Goal: Transaction & Acquisition: Purchase product/service

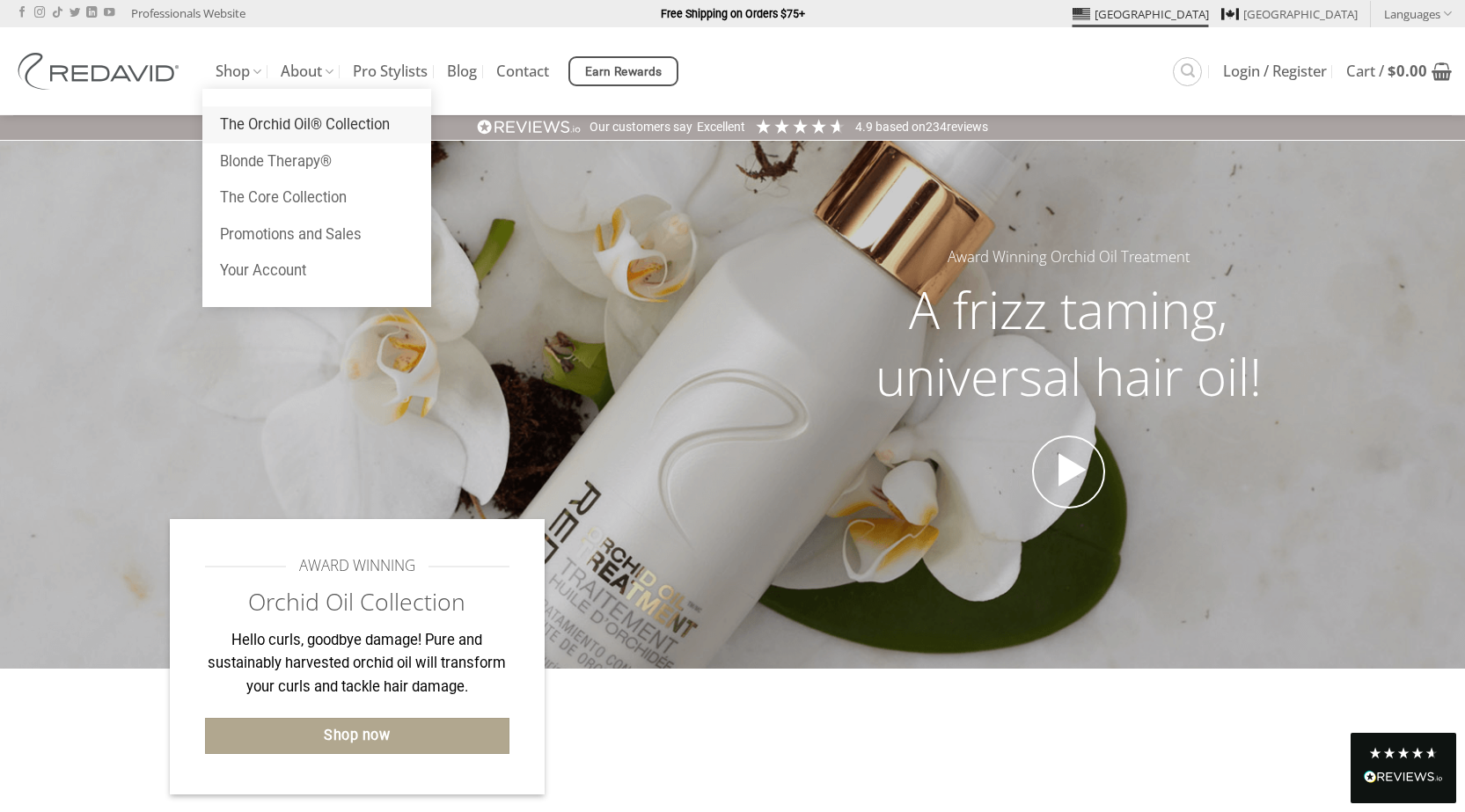
click at [261, 128] on link "The Orchid Oil® Collection" at bounding box center [316, 125] width 229 height 37
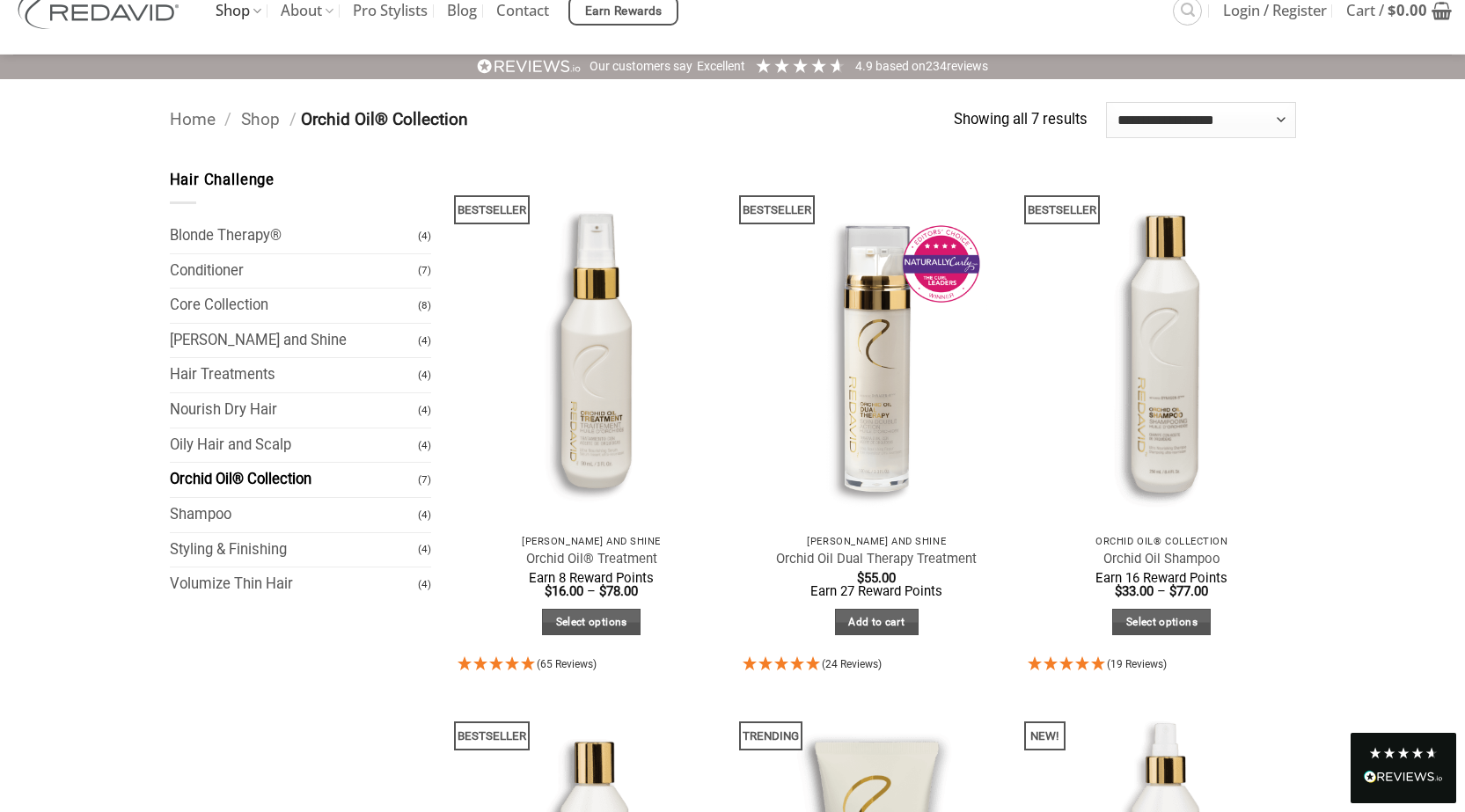
scroll to position [176, 0]
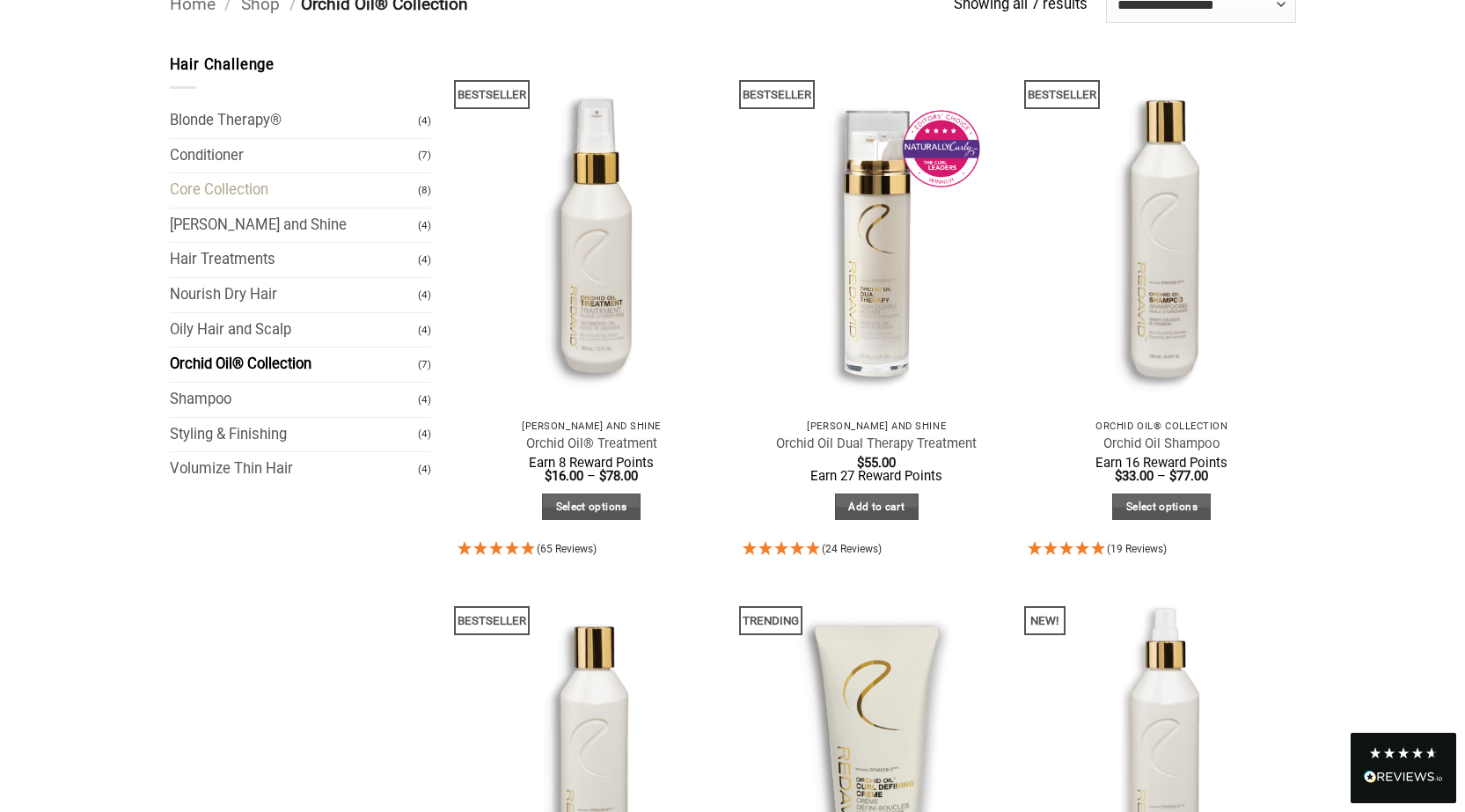
click at [244, 193] on link "Core Collection" at bounding box center [294, 191] width 249 height 34
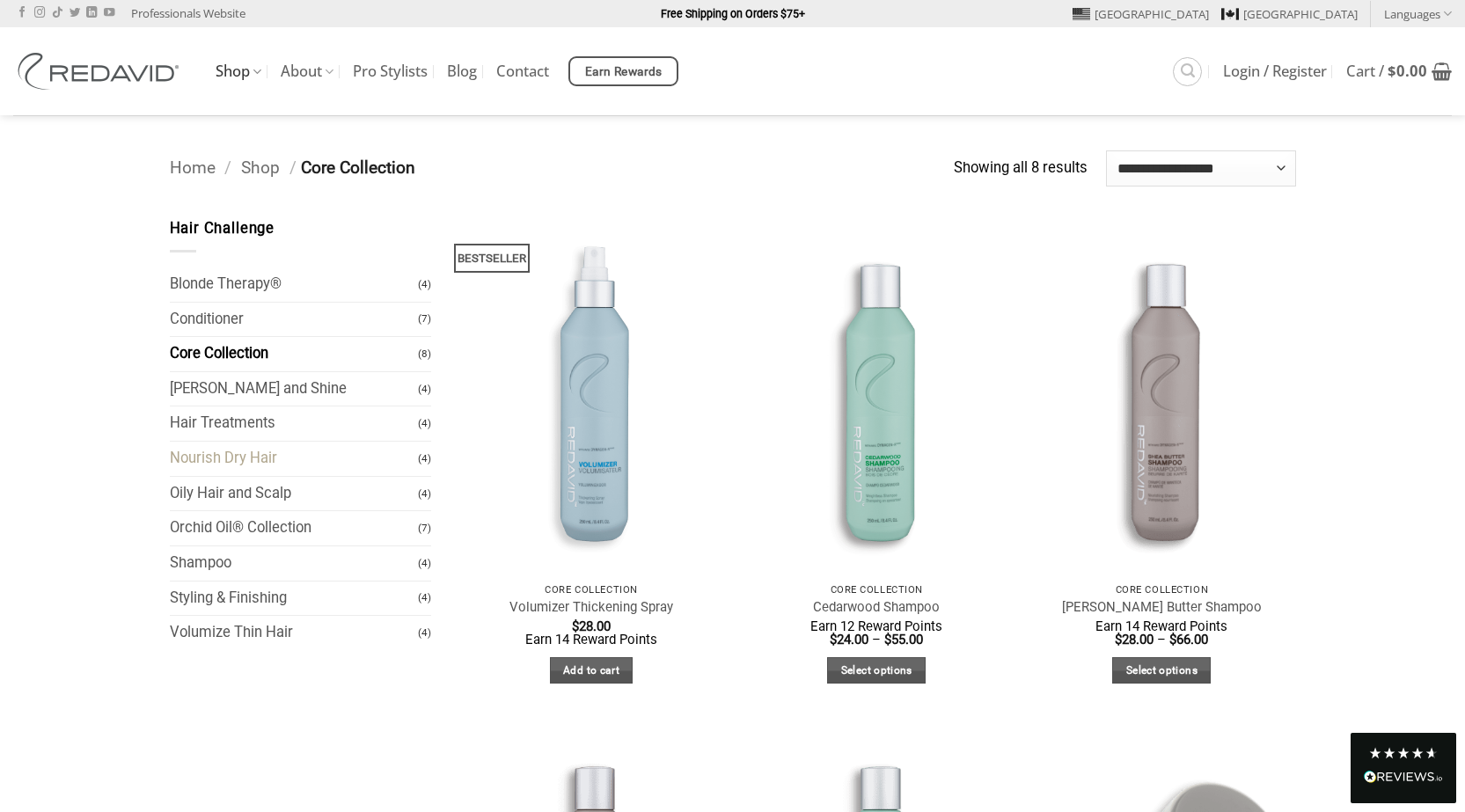
click at [229, 461] on link "Nourish Dry Hair" at bounding box center [294, 459] width 249 height 34
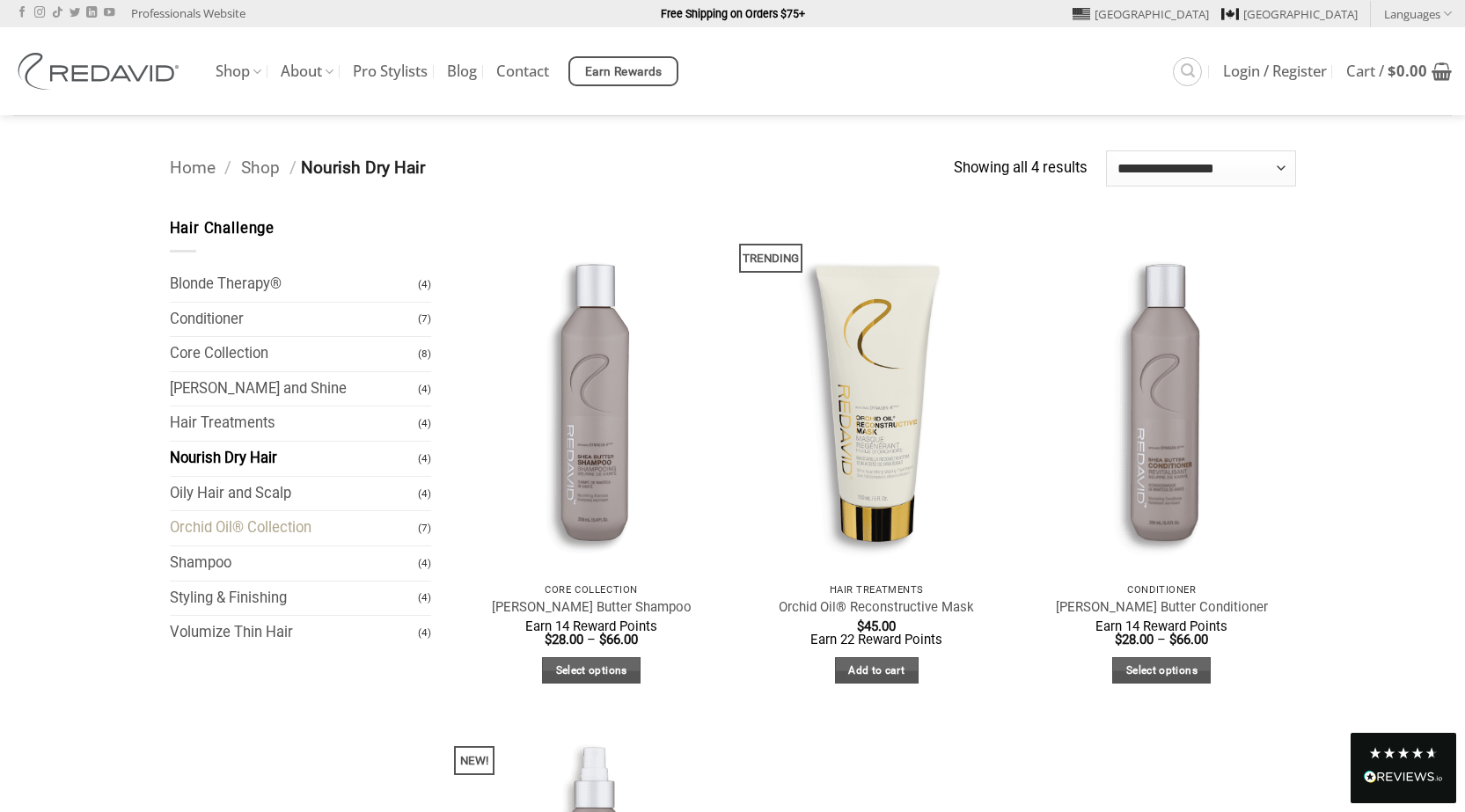
click at [296, 532] on link "Orchid Oil® Collection" at bounding box center [294, 528] width 249 height 34
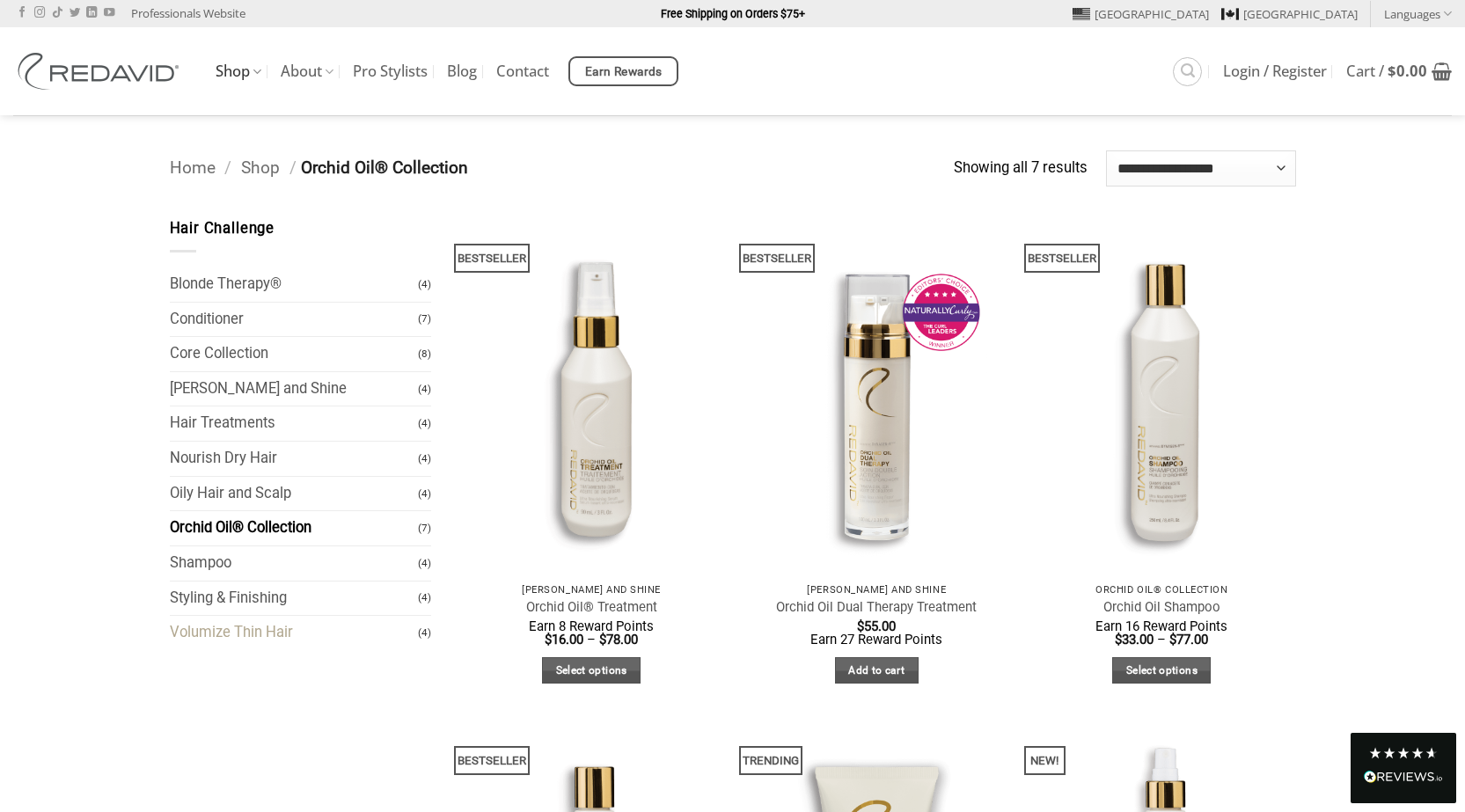
click at [263, 636] on link "Volumize Thin Hair" at bounding box center [294, 632] width 249 height 34
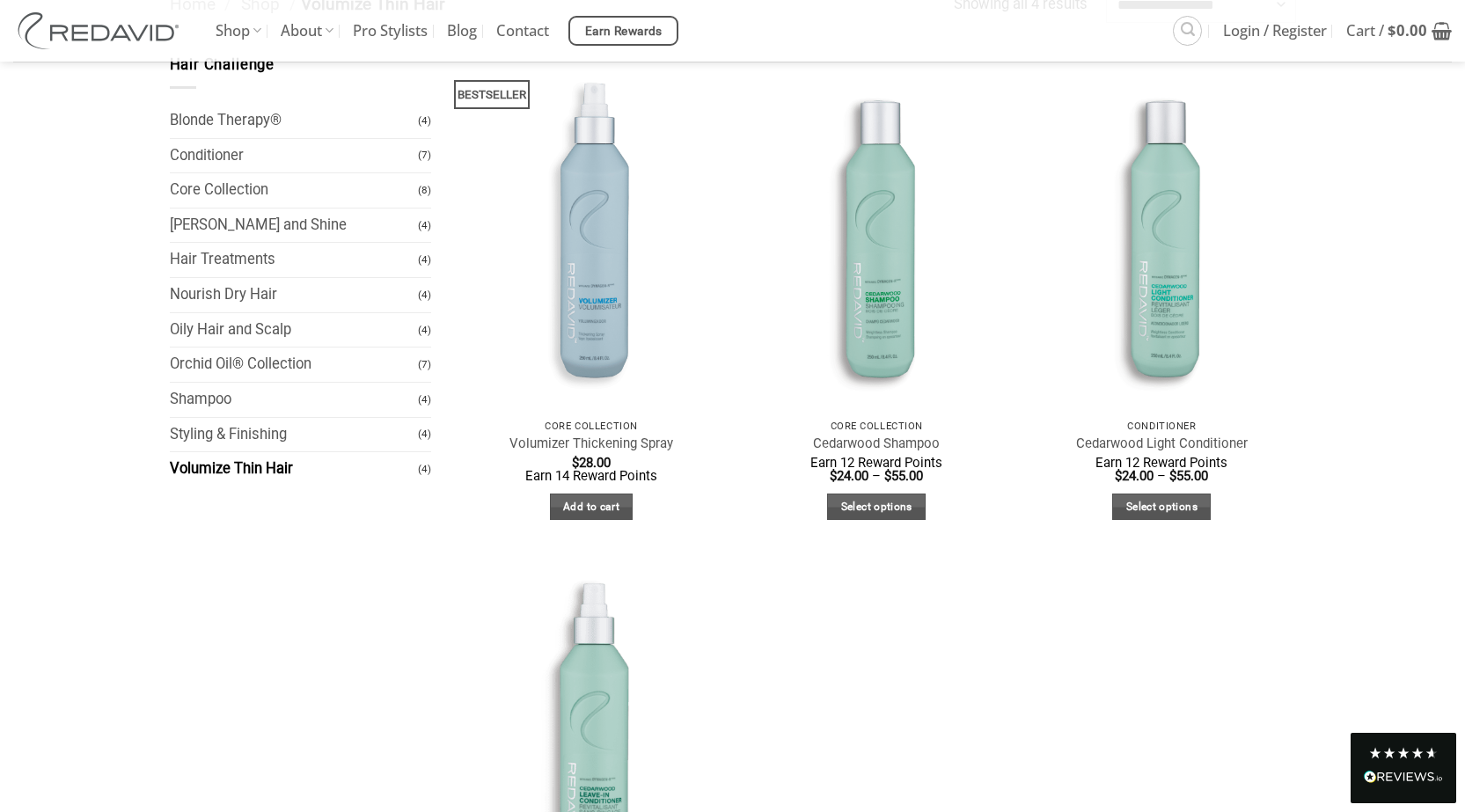
scroll to position [88, 0]
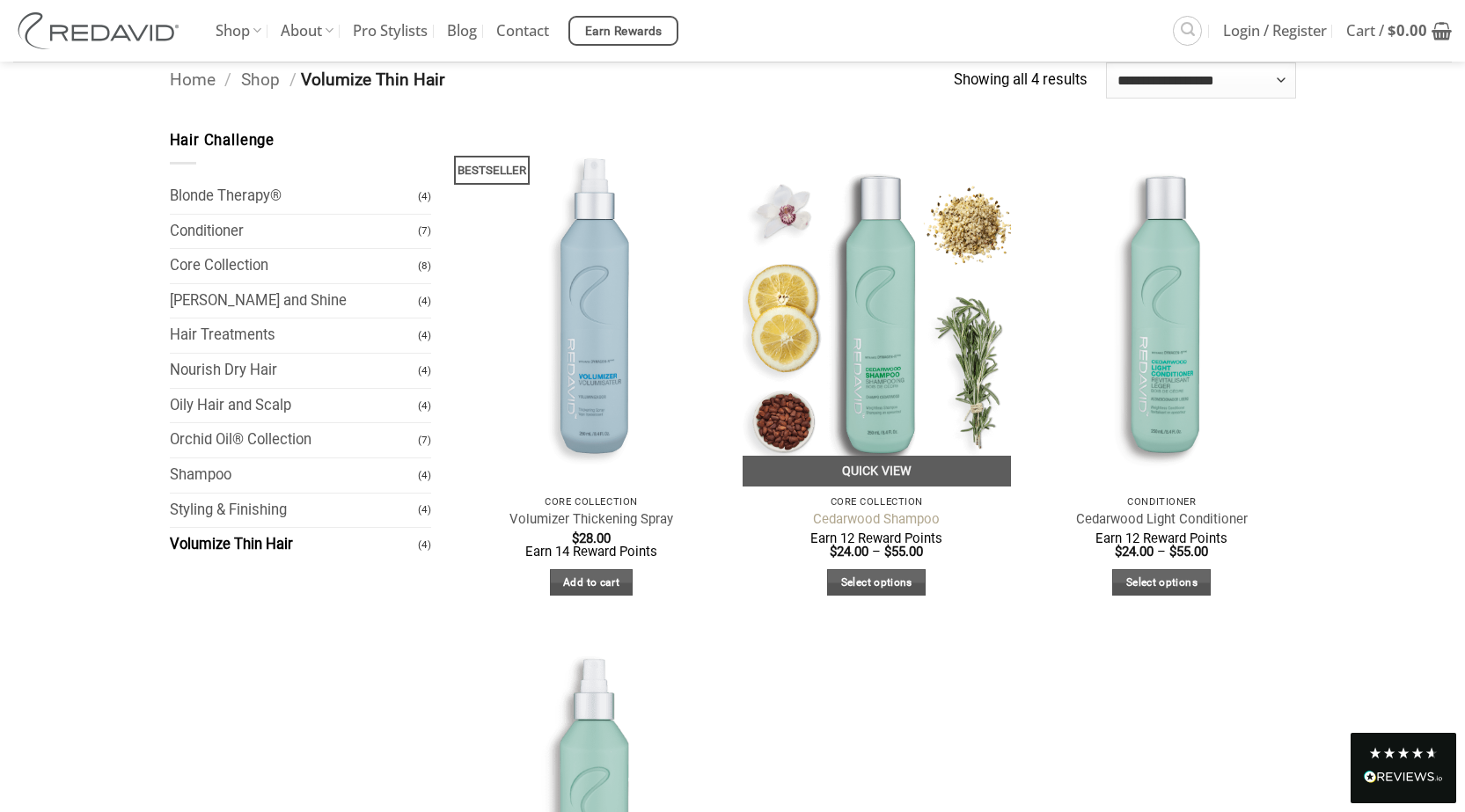
click at [867, 519] on link "Cedarwood Shampoo" at bounding box center [876, 519] width 127 height 17
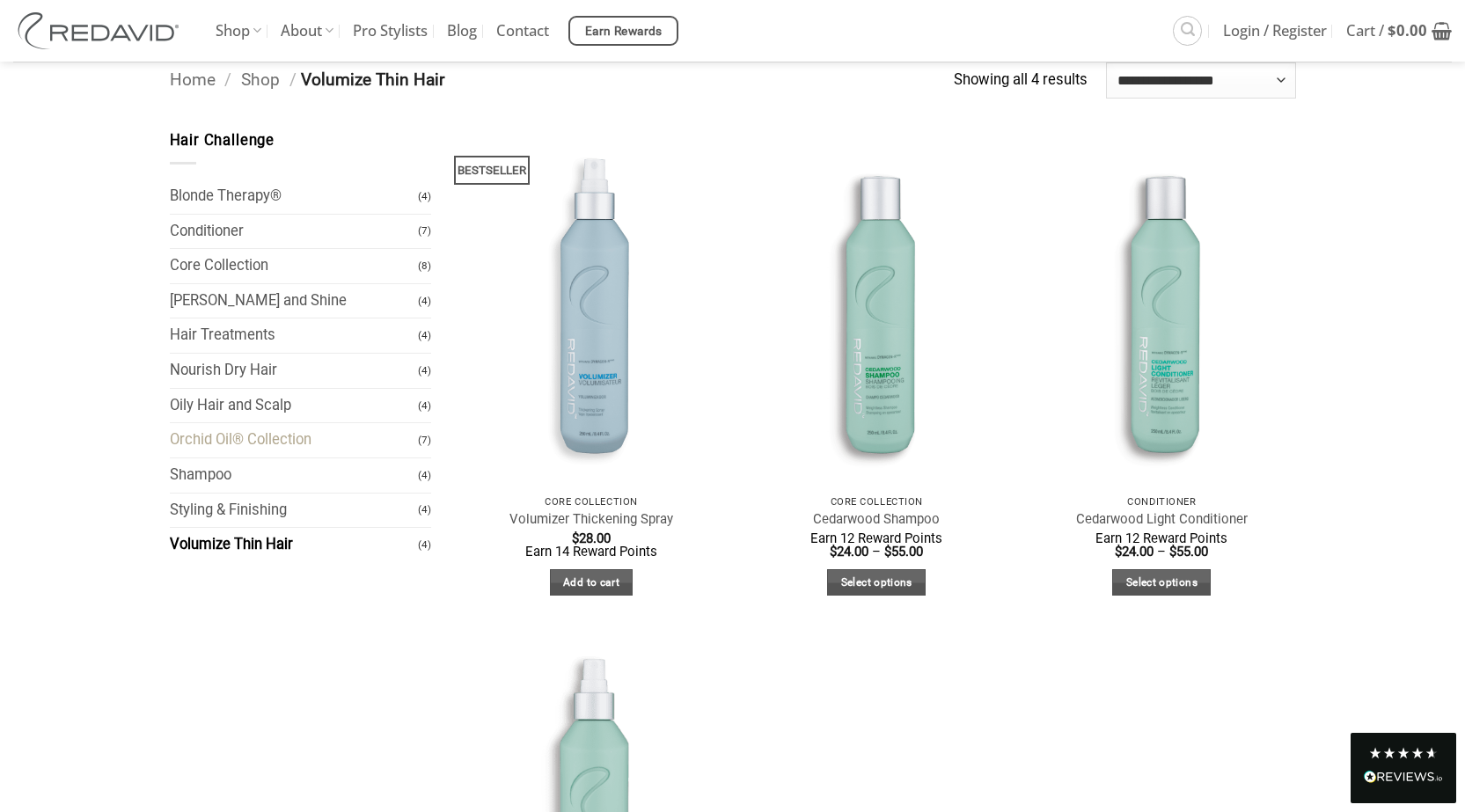
click at [279, 443] on link "Orchid Oil® Collection" at bounding box center [294, 440] width 249 height 34
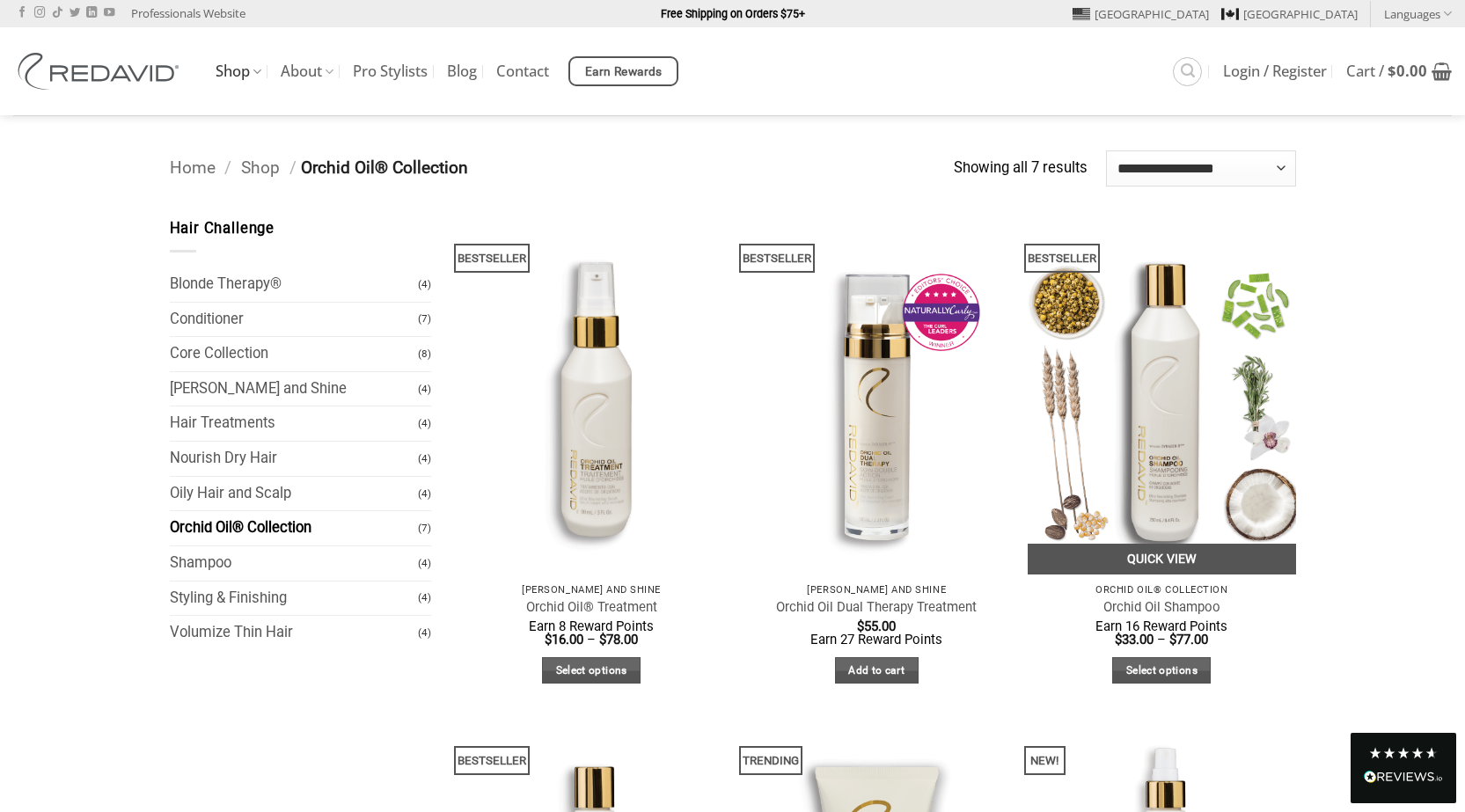
click at [1165, 561] on link "Quick View" at bounding box center [1162, 559] width 268 height 31
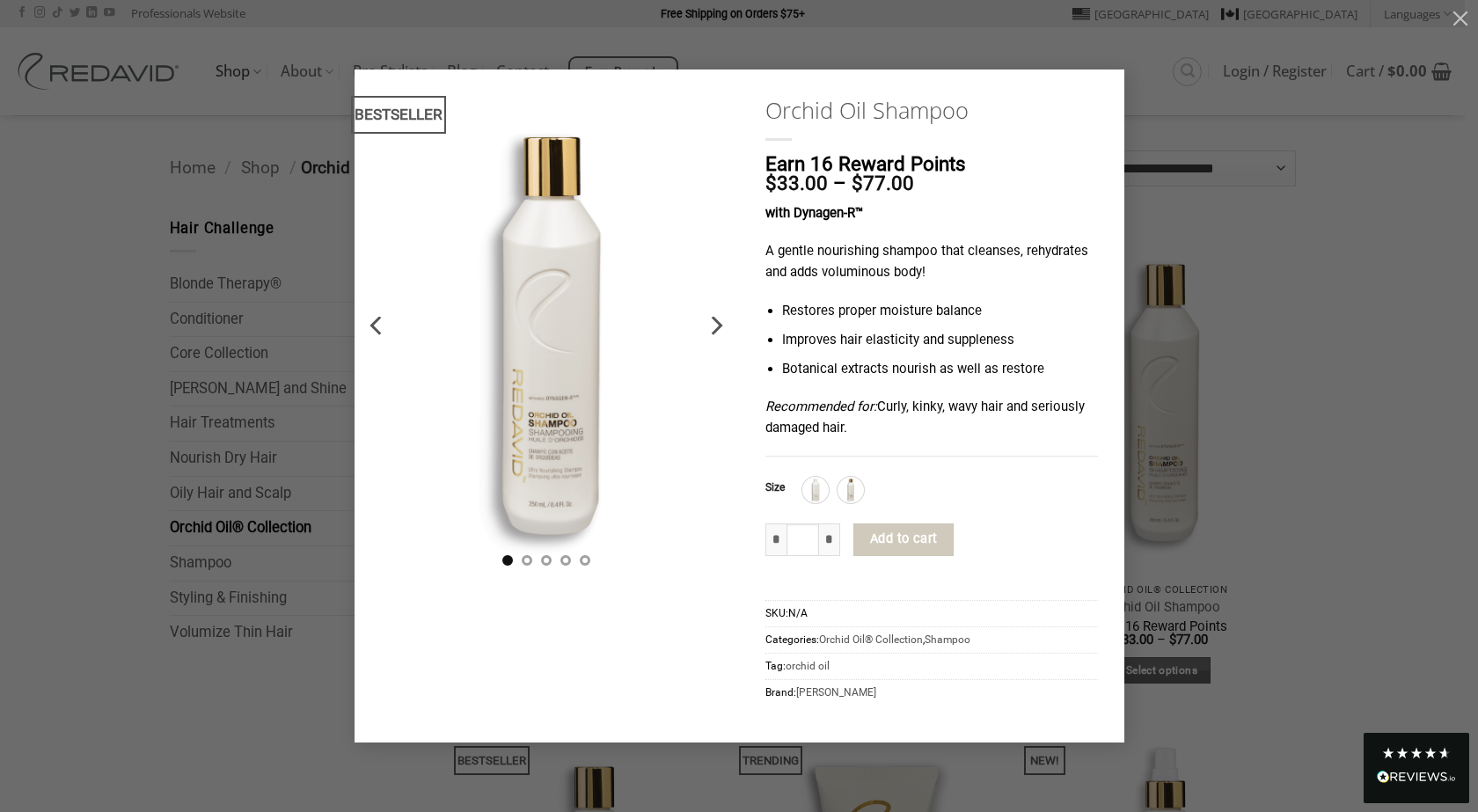
click at [1415, 213] on div "**********" at bounding box center [739, 406] width 1425 height 672
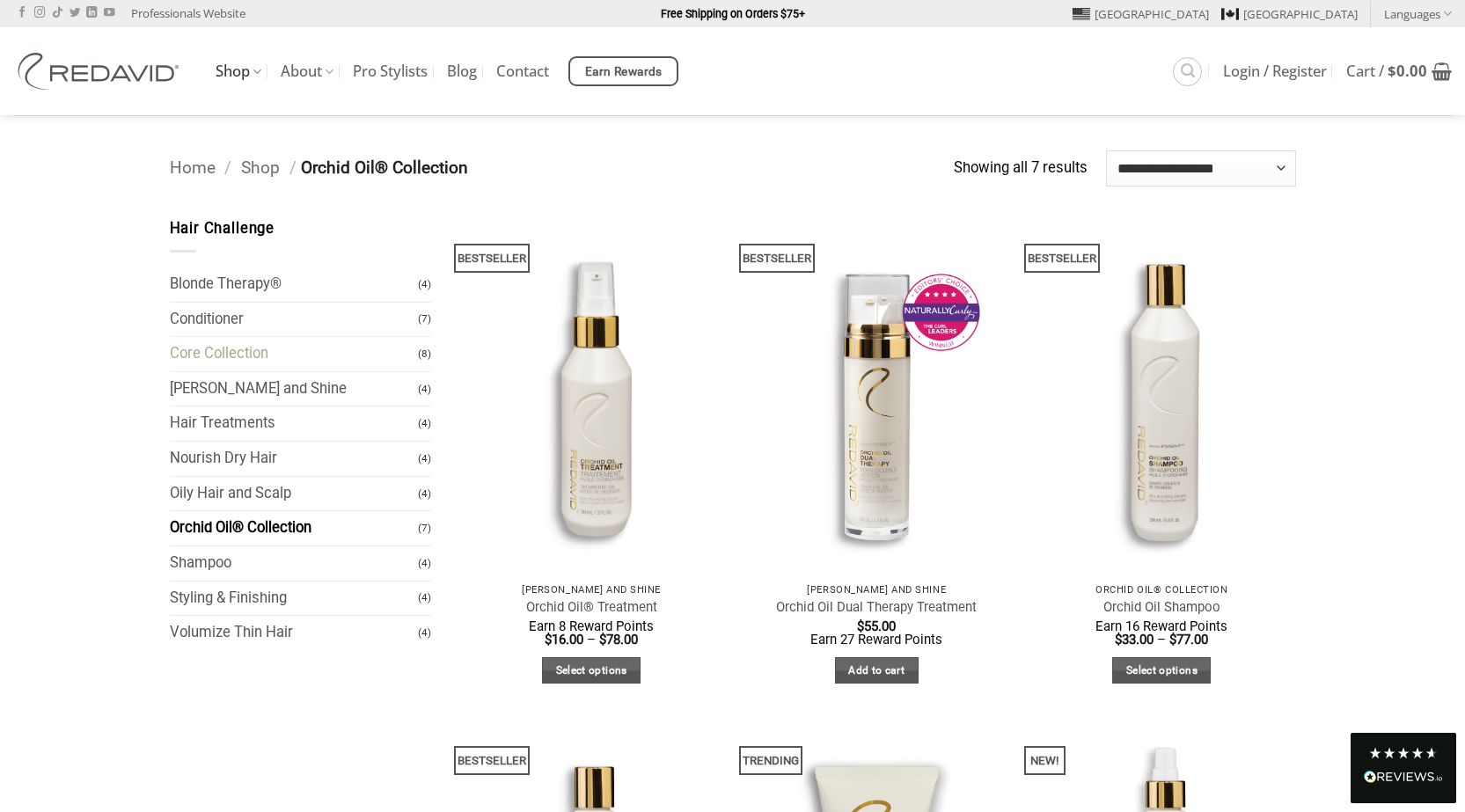
click at [242, 355] on link "Core Collection" at bounding box center [294, 354] width 249 height 34
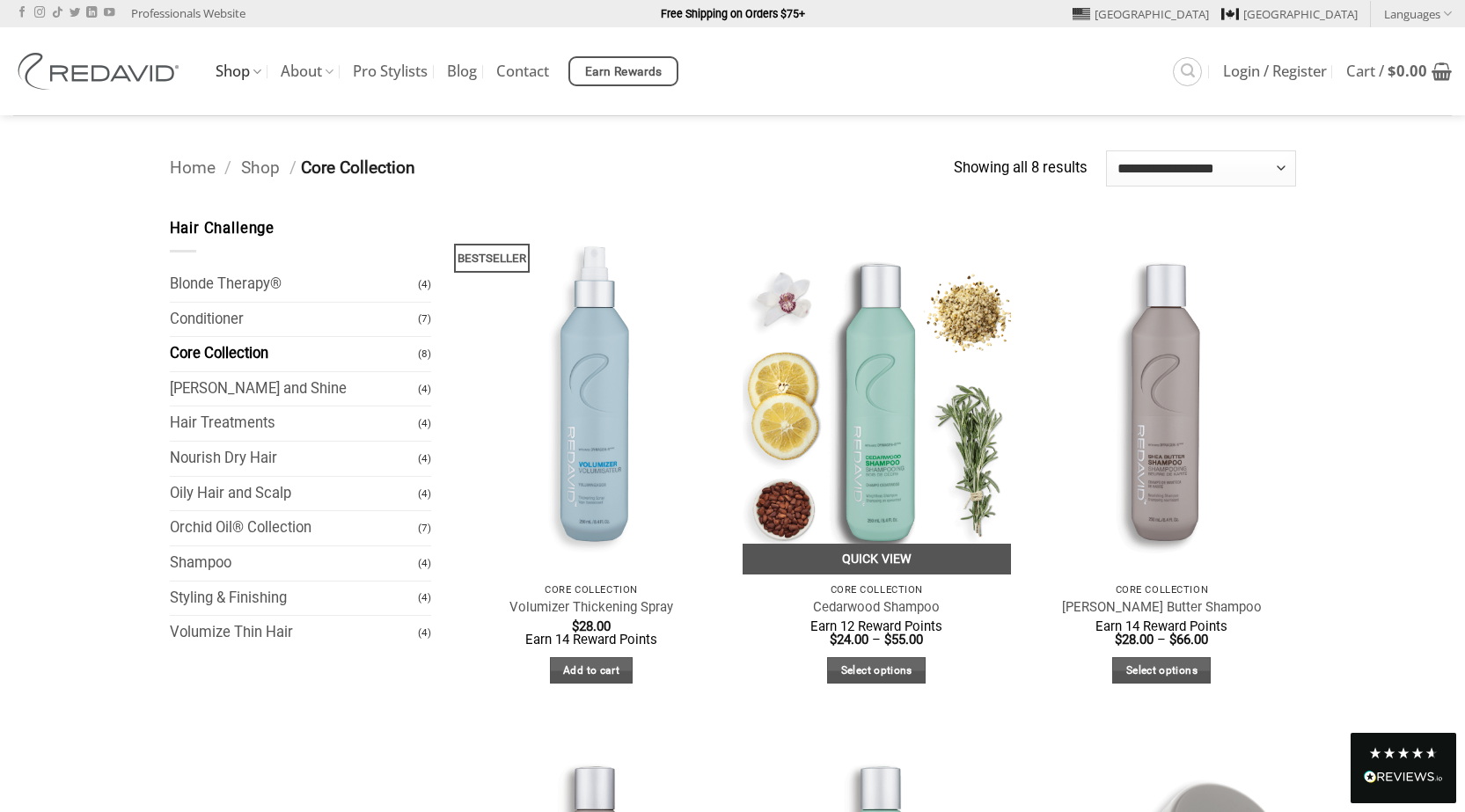
click at [878, 559] on link "Quick View" at bounding box center [876, 559] width 268 height 31
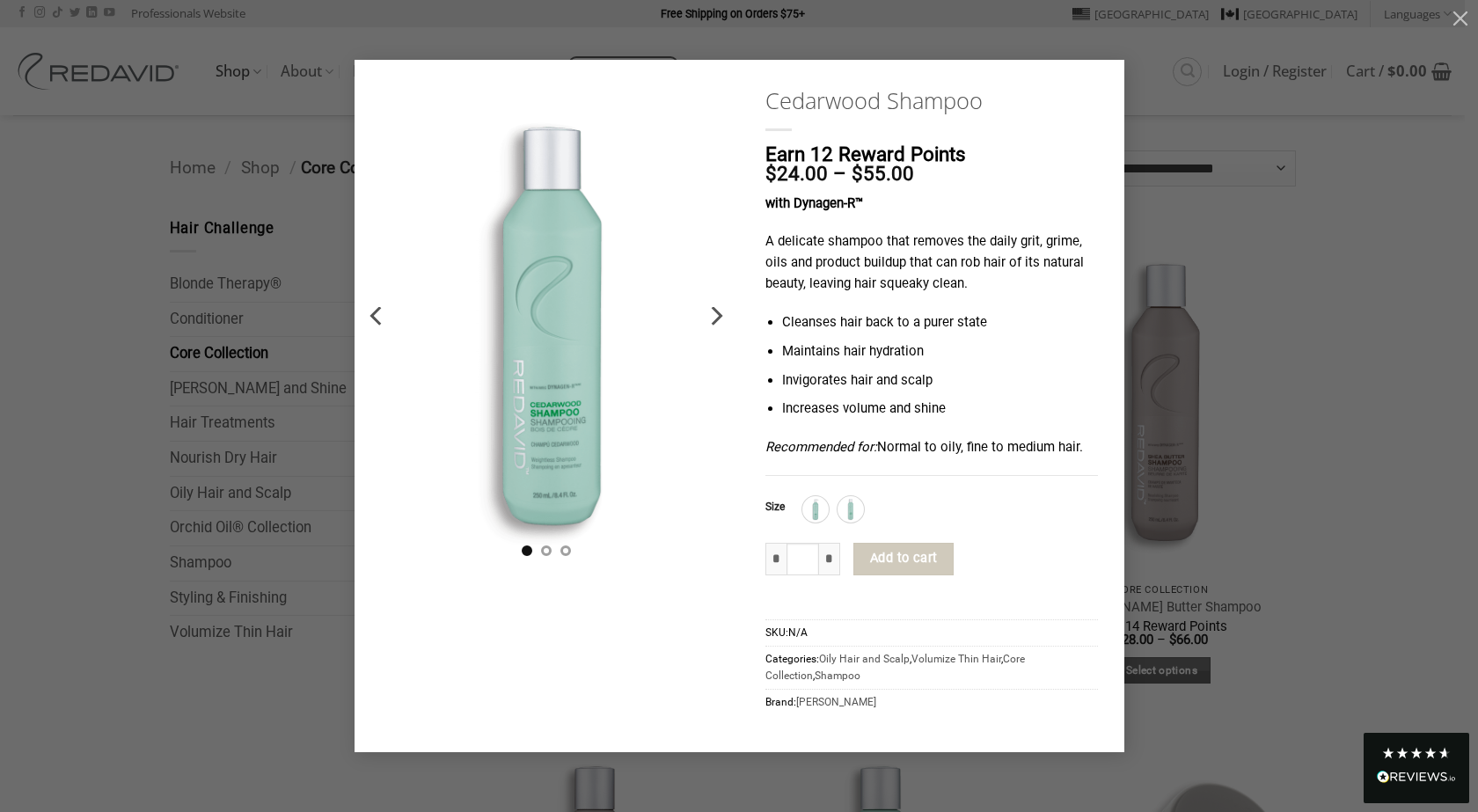
click at [377, 315] on icon "Previous" at bounding box center [377, 316] width 32 height 32
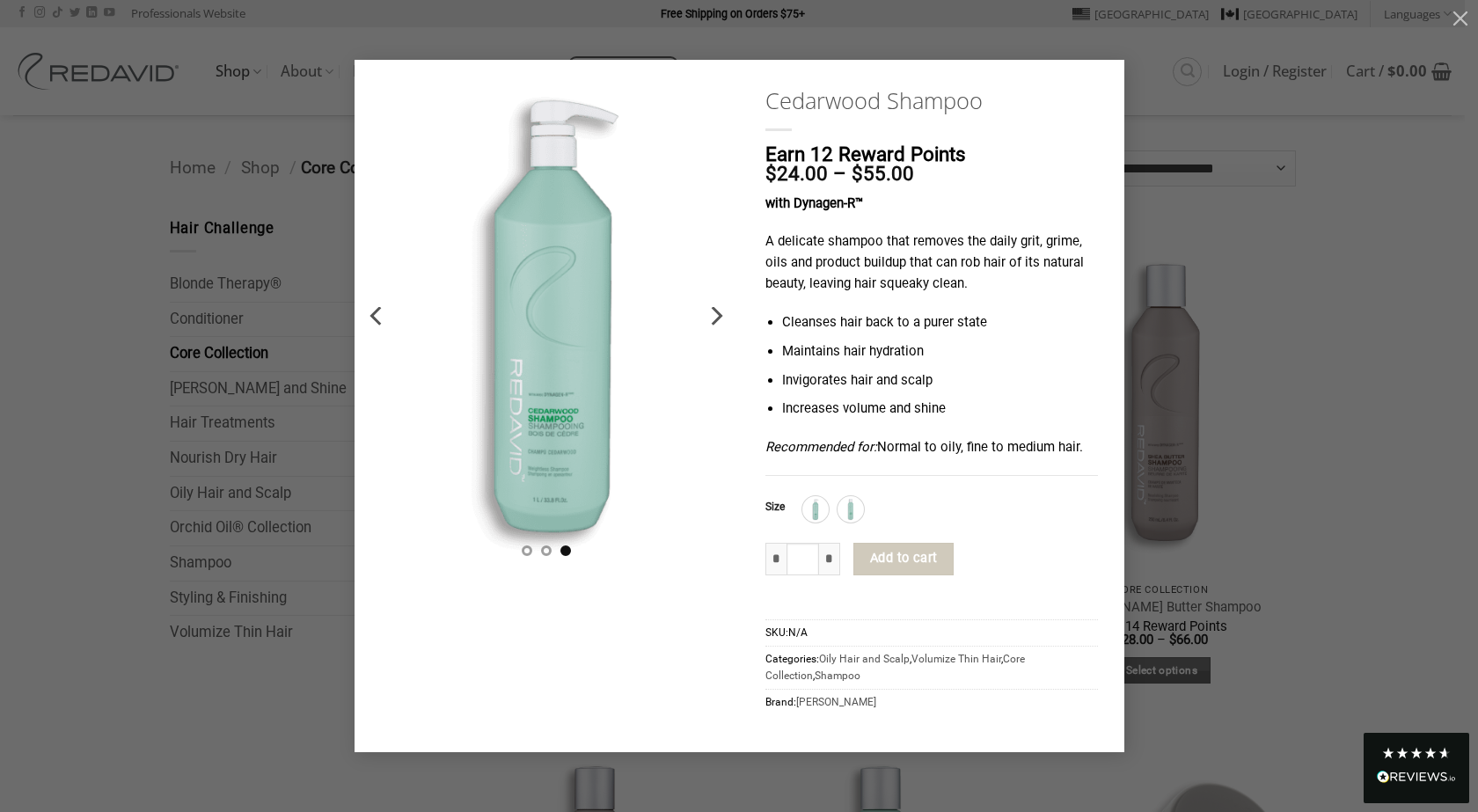
click at [377, 315] on icon "Previous" at bounding box center [377, 316] width 32 height 32
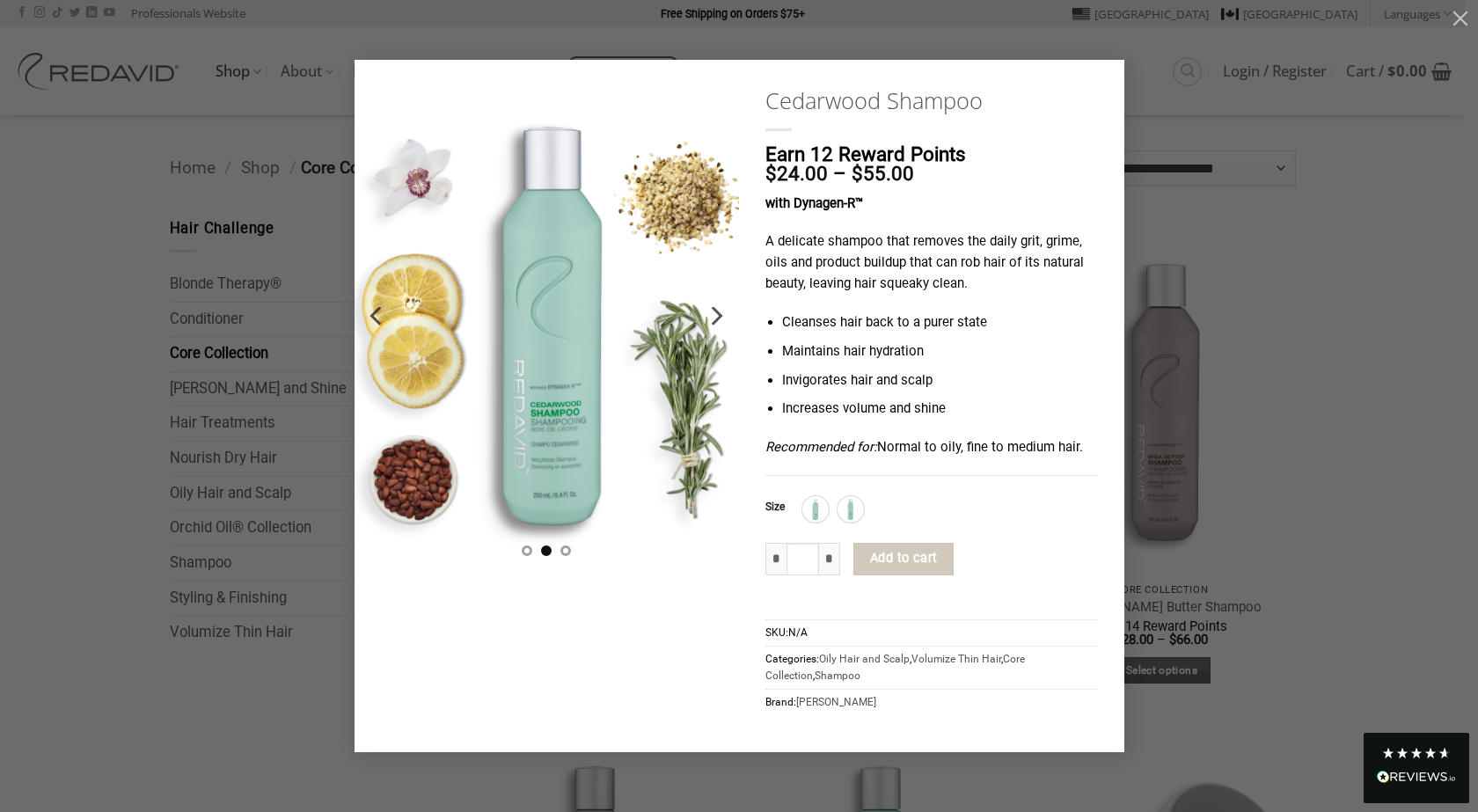
click at [1301, 280] on div "**********" at bounding box center [739, 406] width 1425 height 692
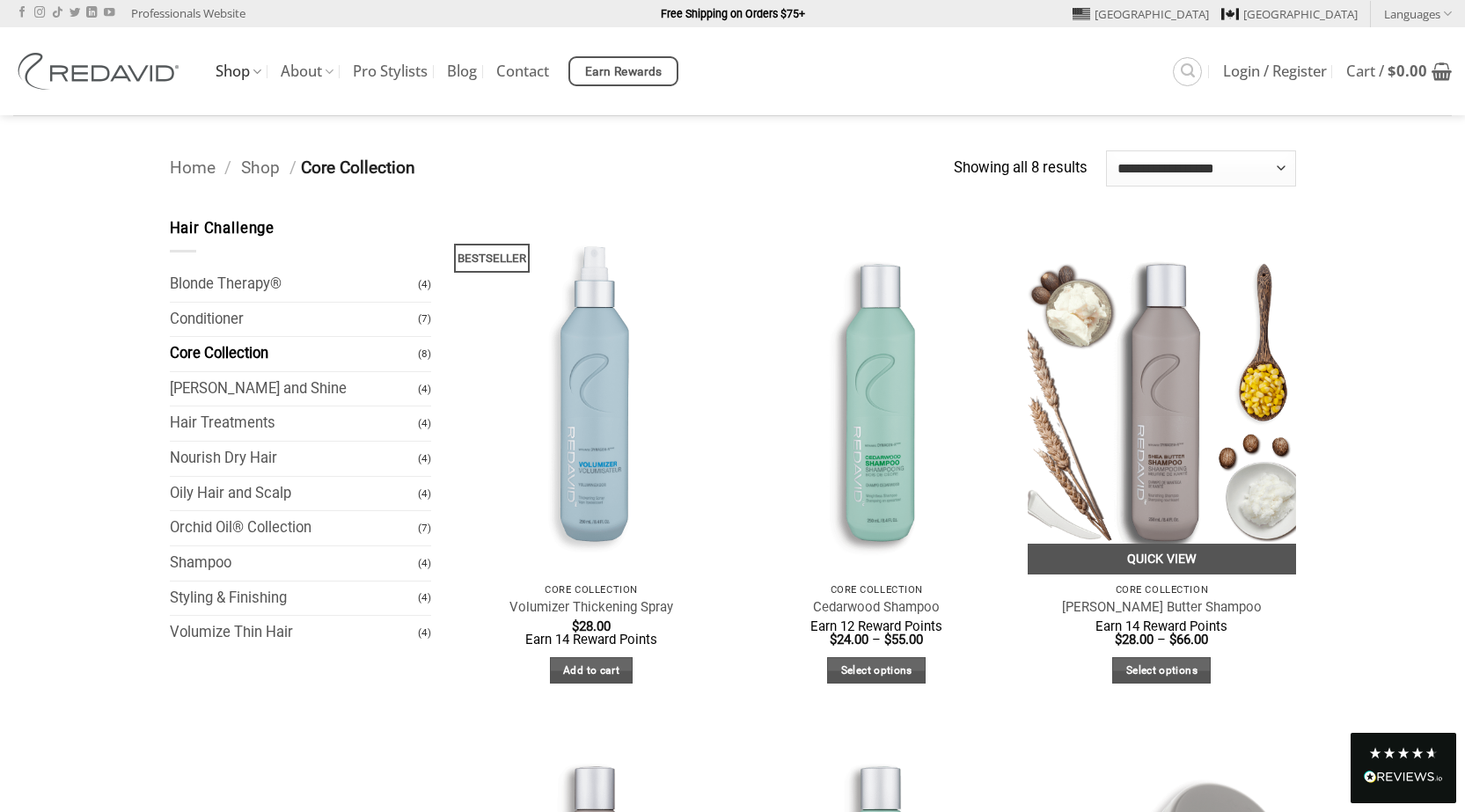
click at [1163, 557] on link "Quick View" at bounding box center [1162, 559] width 268 height 31
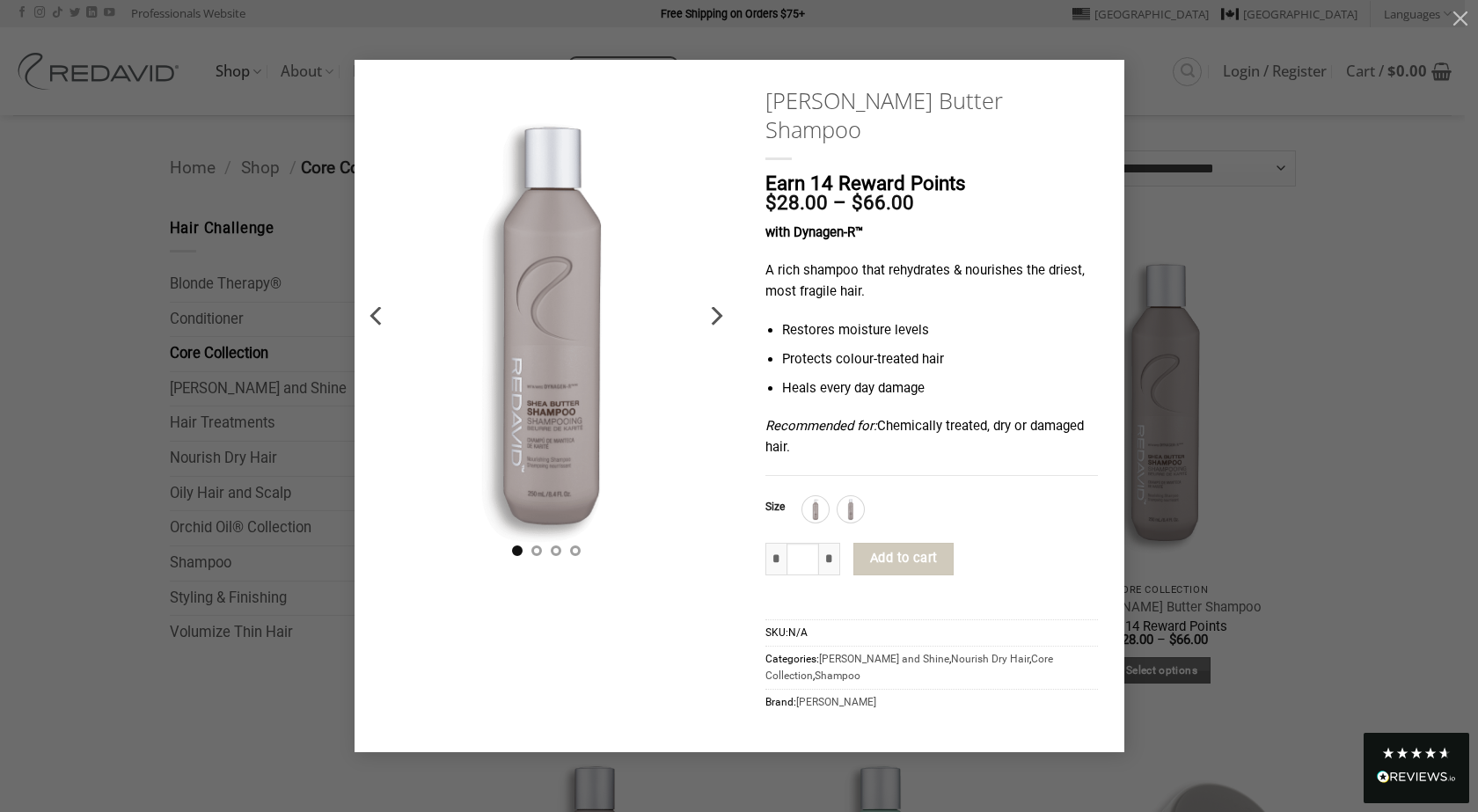
click at [1385, 257] on div "**********" at bounding box center [739, 406] width 1425 height 693
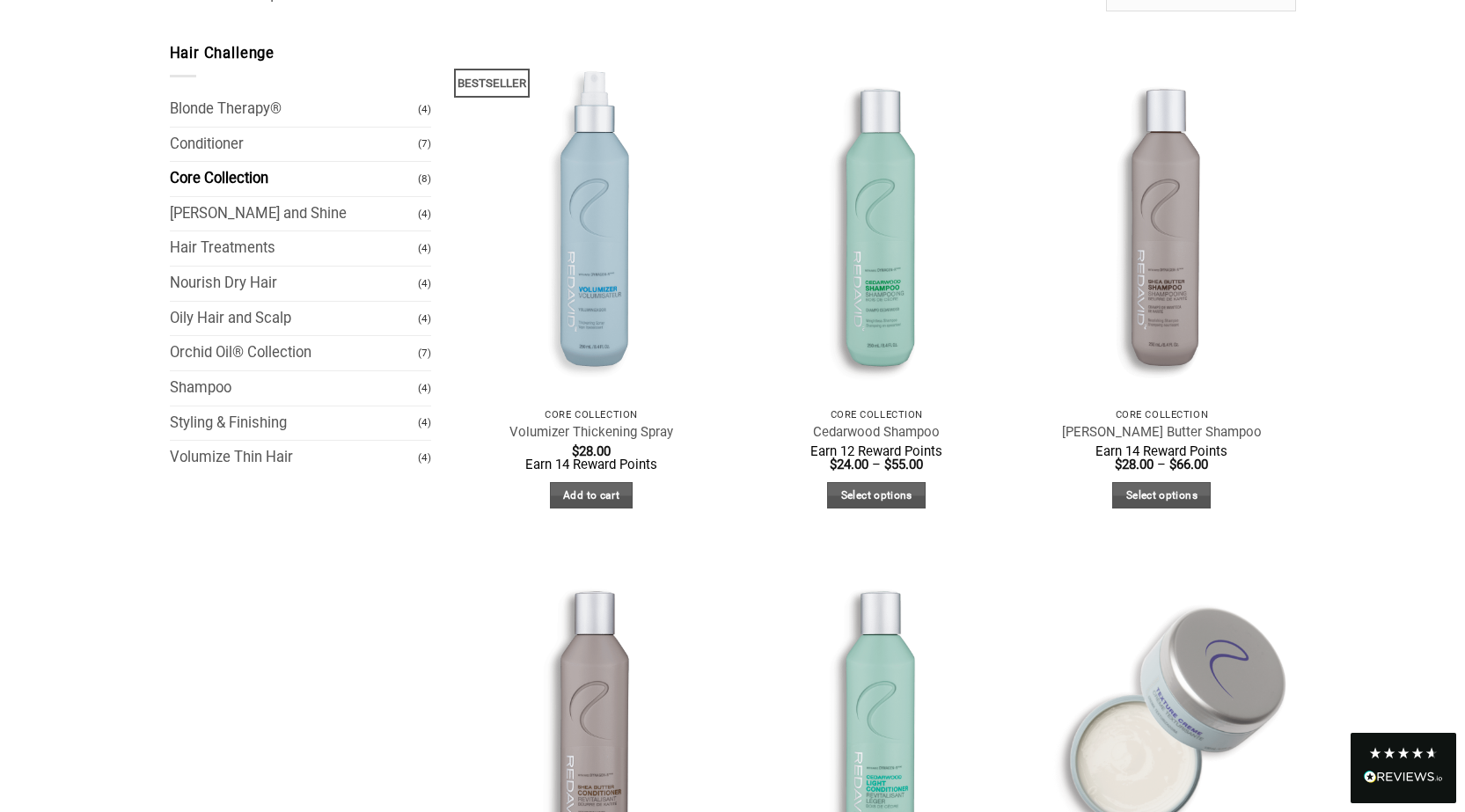
scroll to position [176, 0]
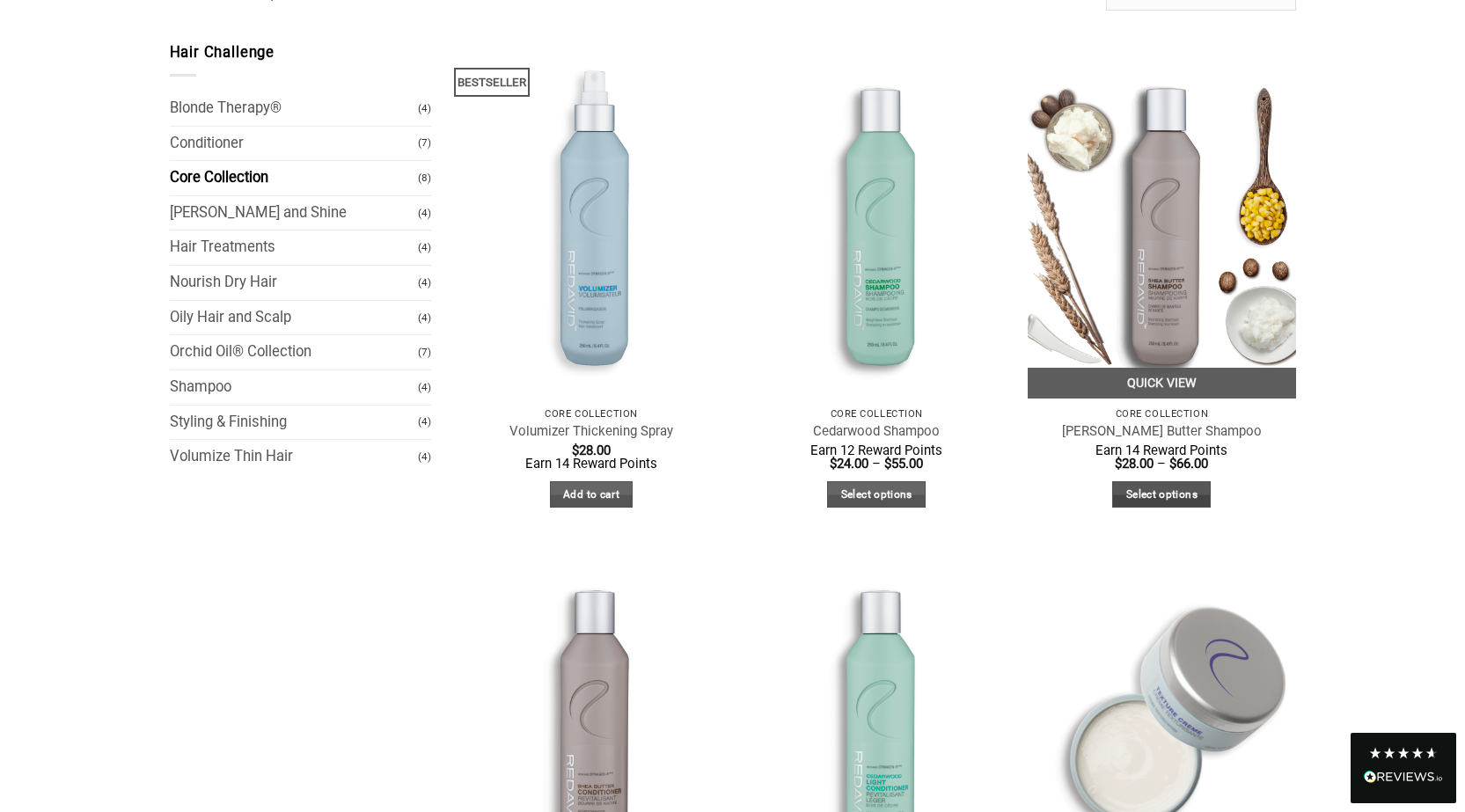
click at [1154, 494] on link "Select options" at bounding box center [1161, 494] width 99 height 27
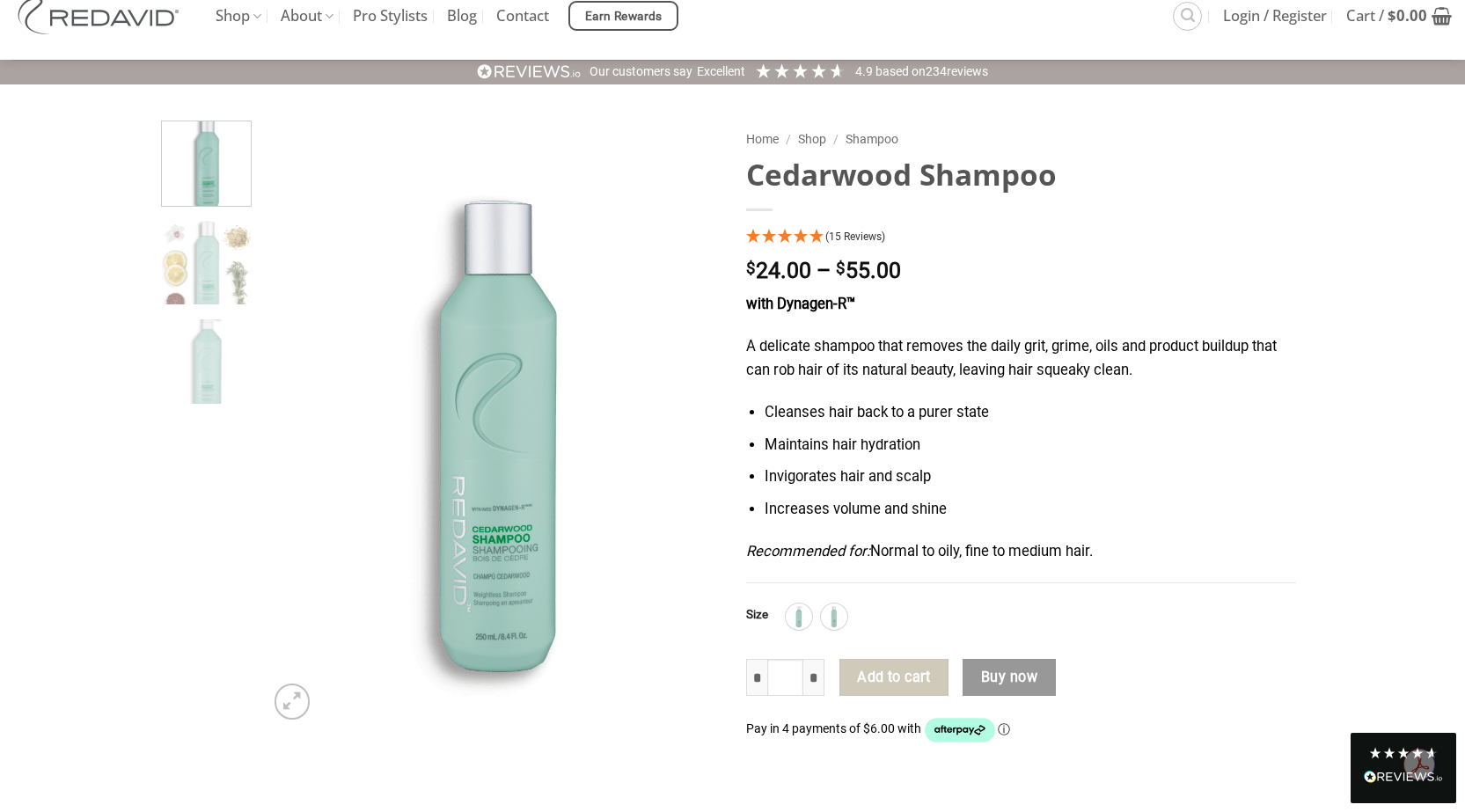
scroll to position [88, 0]
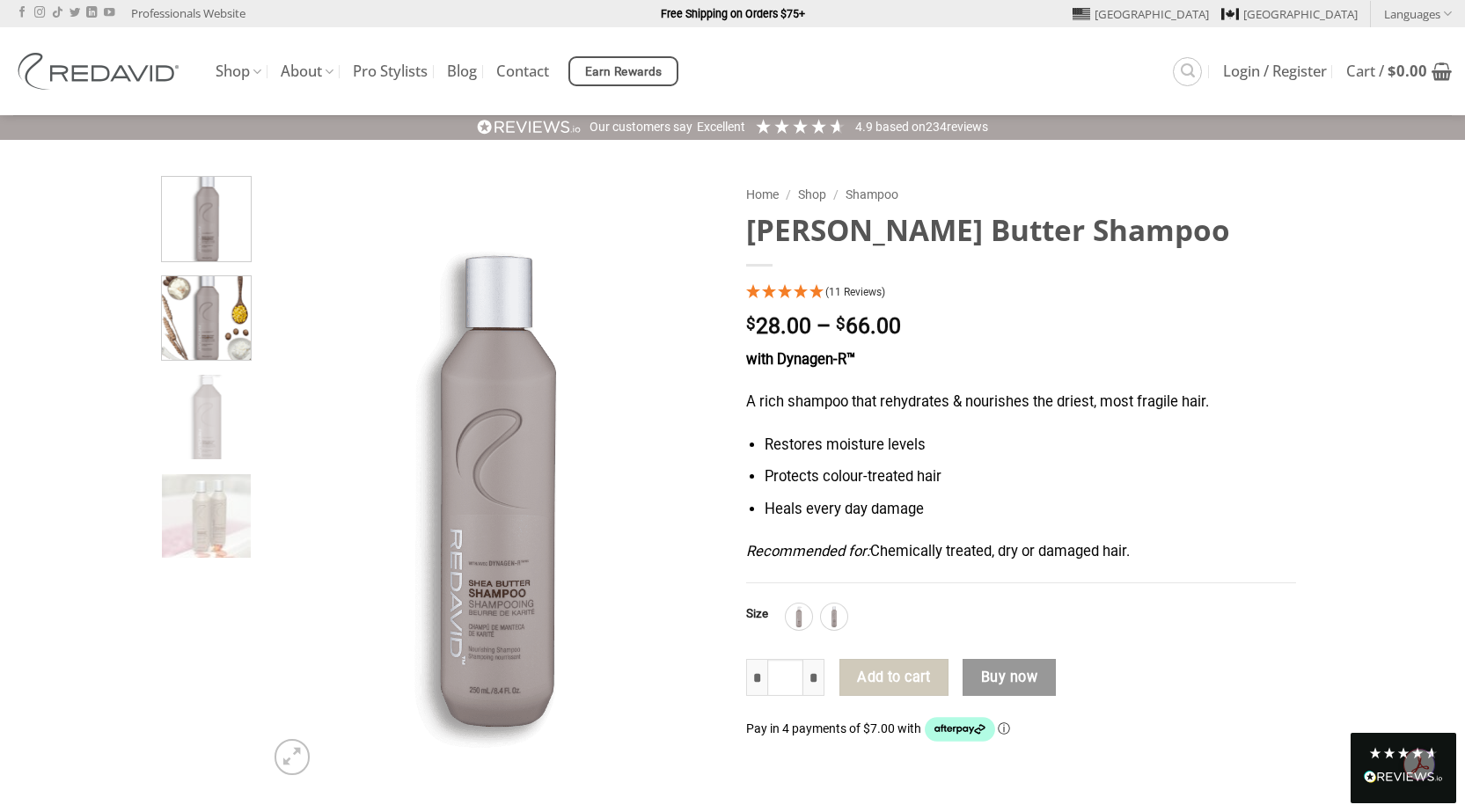
click at [220, 339] on img at bounding box center [206, 315] width 89 height 89
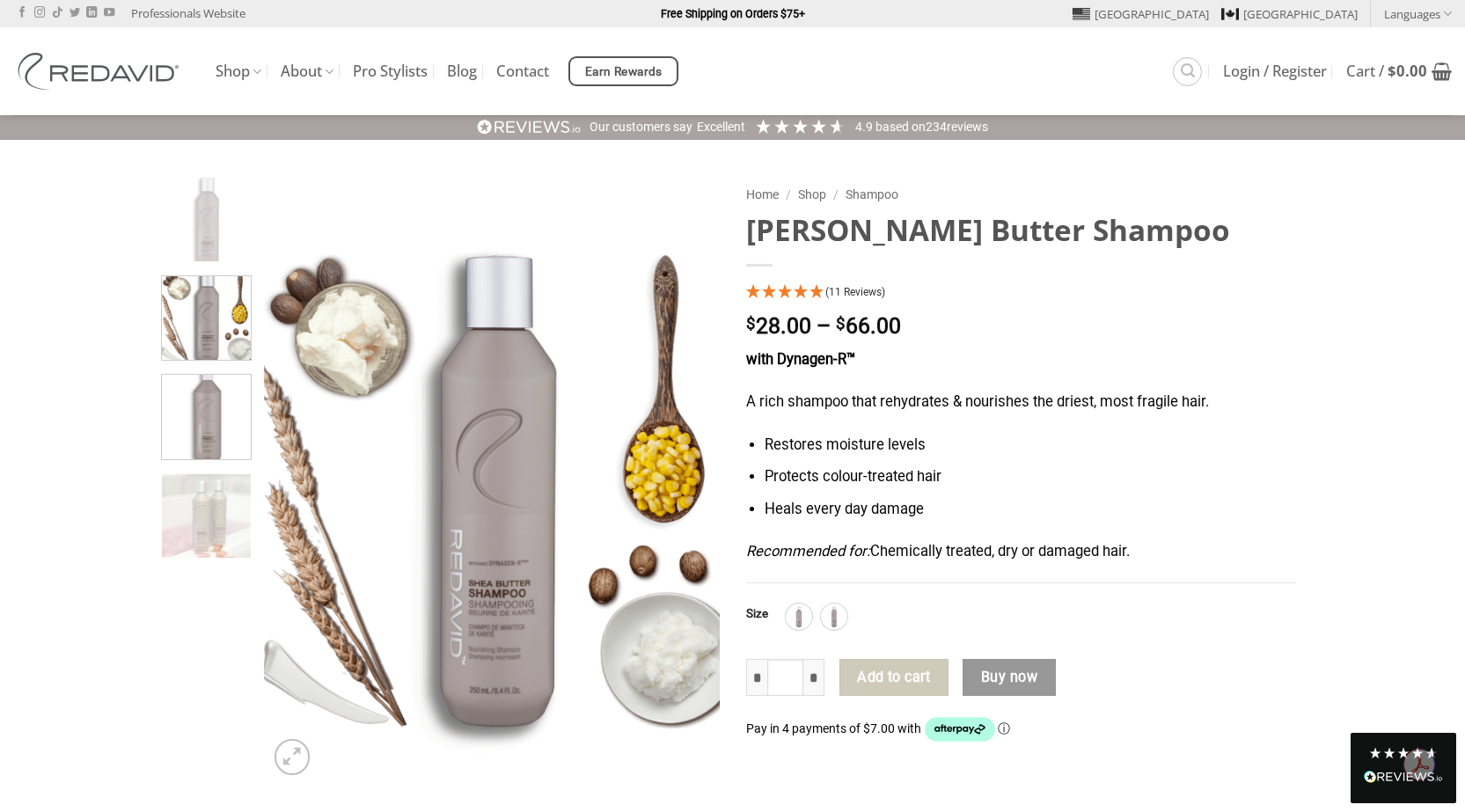
click at [215, 416] on img at bounding box center [206, 414] width 89 height 89
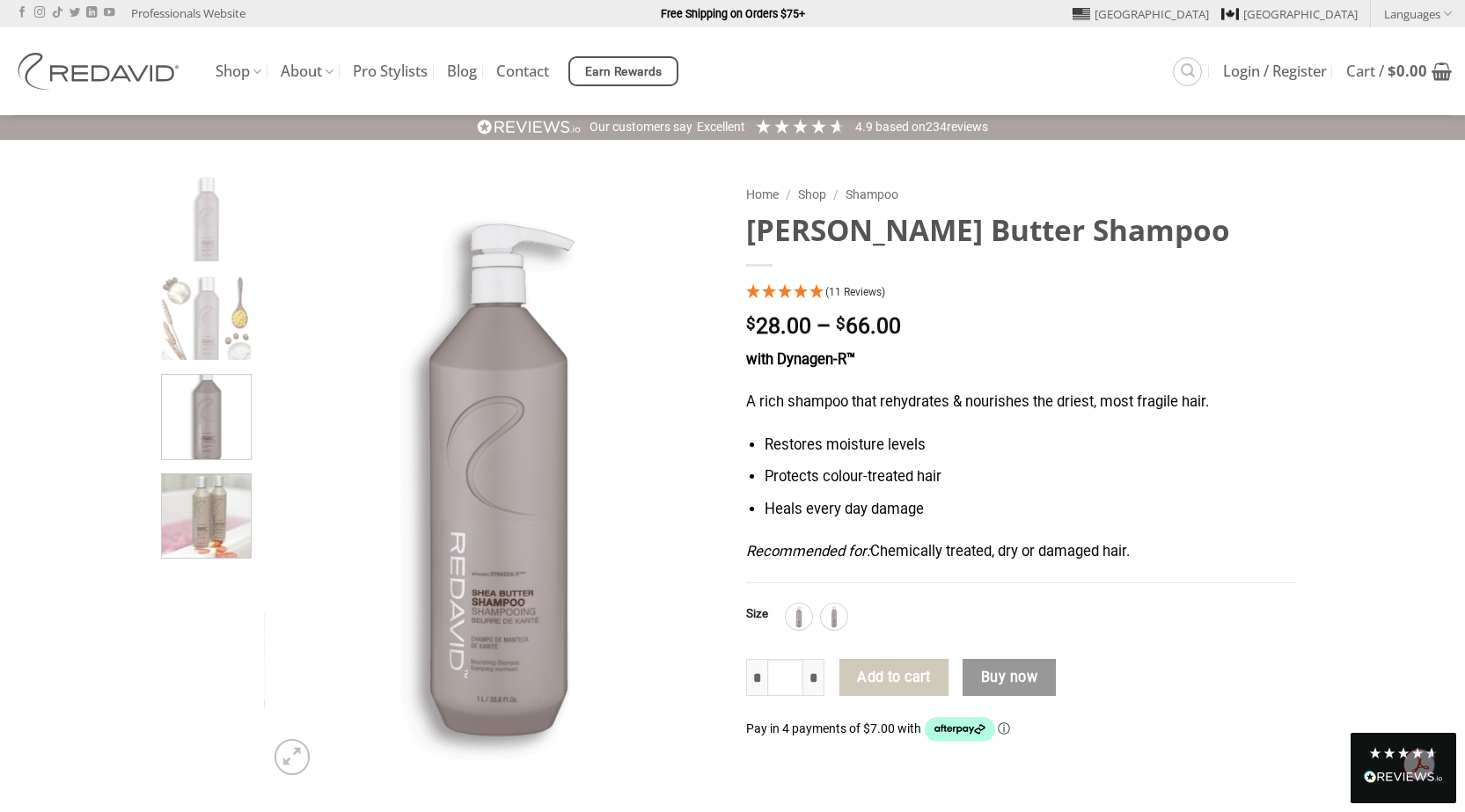
click at [214, 531] on img at bounding box center [206, 514] width 89 height 89
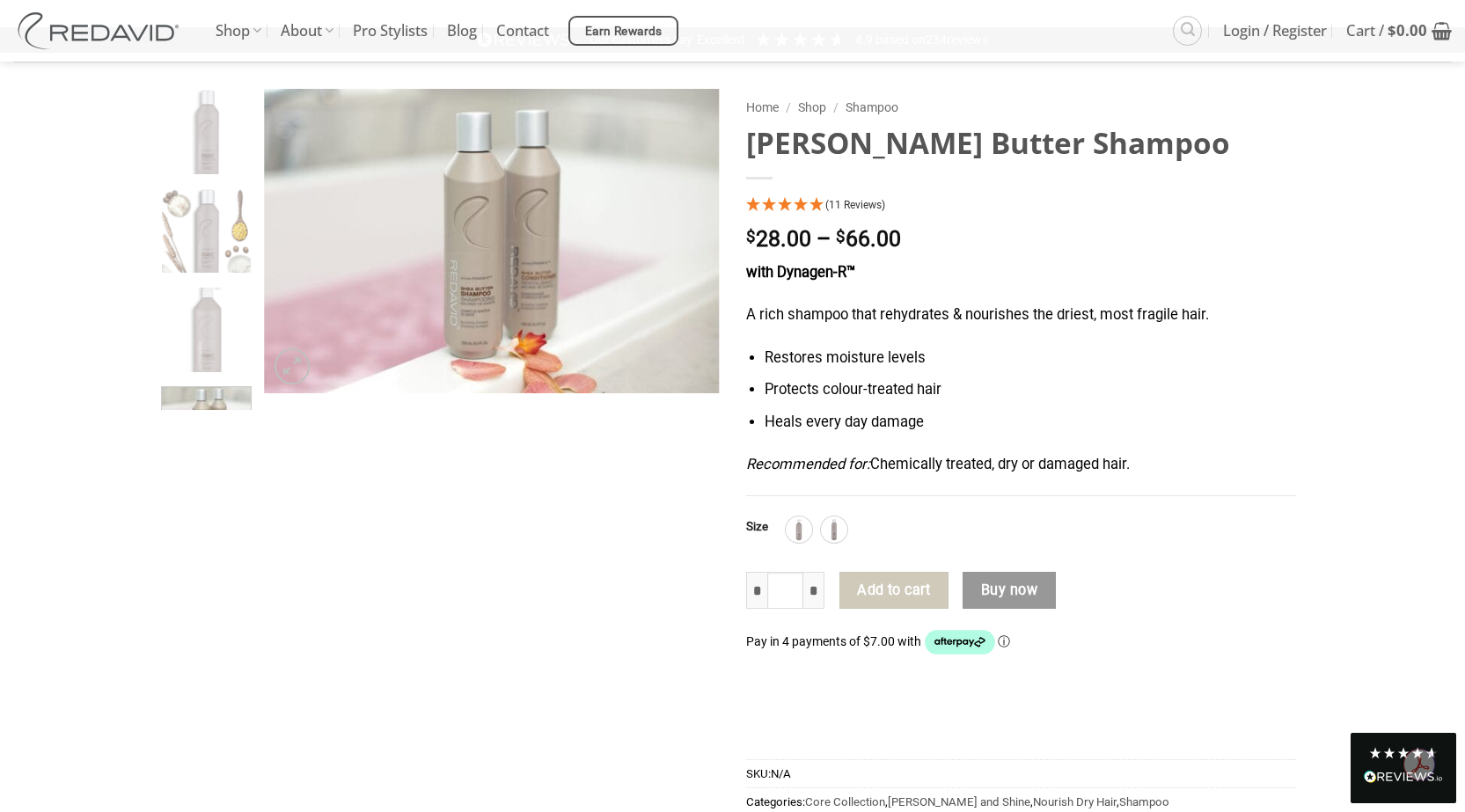
scroll to position [263, 0]
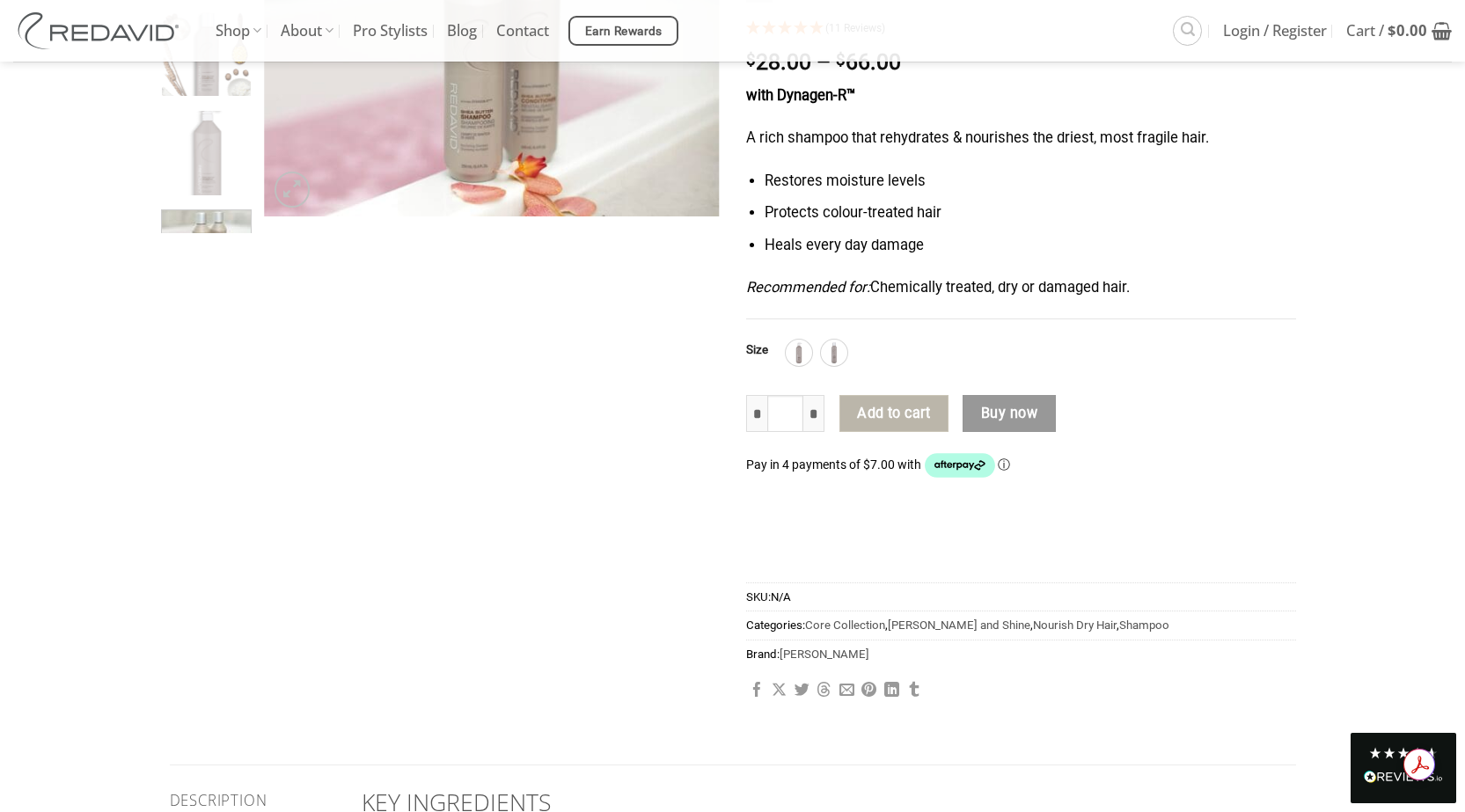
click at [898, 413] on button "Add to cart" at bounding box center [893, 413] width 109 height 37
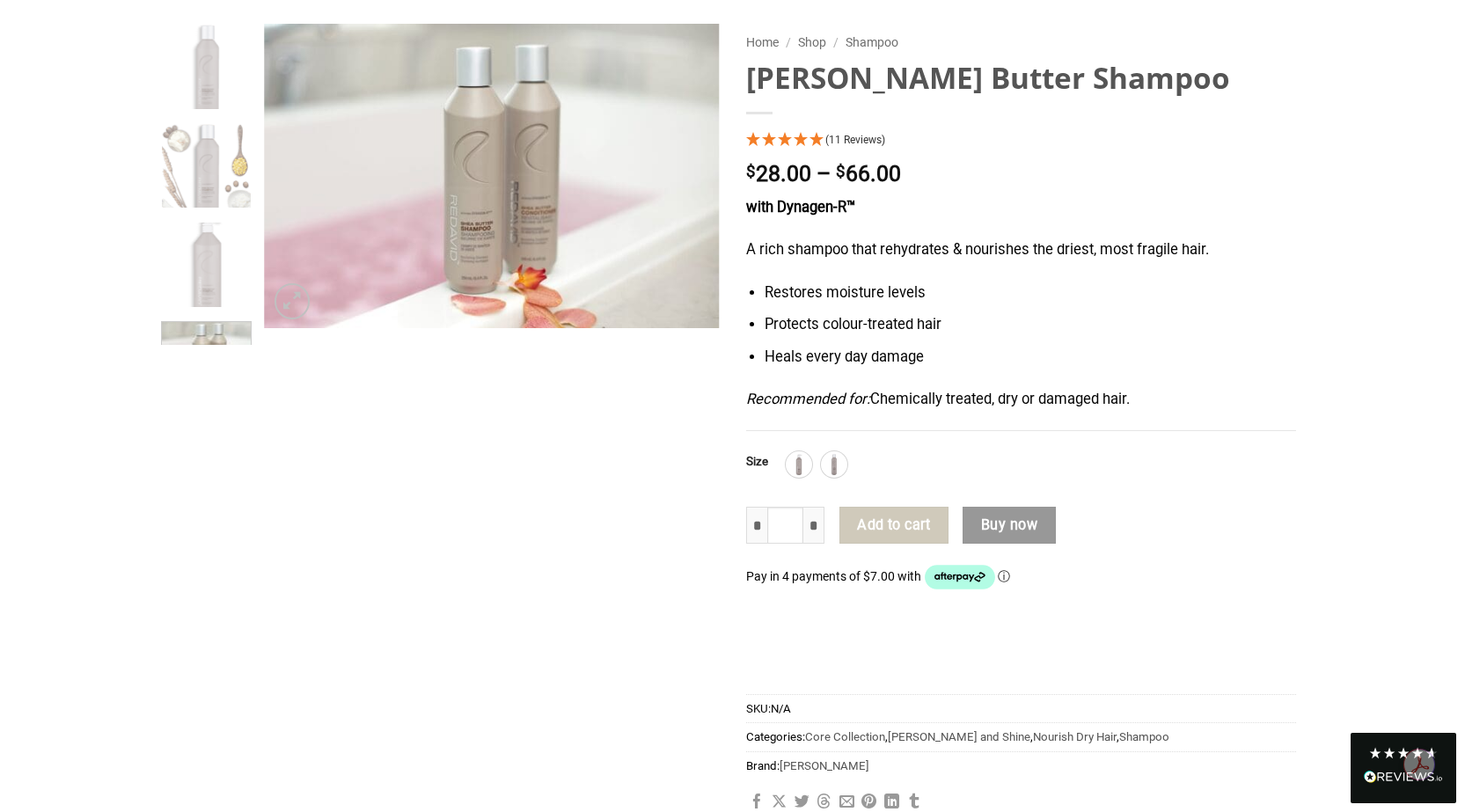
scroll to position [0, 0]
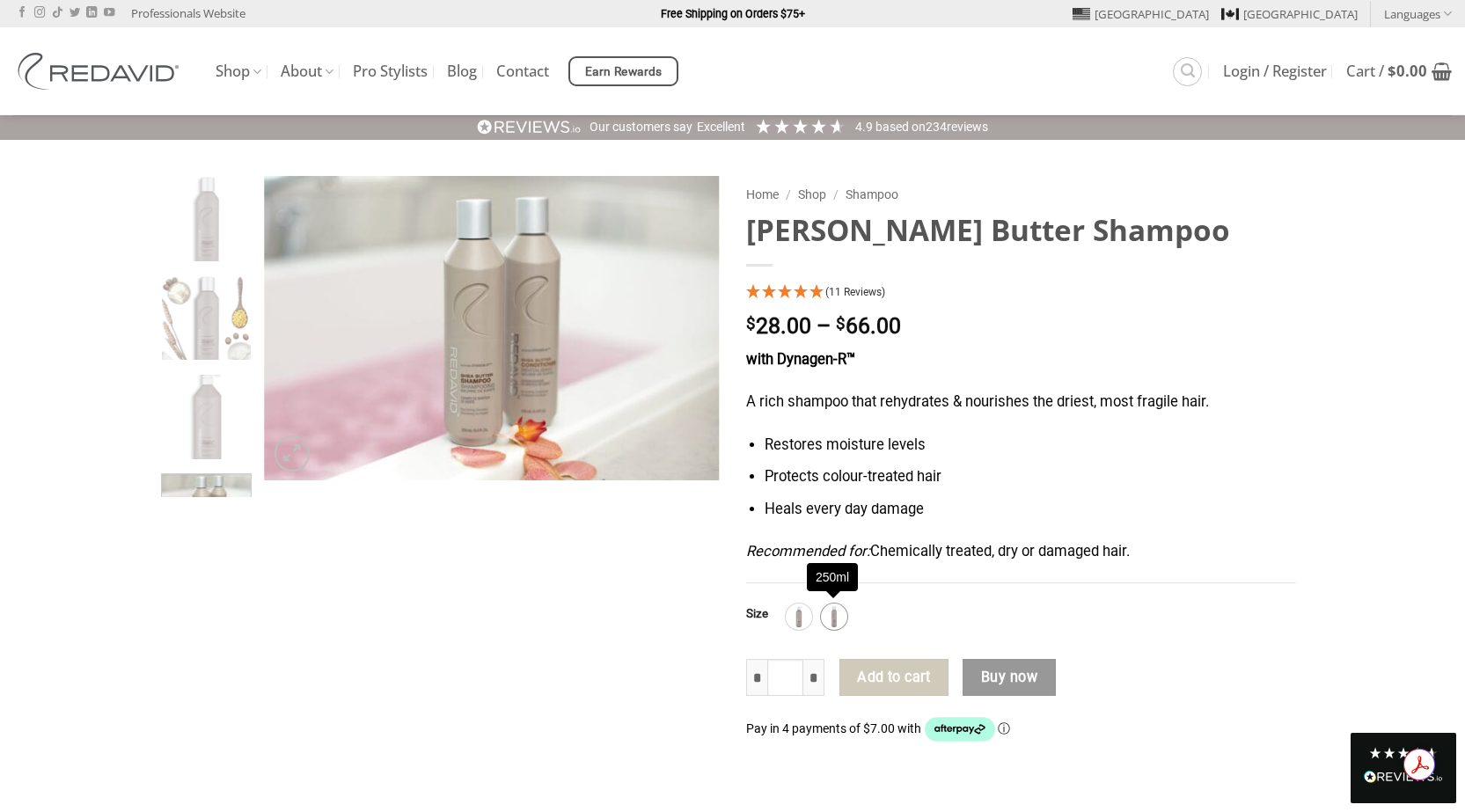
click at [829, 614] on img at bounding box center [833, 616] width 23 height 23
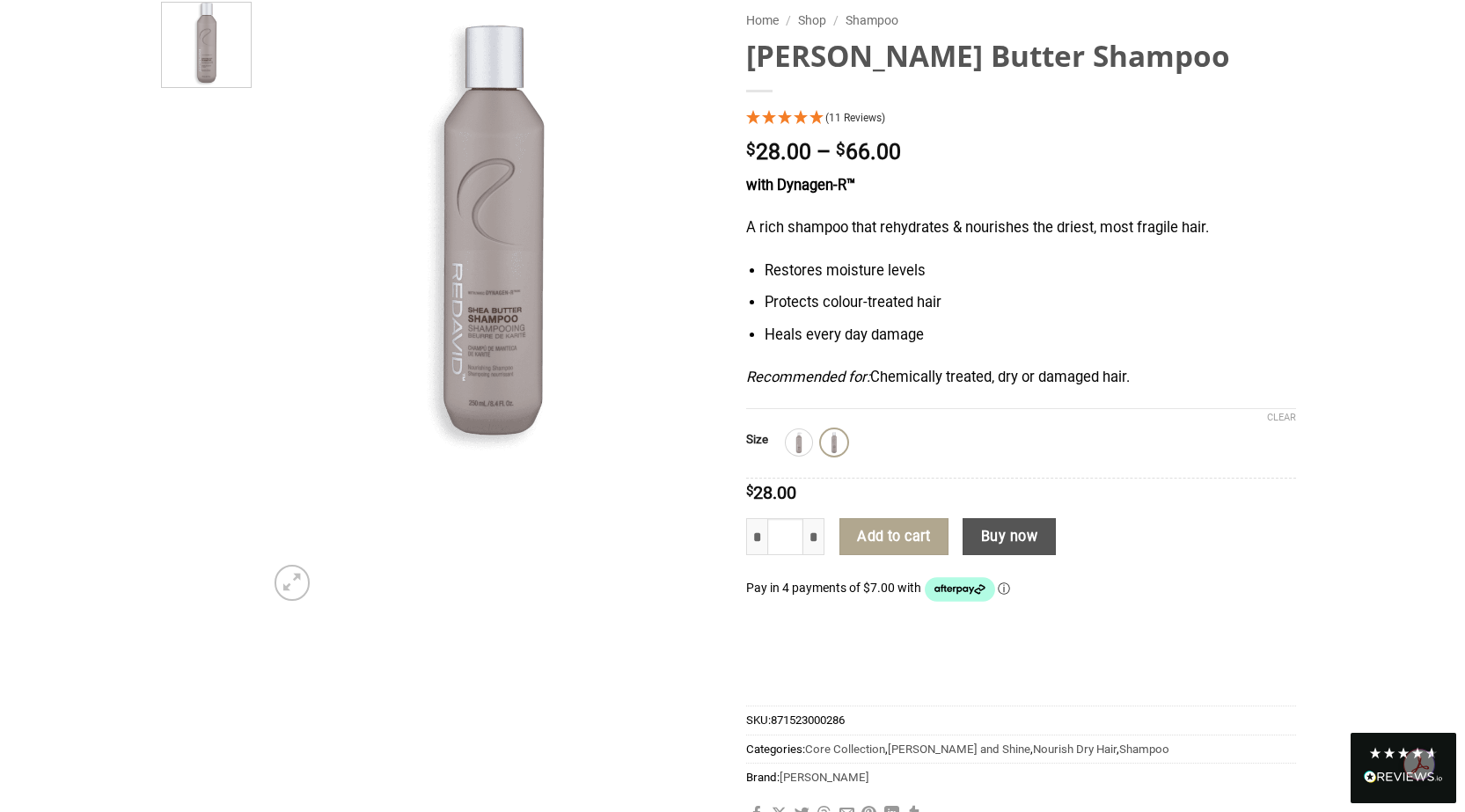
scroll to position [176, 0]
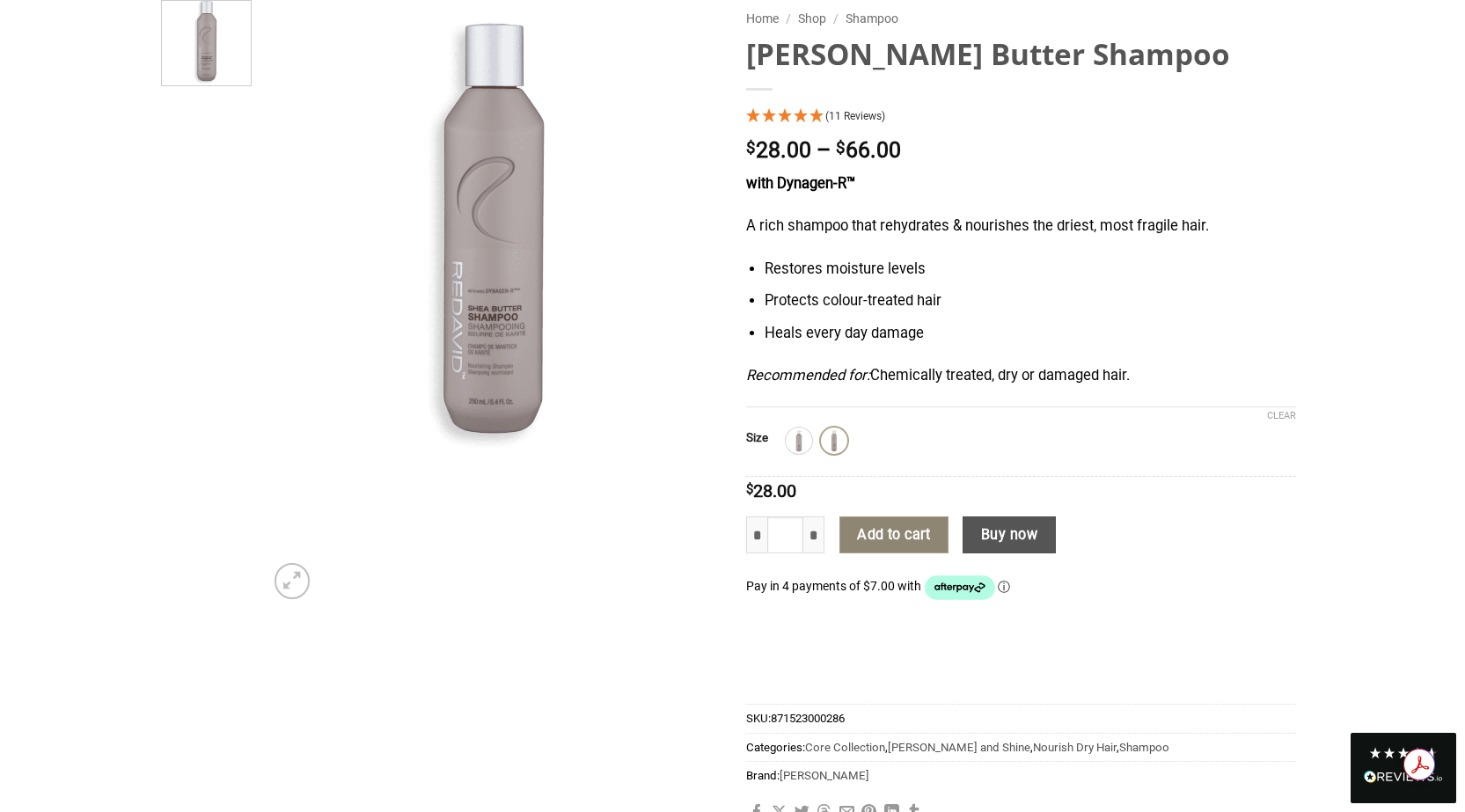
click at [891, 537] on button "Add to cart" at bounding box center [893, 535] width 109 height 37
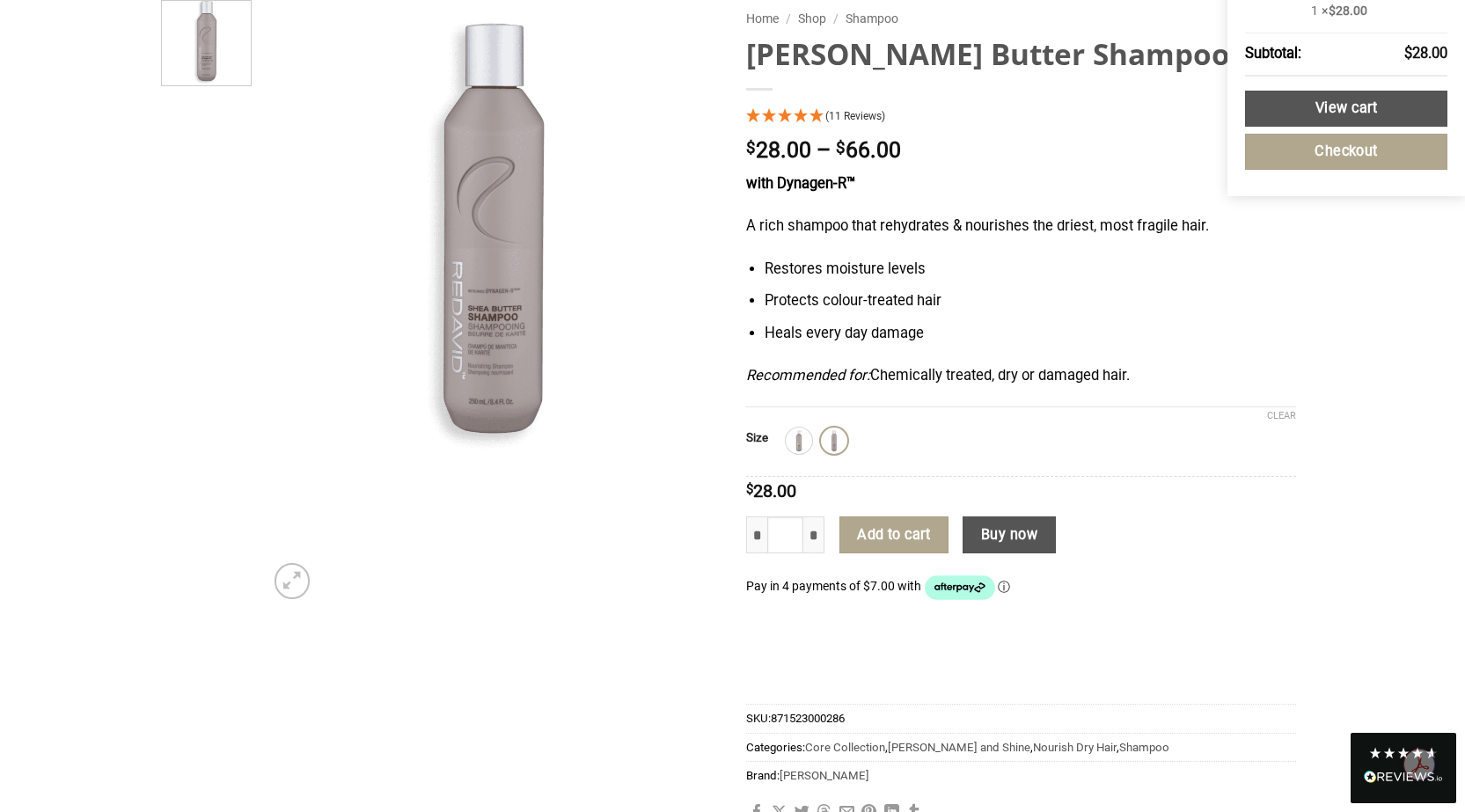
scroll to position [0, 0]
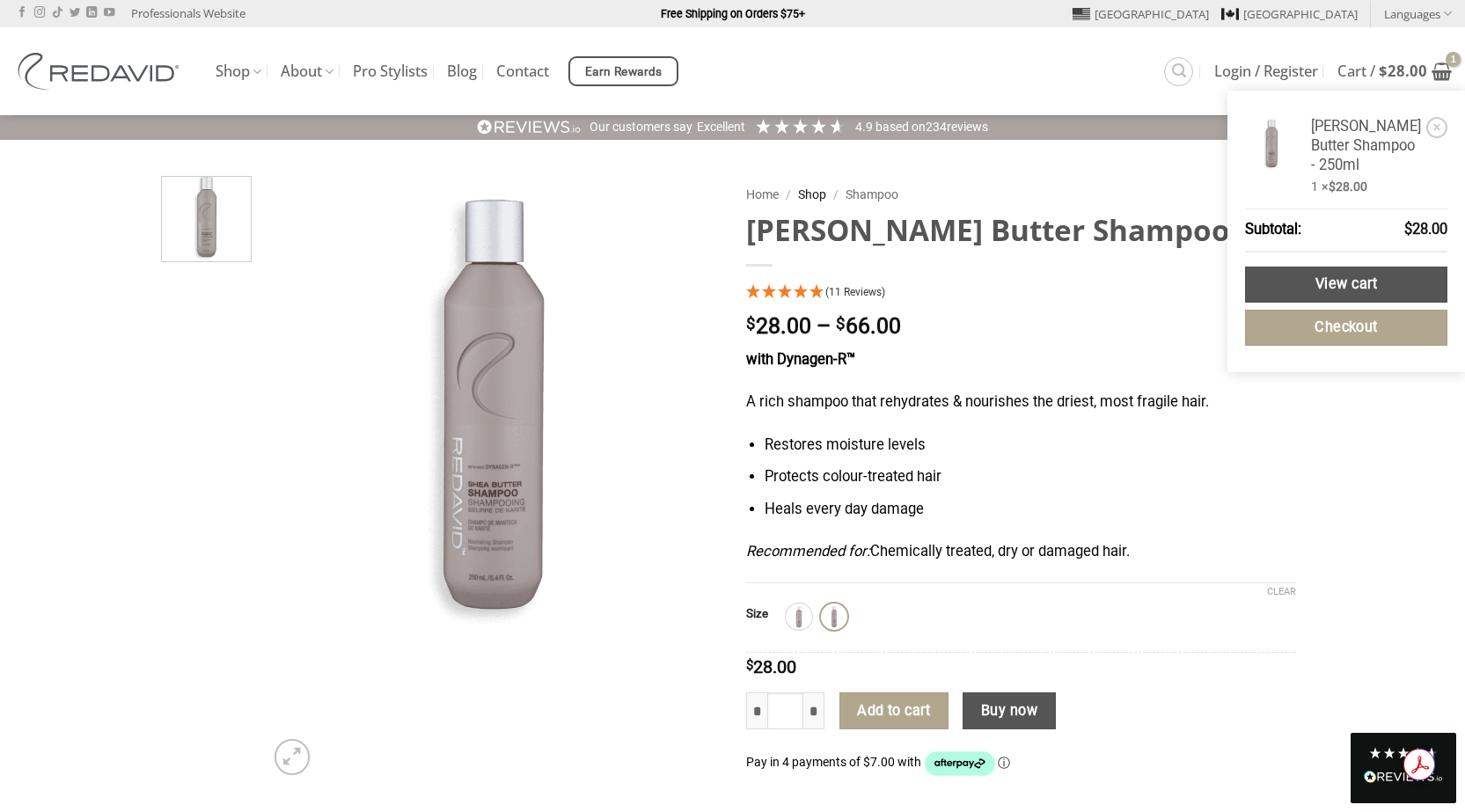
click at [812, 197] on link "Shop" at bounding box center [812, 195] width 28 height 14
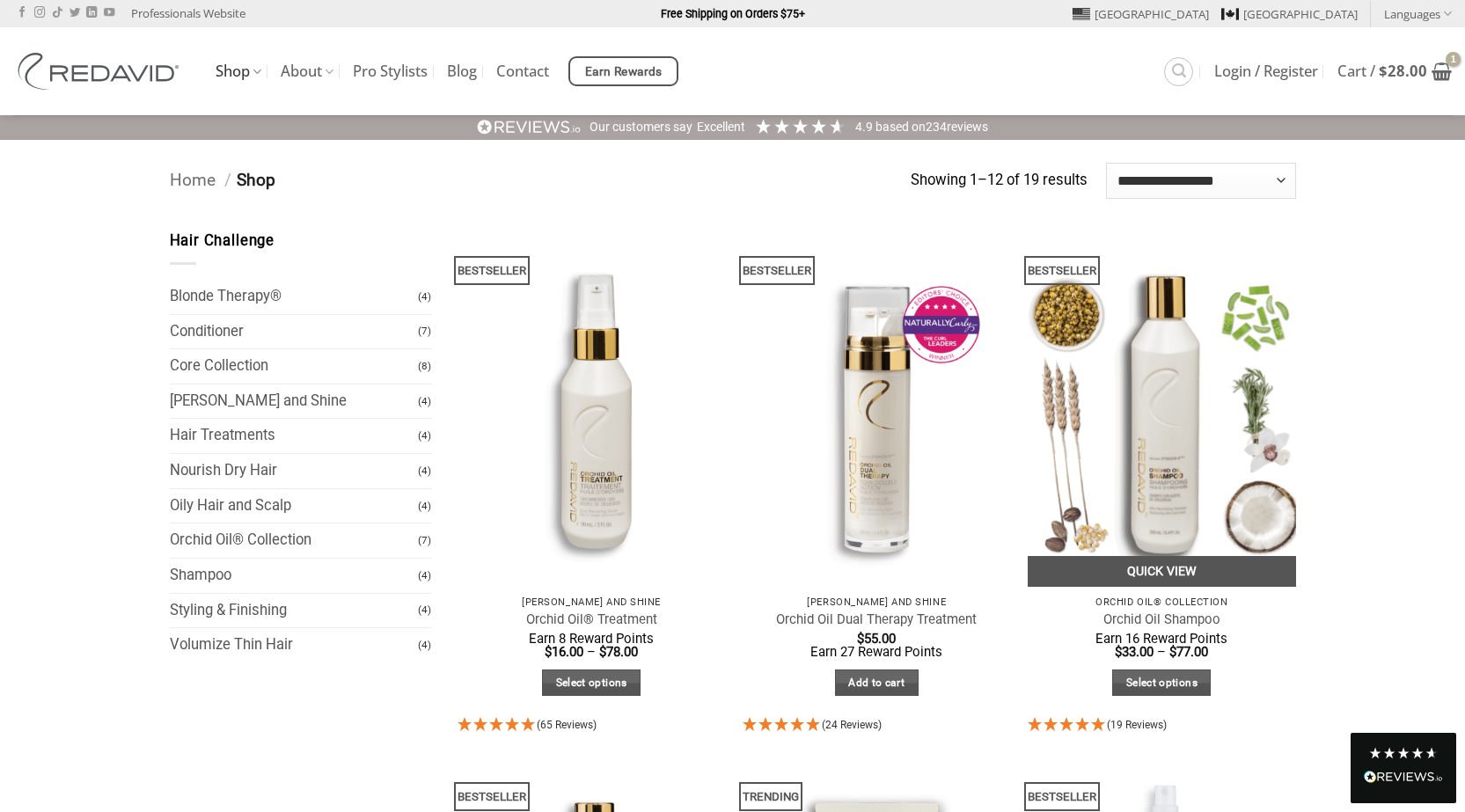
click at [1159, 569] on link "Quick View" at bounding box center [1162, 571] width 268 height 31
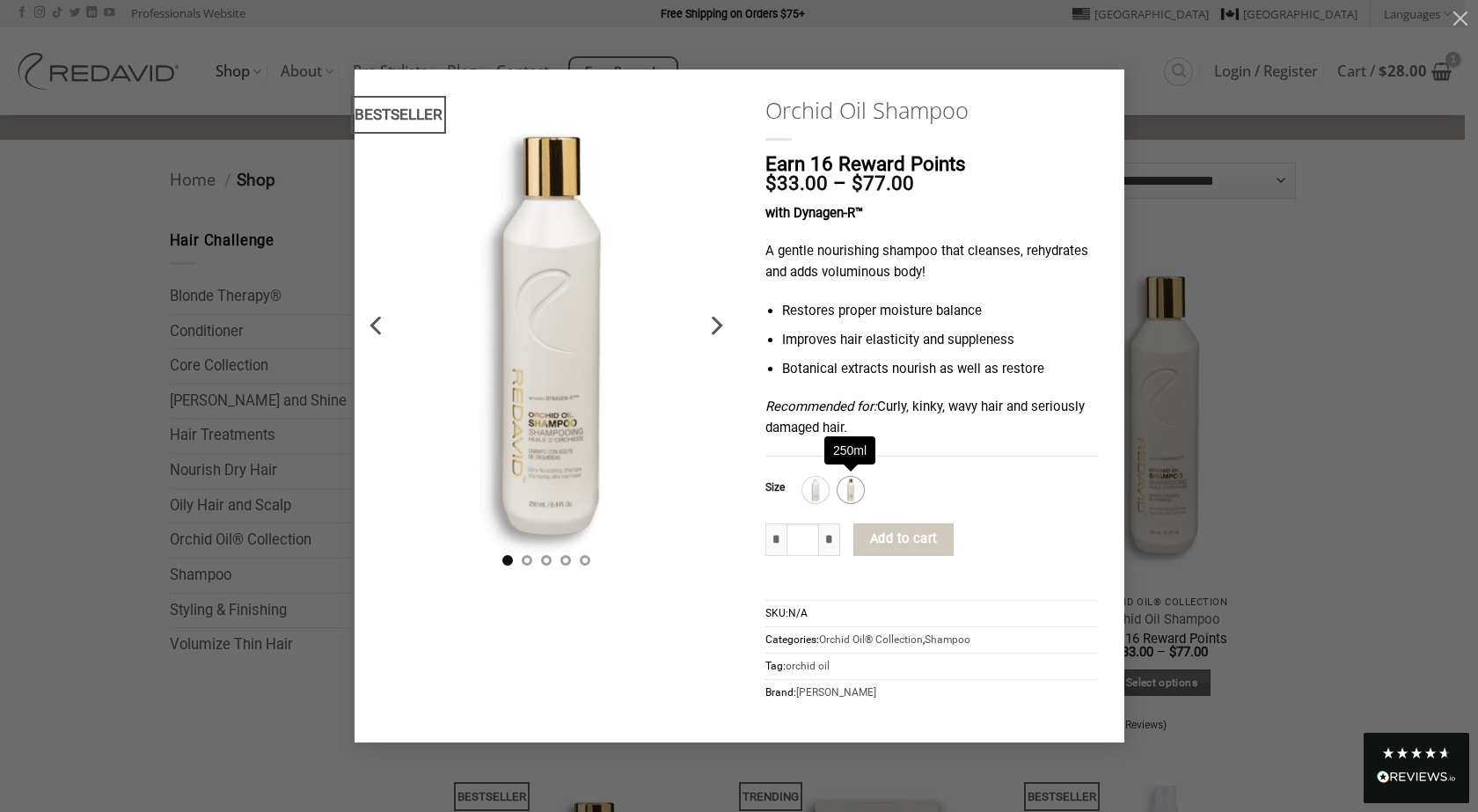
click at [854, 487] on img at bounding box center [850, 490] width 23 height 23
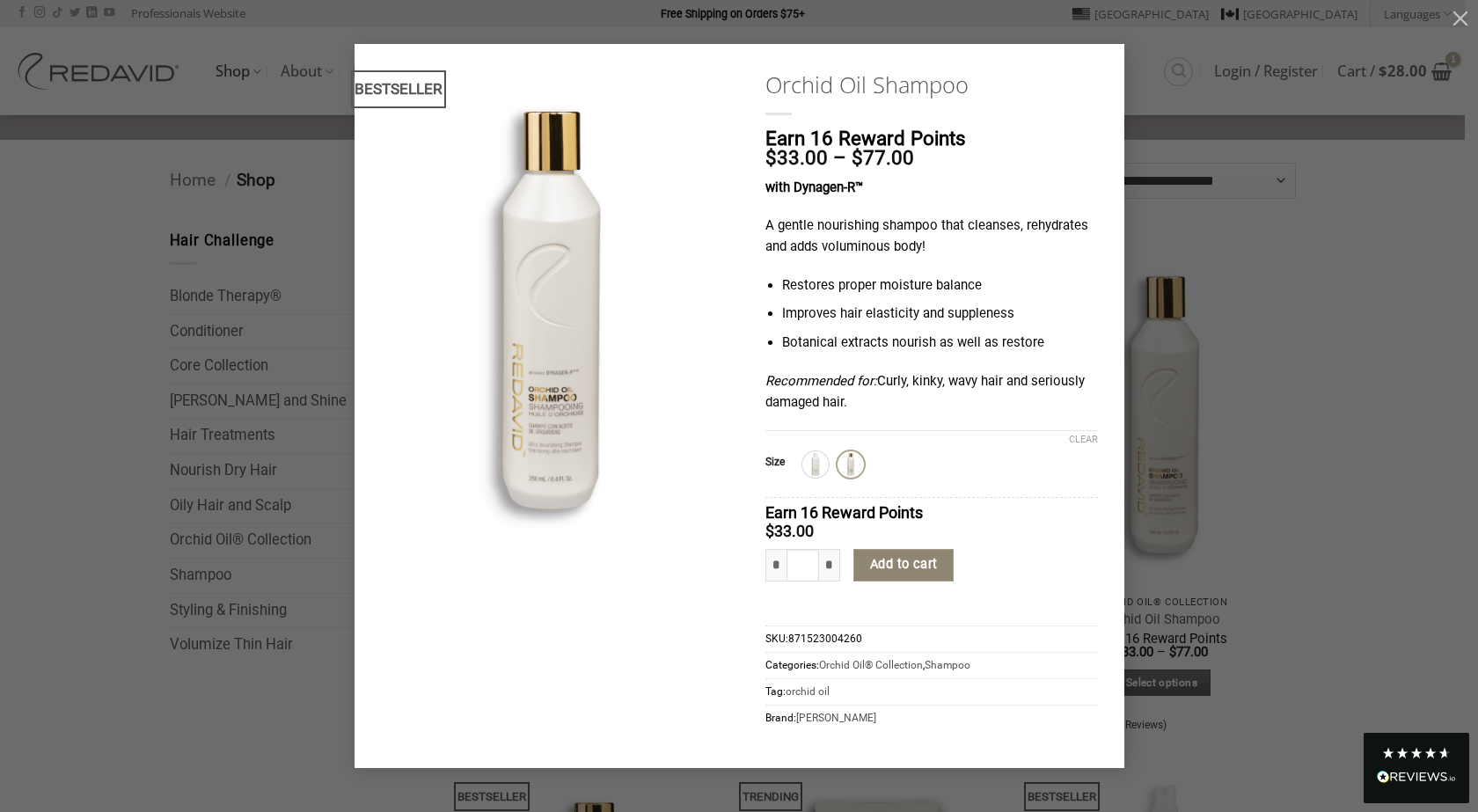
click at [900, 565] on button "Add to cart" at bounding box center [903, 566] width 101 height 34
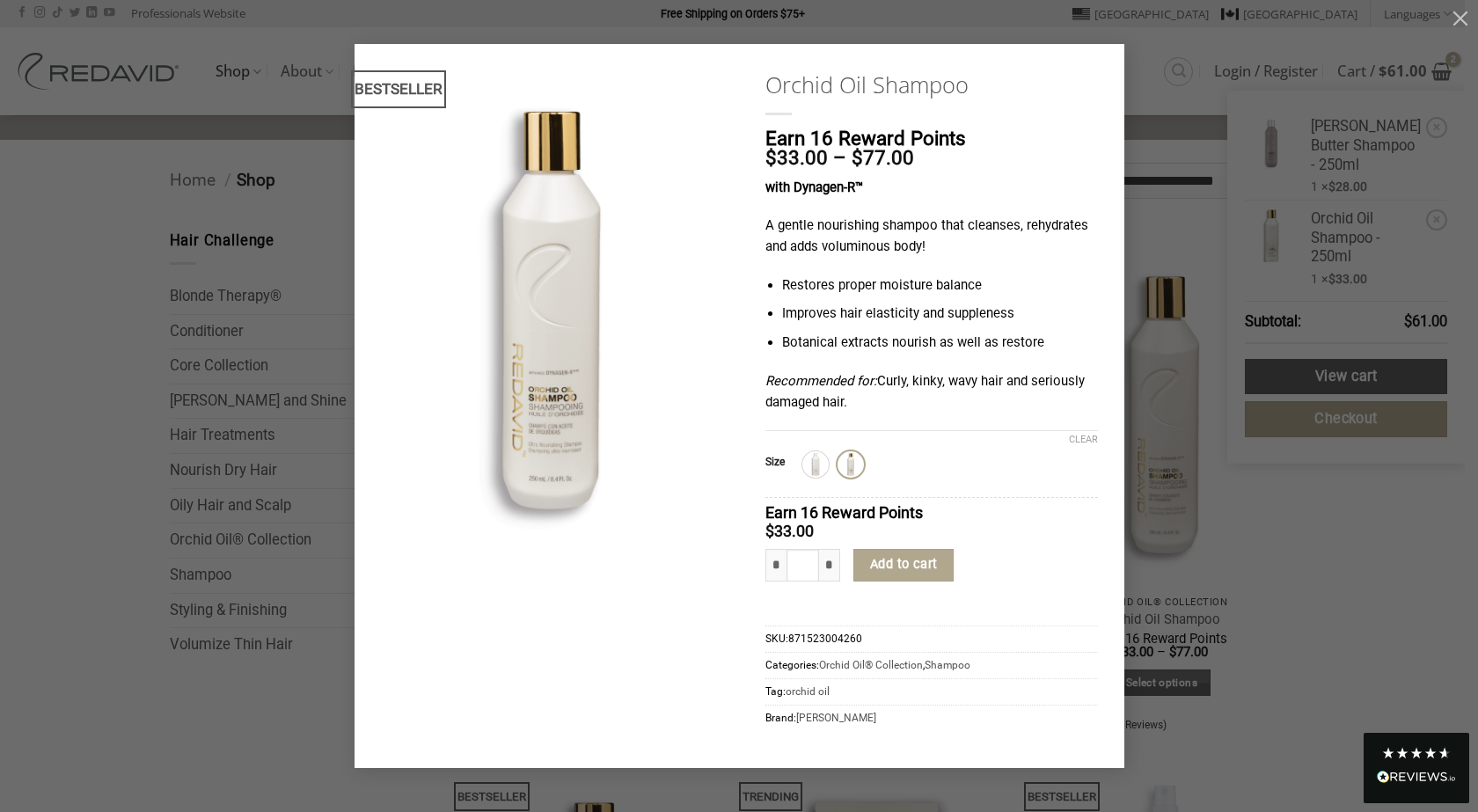
click at [1142, 39] on div "**********" at bounding box center [739, 406] width 1478 height 812
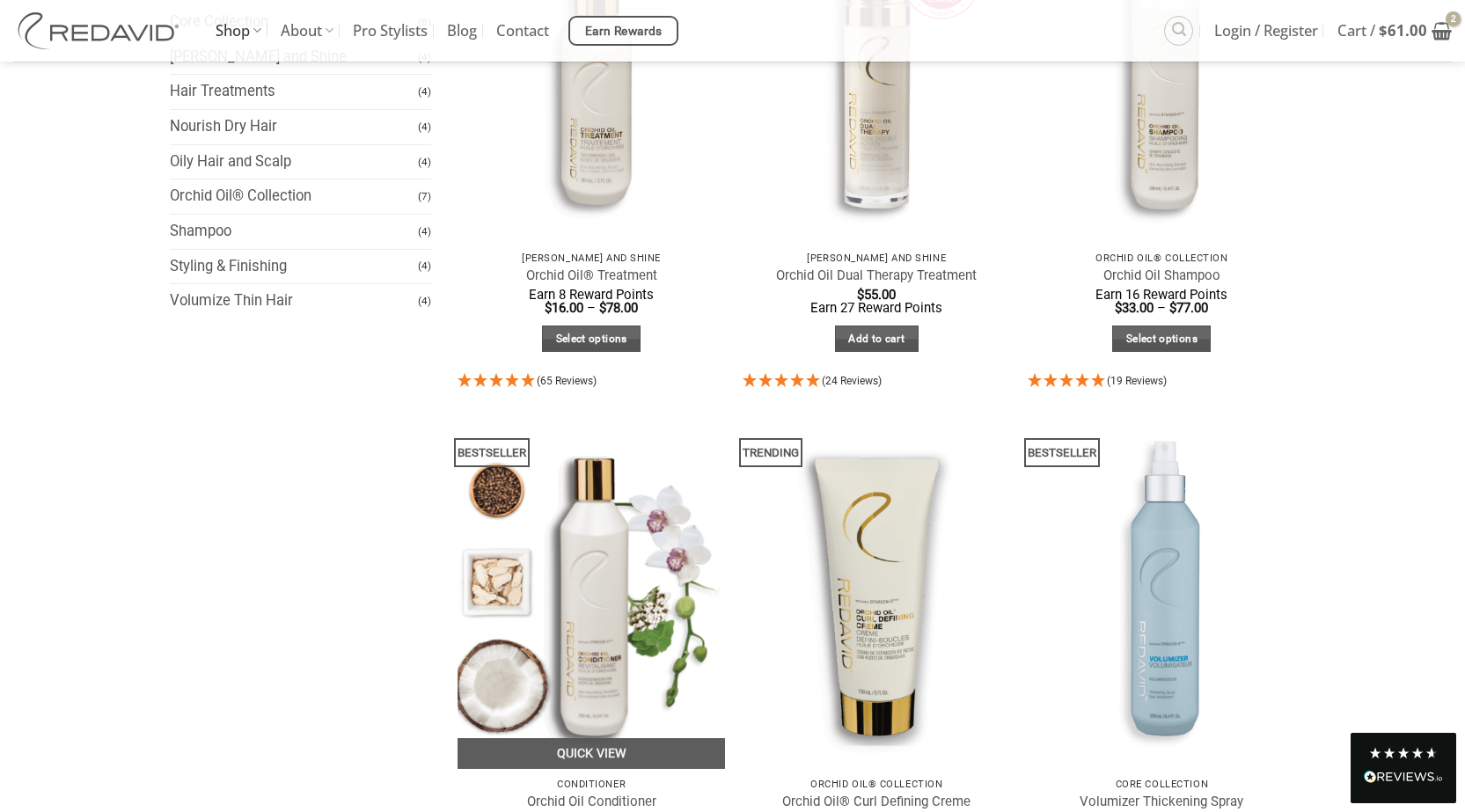
scroll to position [440, 0]
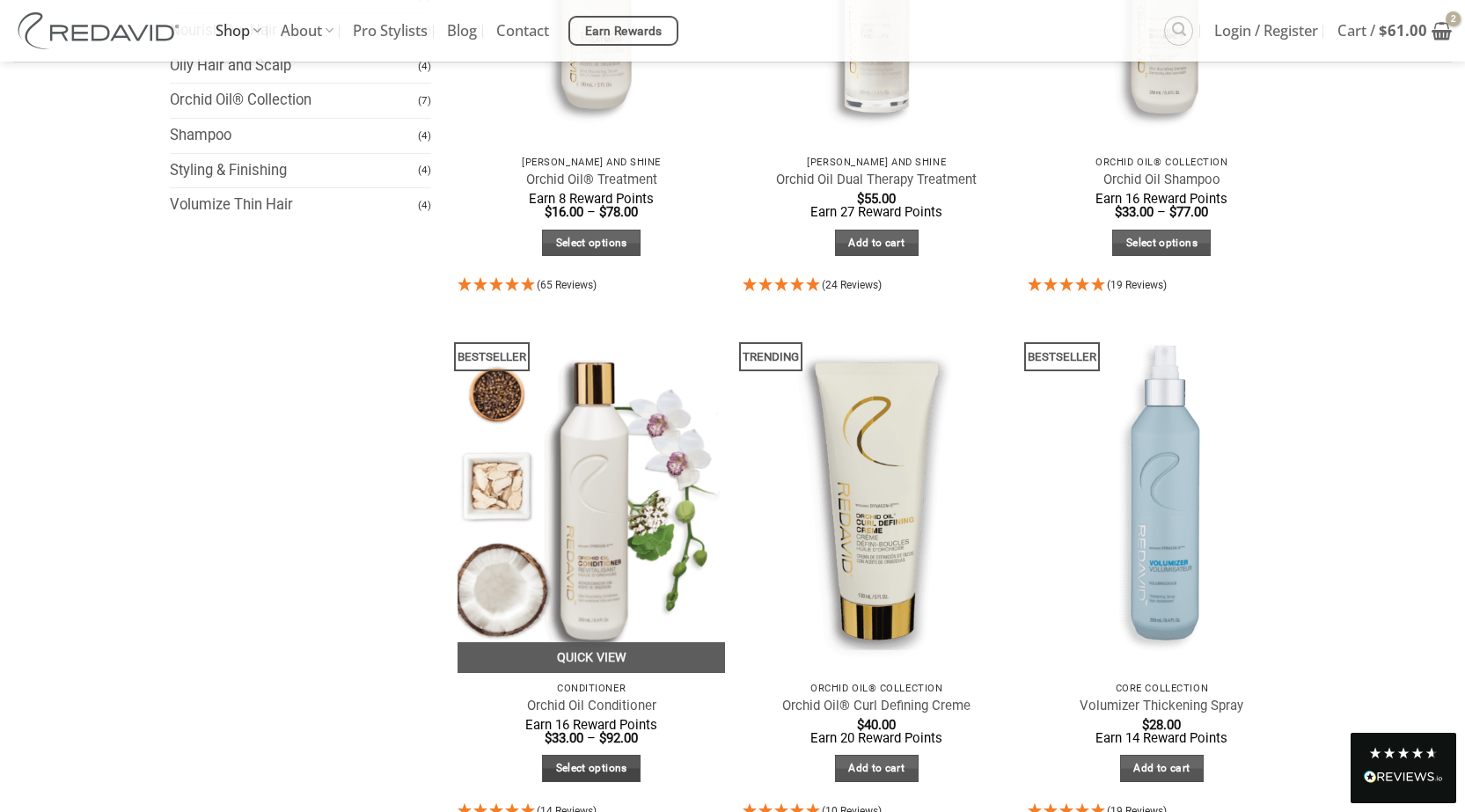
click at [581, 763] on link "Select options" at bounding box center [591, 767] width 99 height 27
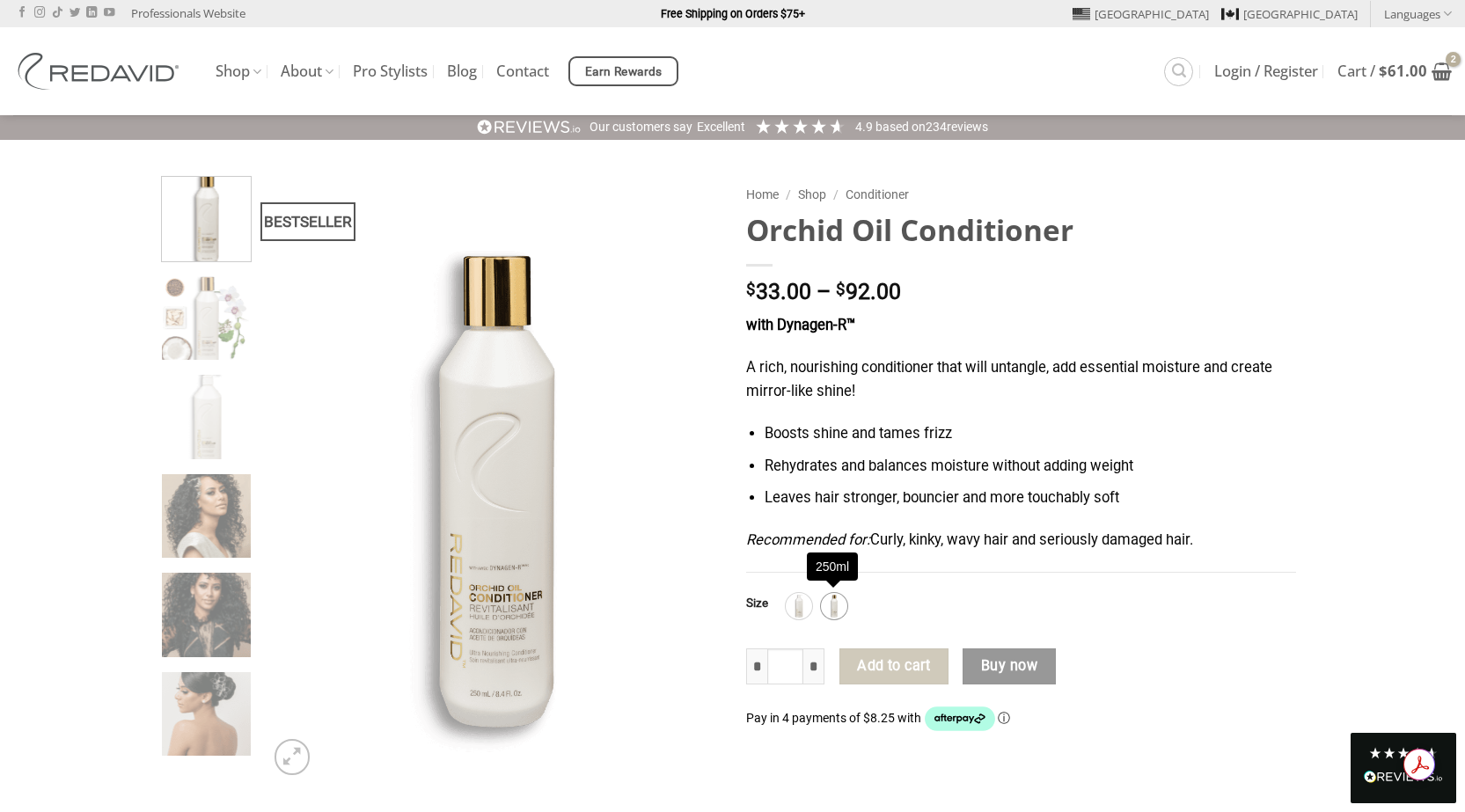
click at [834, 604] on img at bounding box center [833, 606] width 23 height 23
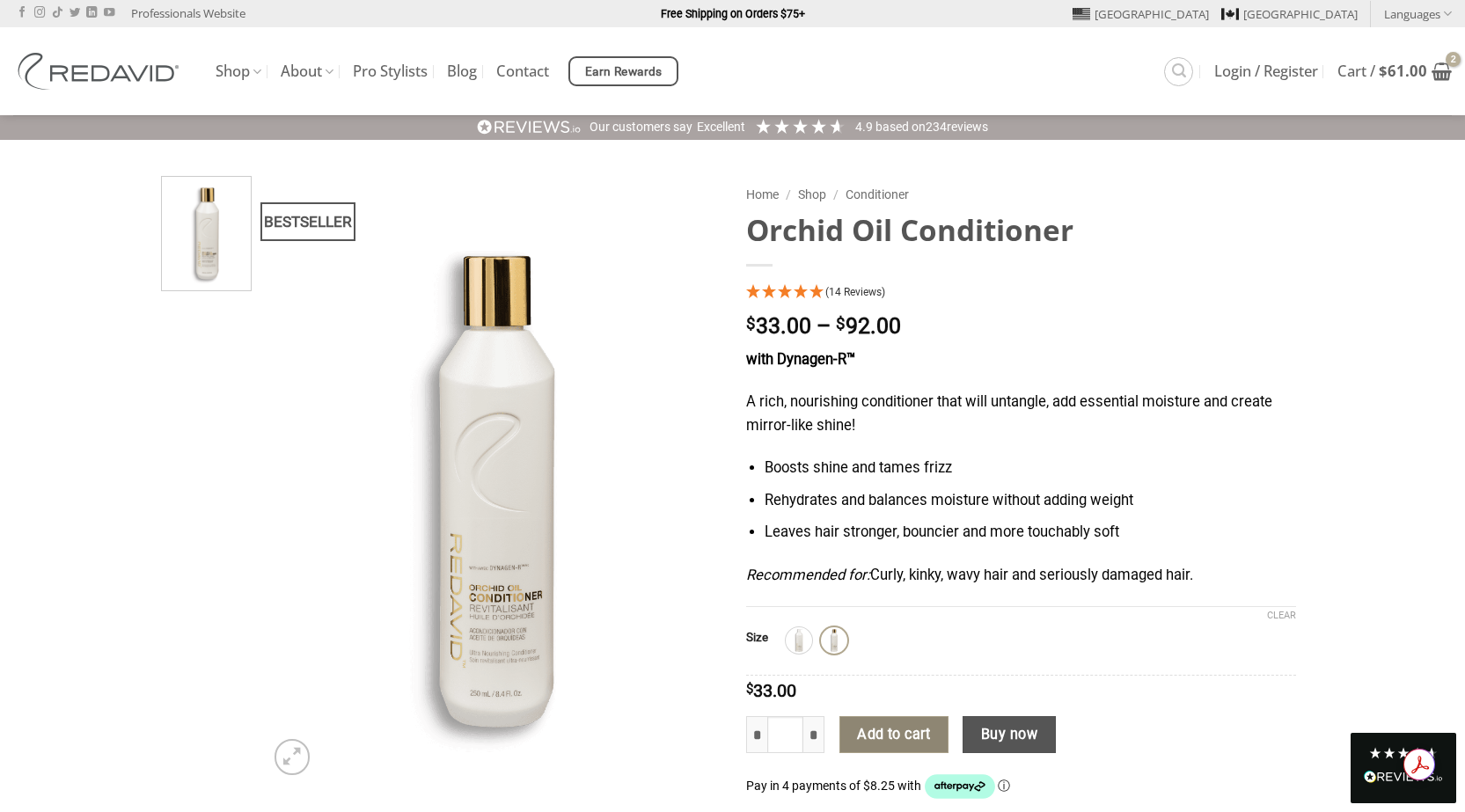
click at [917, 733] on button "Add to cart" at bounding box center [893, 734] width 109 height 37
click at [1434, 69] on icon "View cart" at bounding box center [1441, 71] width 20 height 21
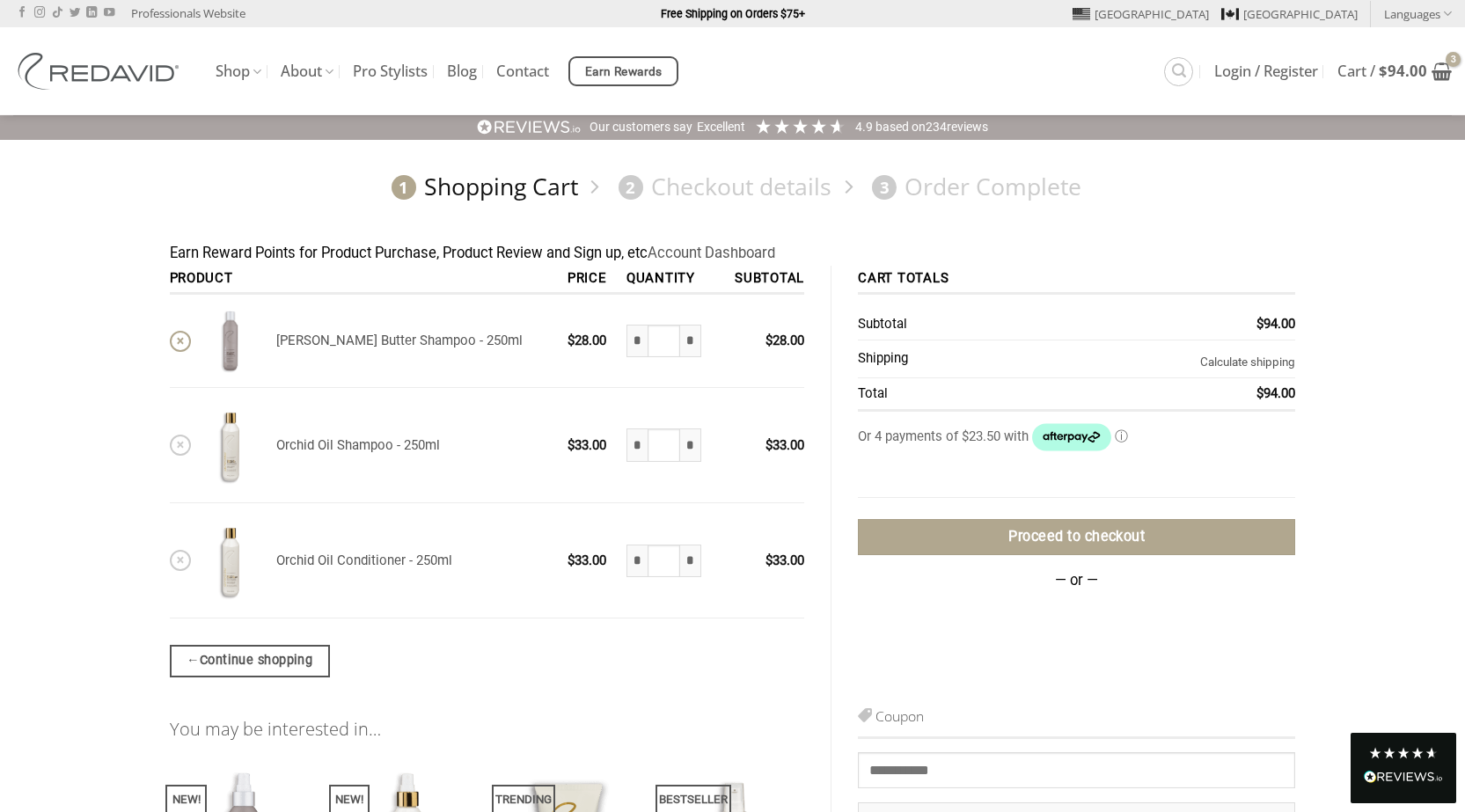
click at [180, 340] on link "×" at bounding box center [180, 340] width 21 height 21
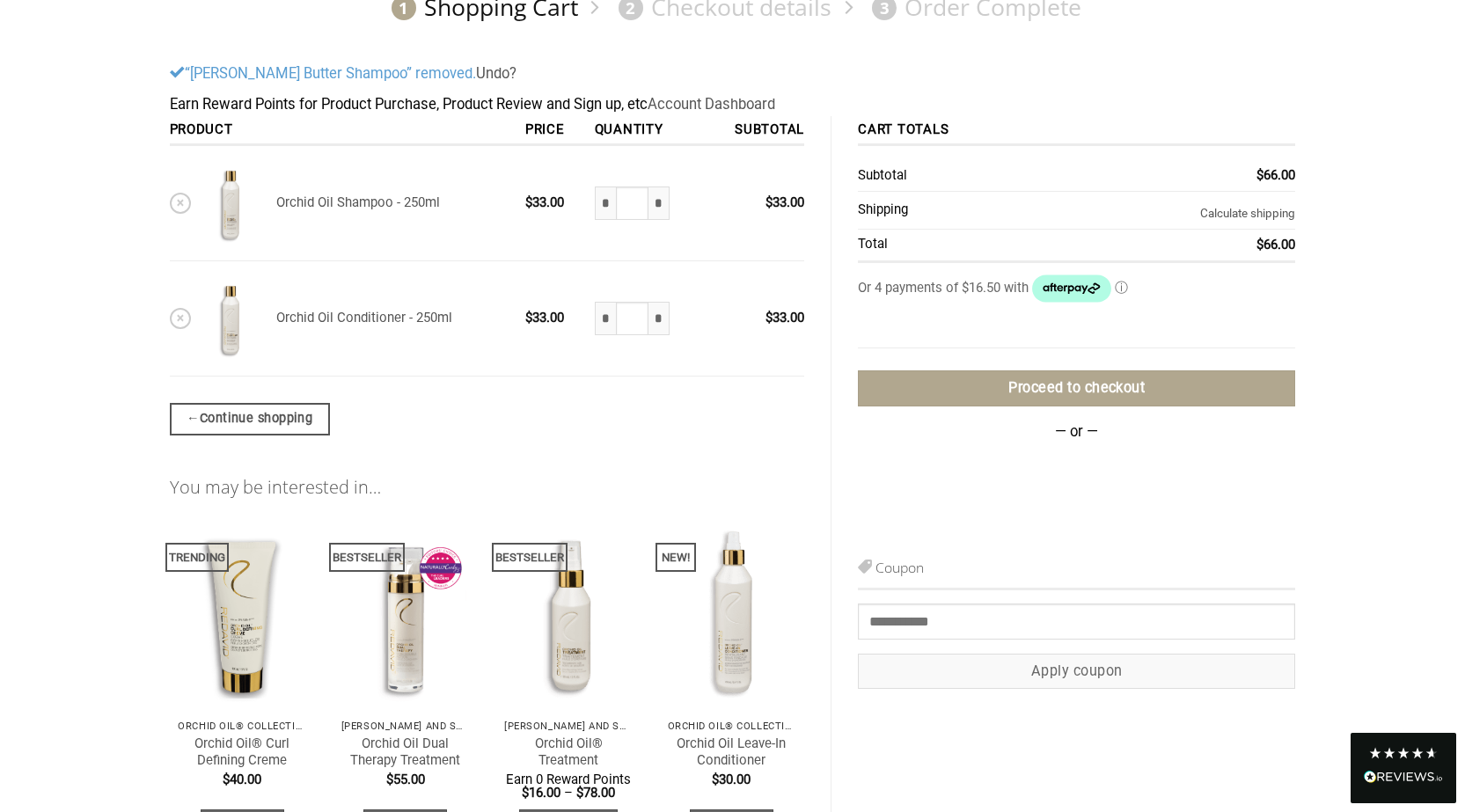
scroll to position [181, 0]
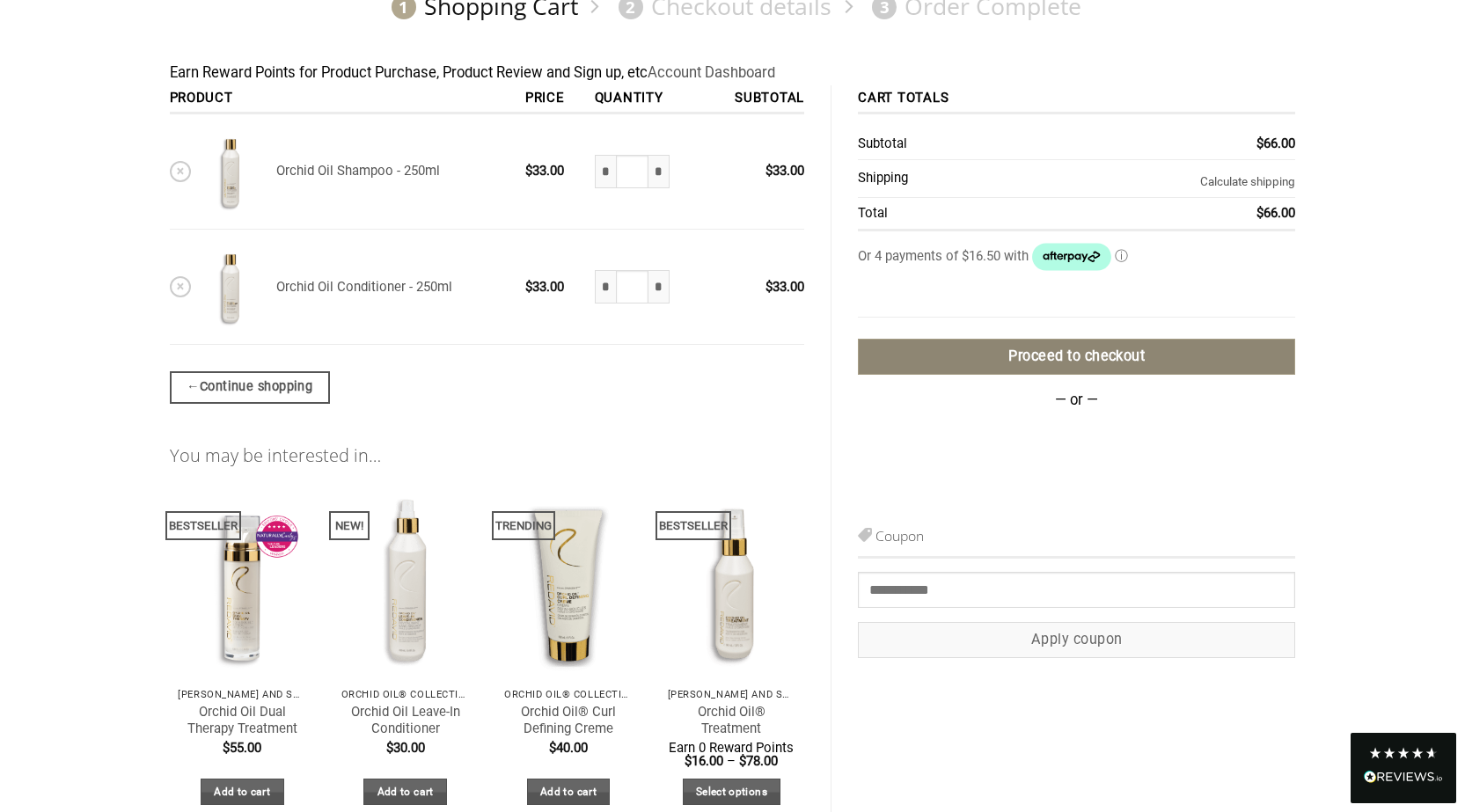
drag, startPoint x: 587, startPoint y: 475, endPoint x: 919, endPoint y: 355, distance: 353.0
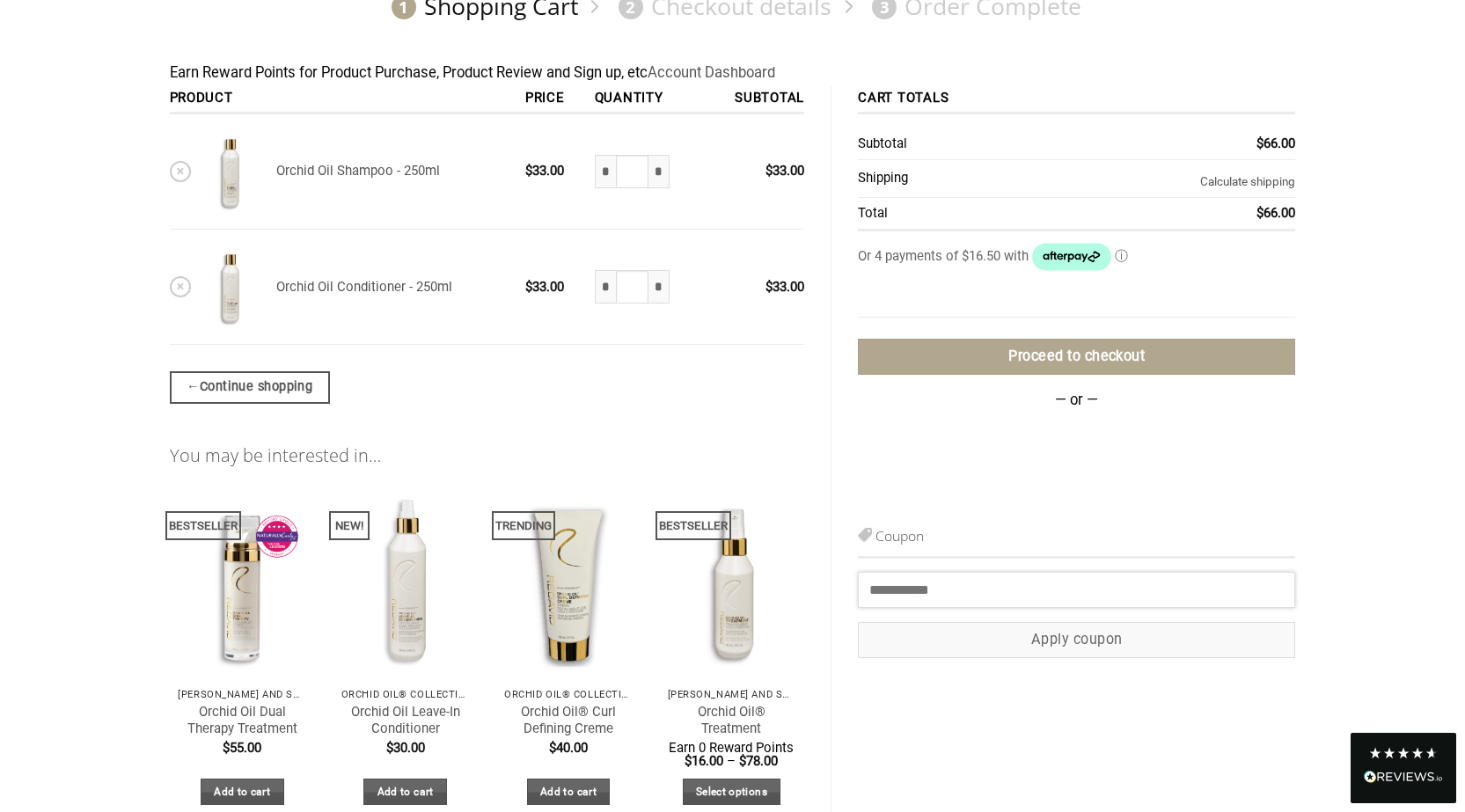
click at [907, 592] on input "Coupon:" at bounding box center [1077, 589] width 437 height 35
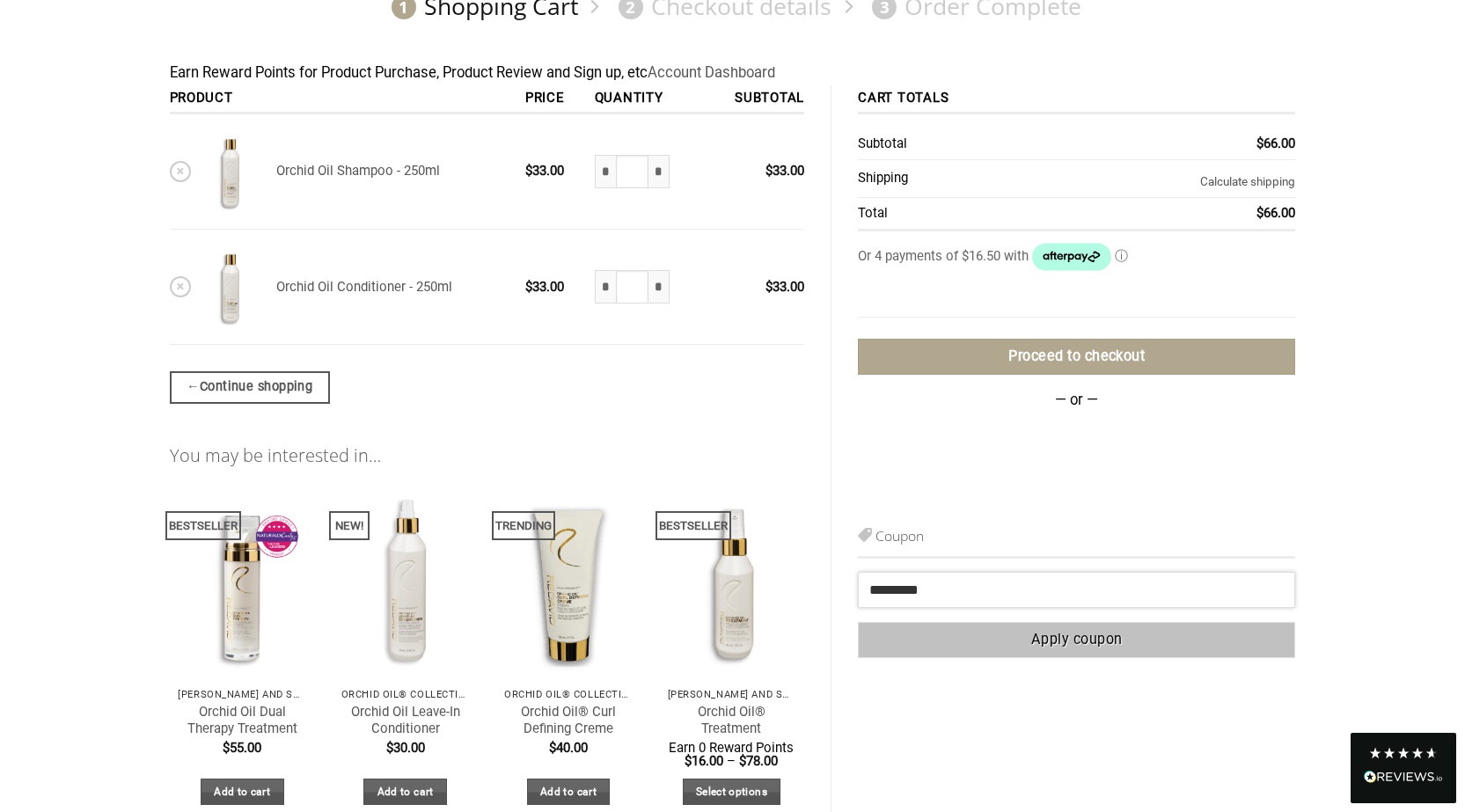
type input "*********"
click at [1088, 641] on button "Apply coupon" at bounding box center [1077, 639] width 437 height 36
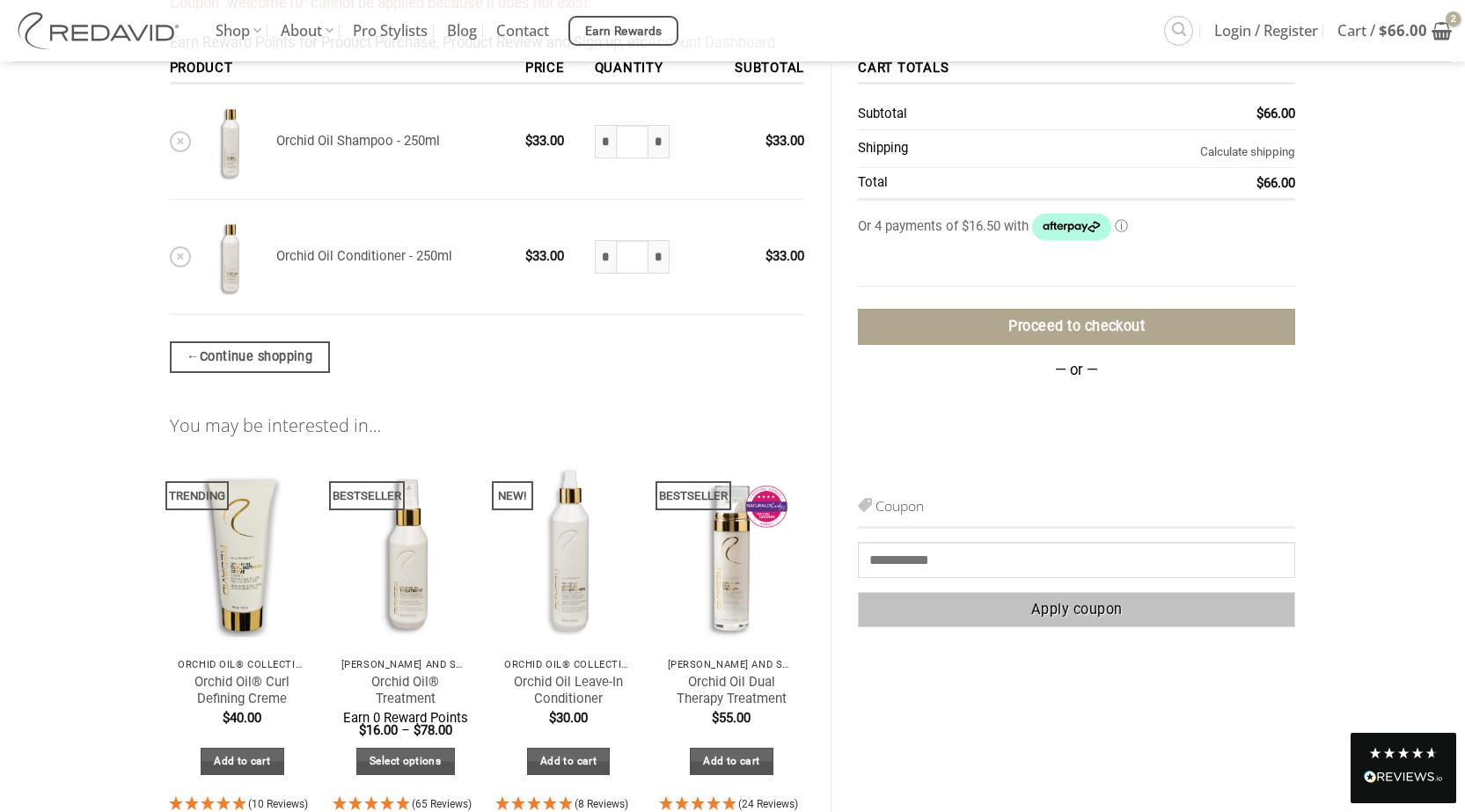
scroll to position [263, 0]
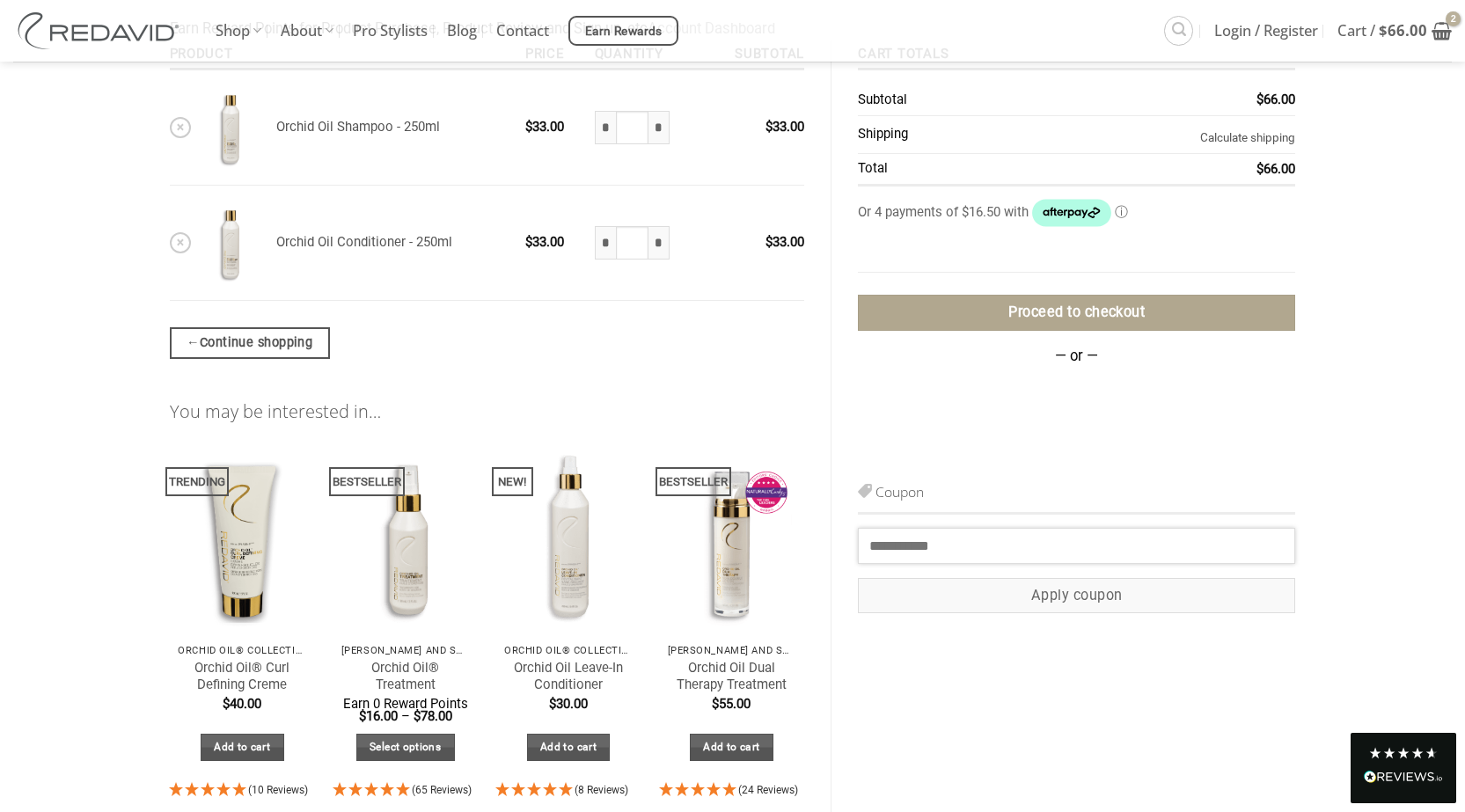
click at [904, 548] on input "Coupon:" at bounding box center [1077, 545] width 437 height 35
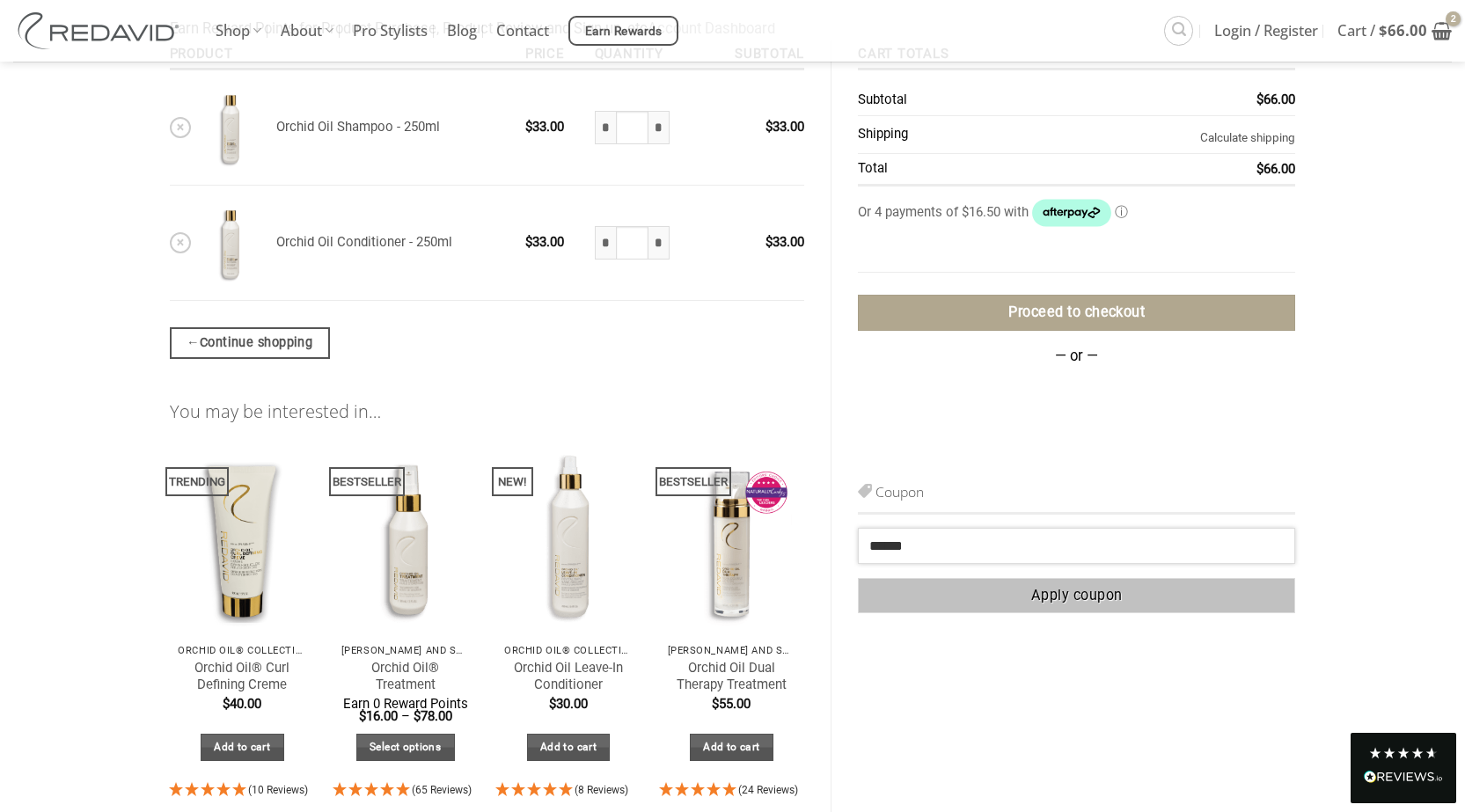
type input "******"
click at [1076, 599] on button "Apply coupon" at bounding box center [1077, 596] width 437 height 36
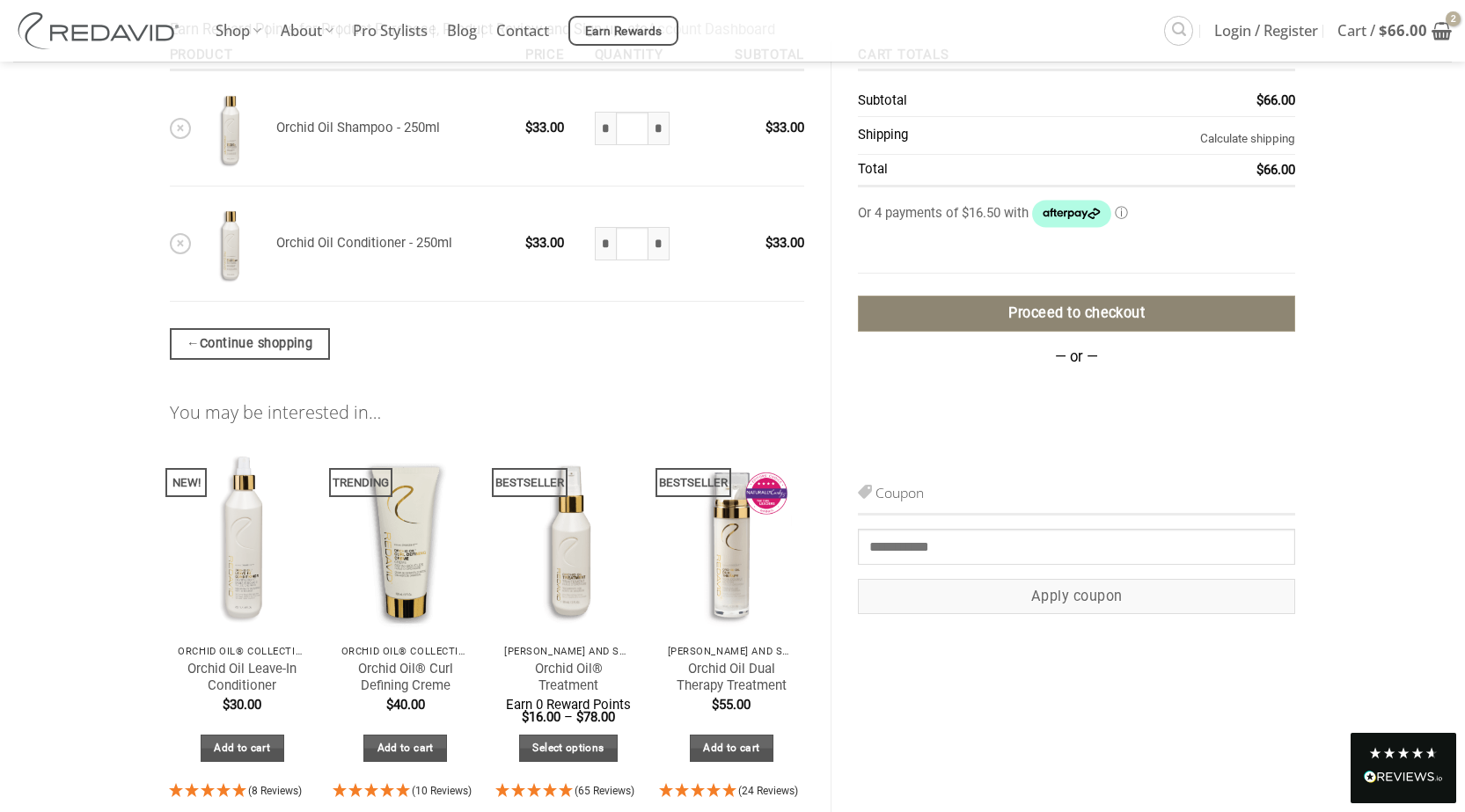
scroll to position [263, 0]
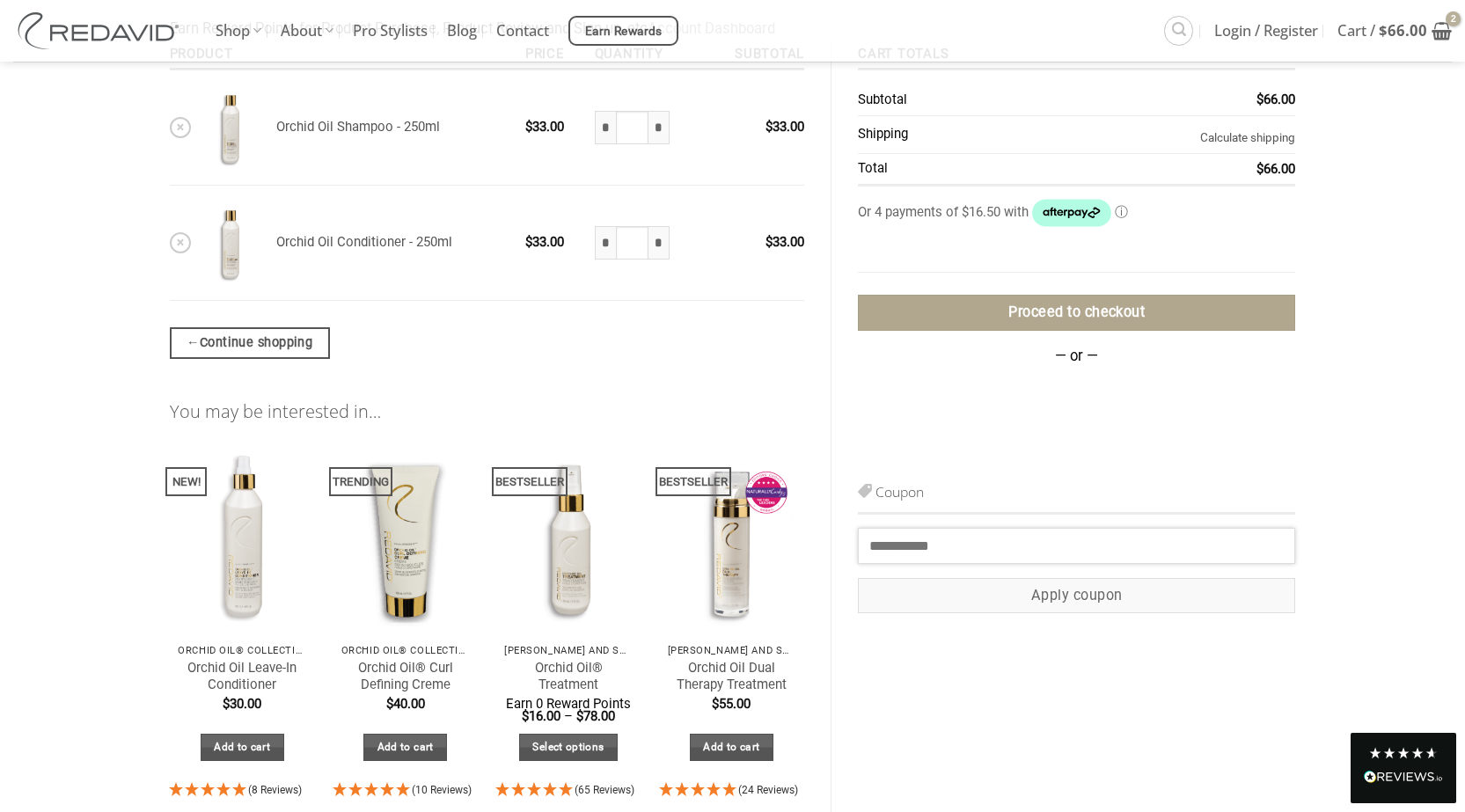
click at [876, 551] on input "Coupon:" at bounding box center [1077, 545] width 437 height 35
paste input "**********"
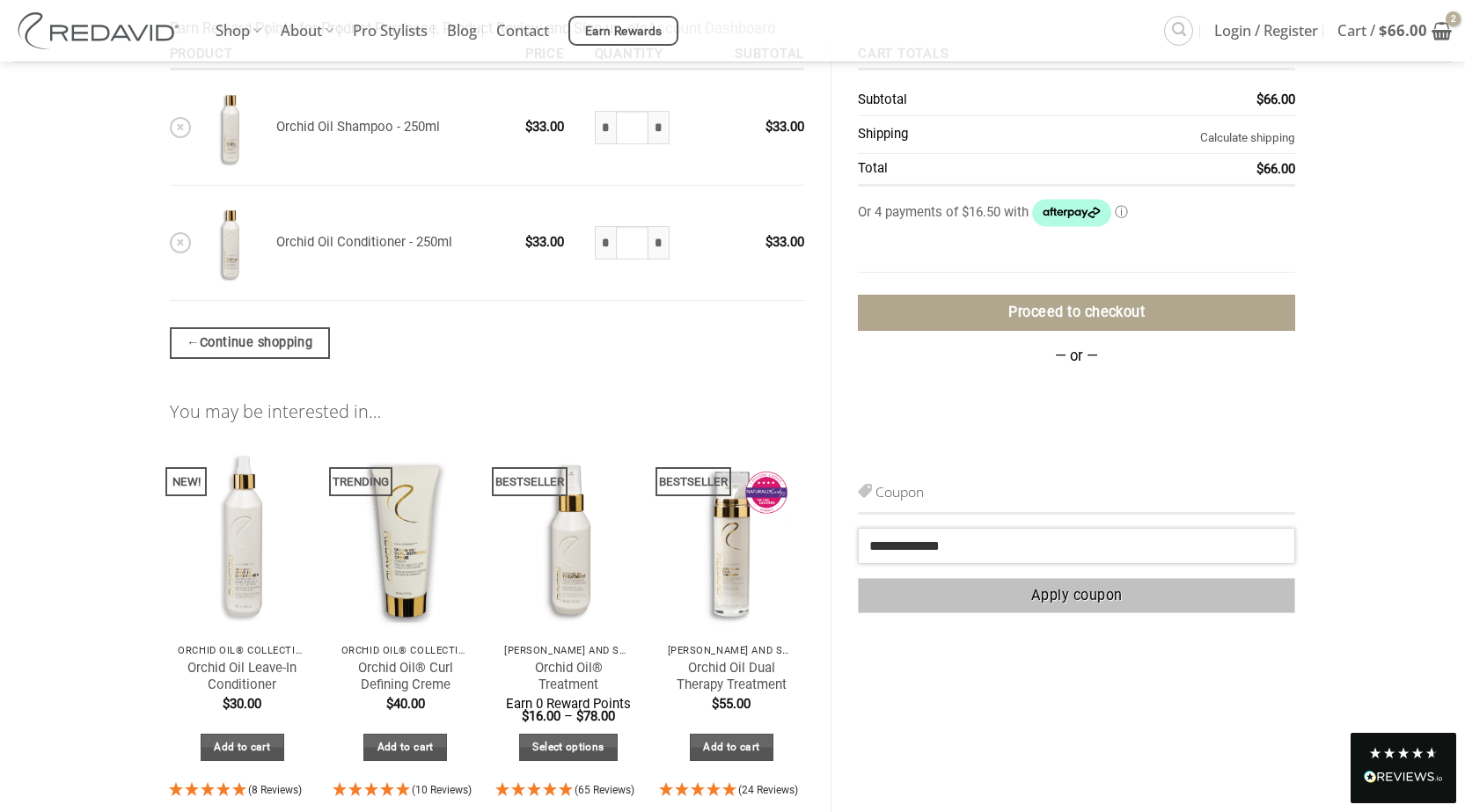
type input "**********"
click at [1063, 595] on button "Apply coupon" at bounding box center [1077, 596] width 437 height 36
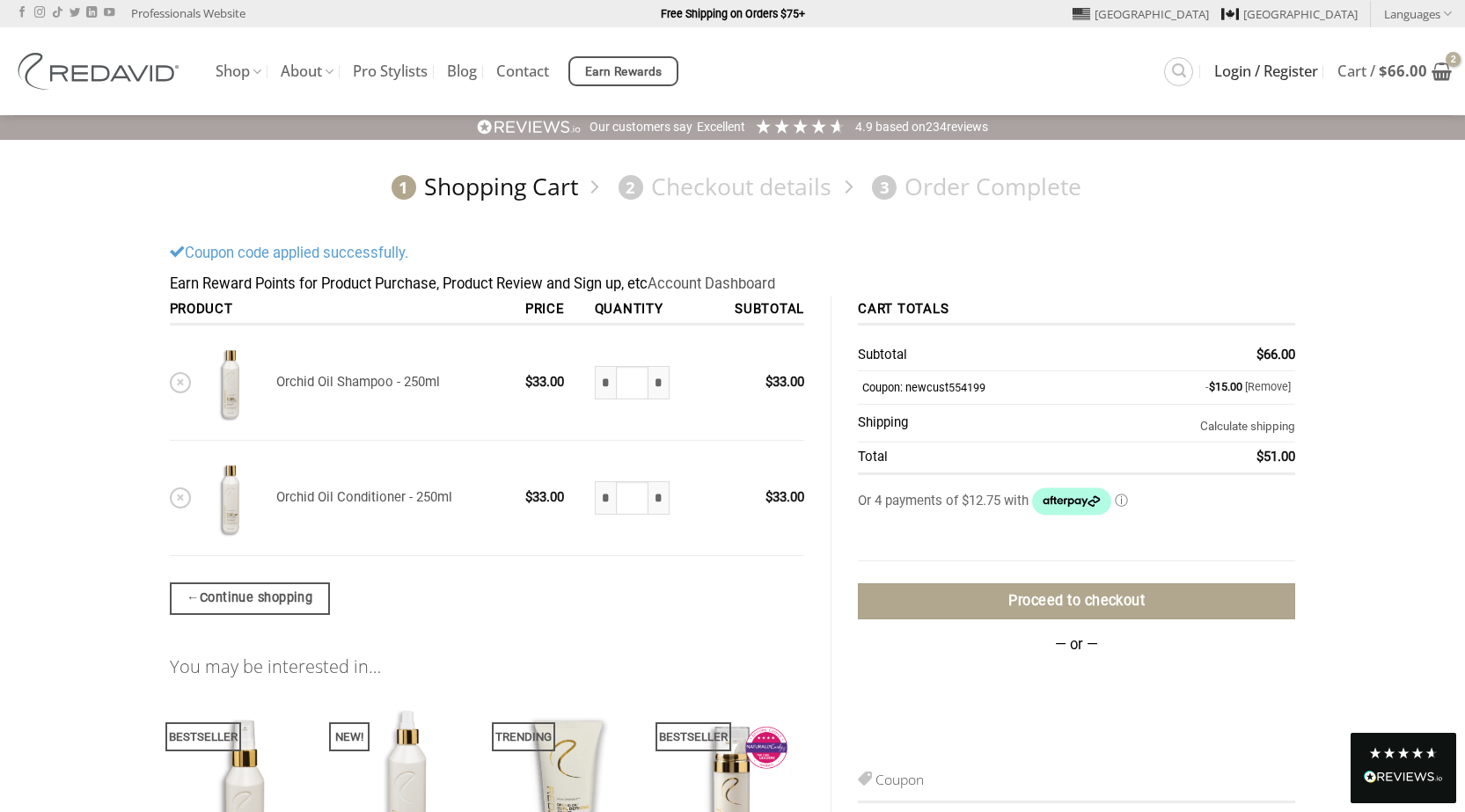
type input "********"
click at [1238, 72] on span "Login / Register" at bounding box center [1266, 71] width 104 height 14
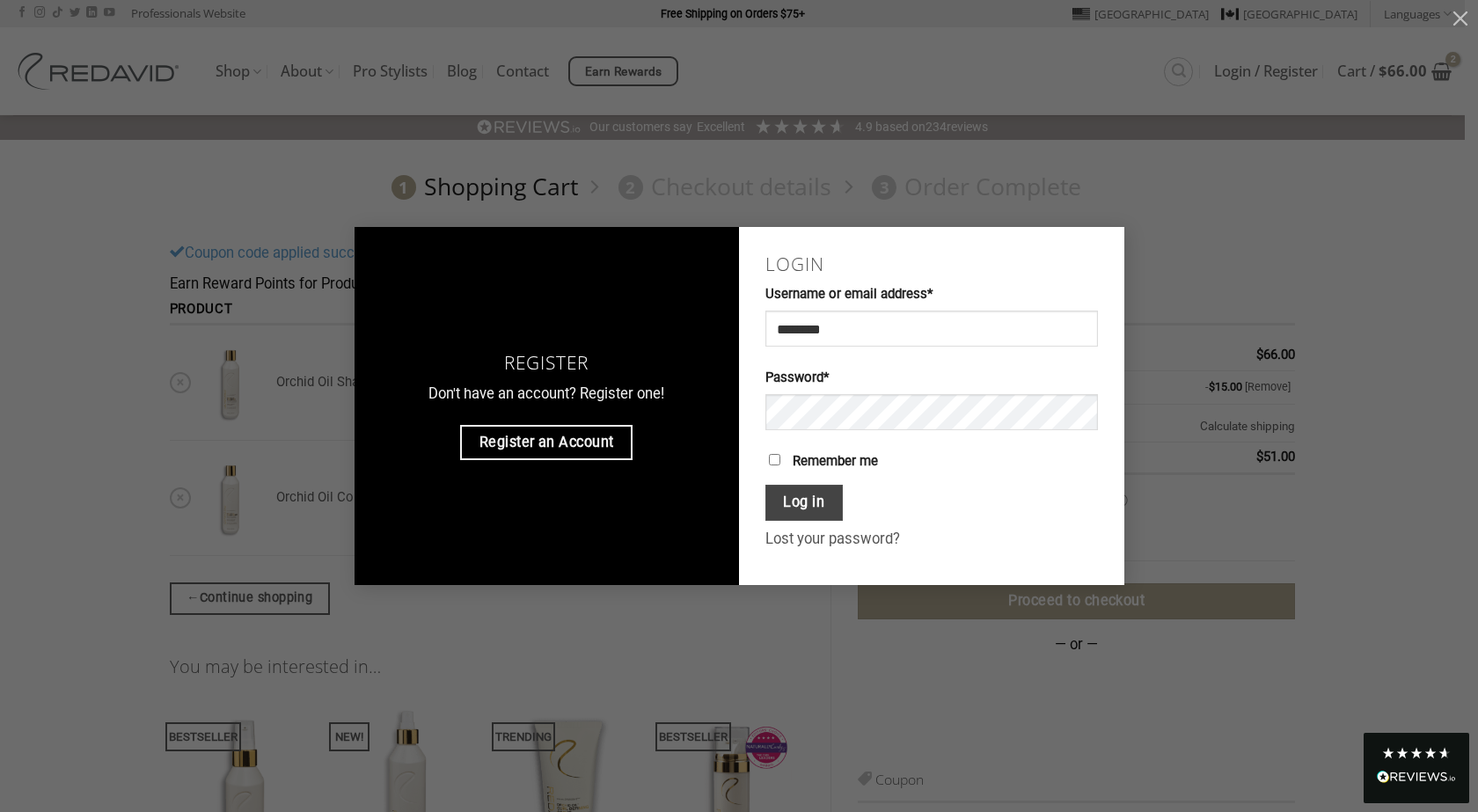
click at [799, 502] on button "Log in" at bounding box center [804, 503] width 78 height 36
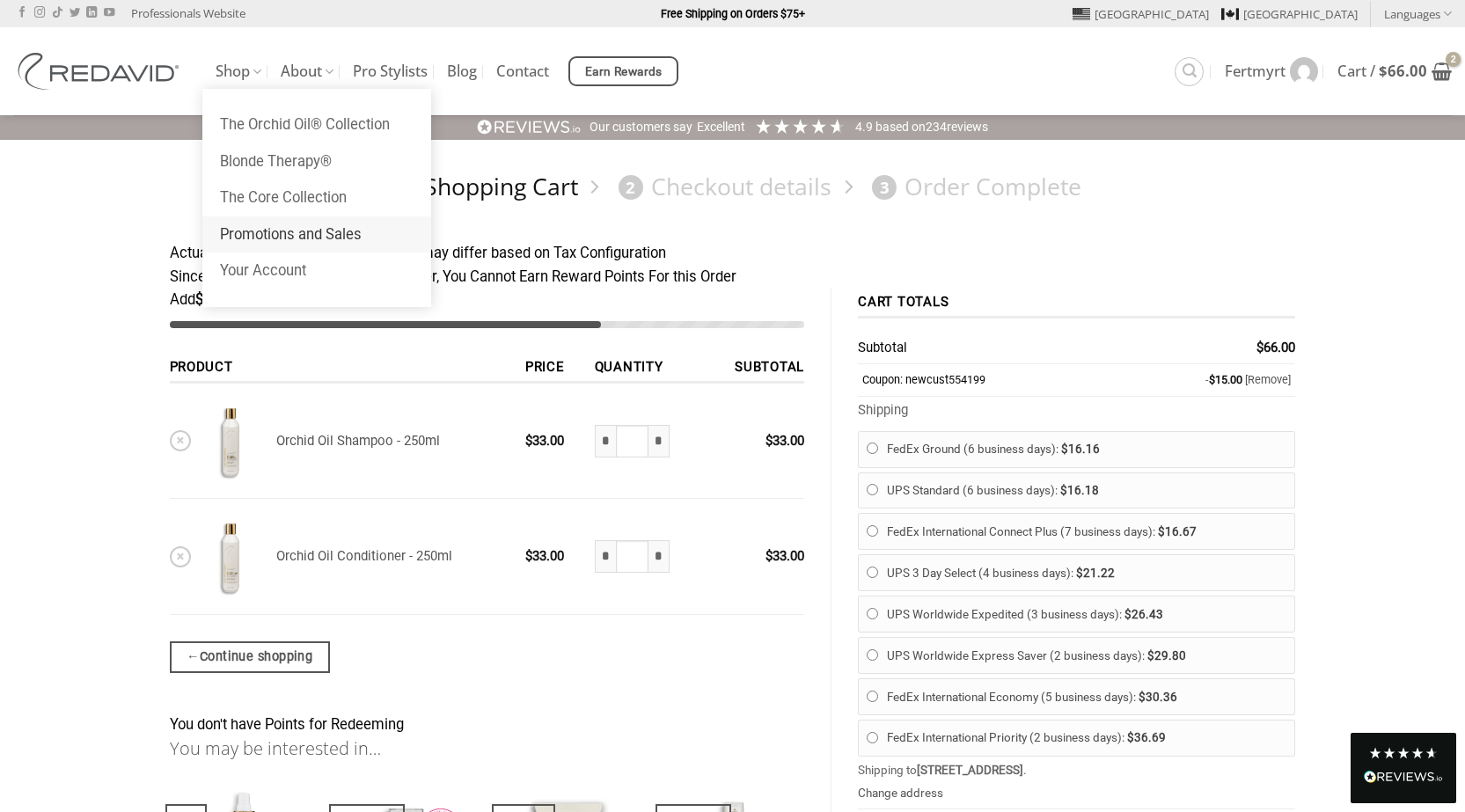
click at [296, 236] on link "Promotions and Sales" at bounding box center [316, 234] width 229 height 37
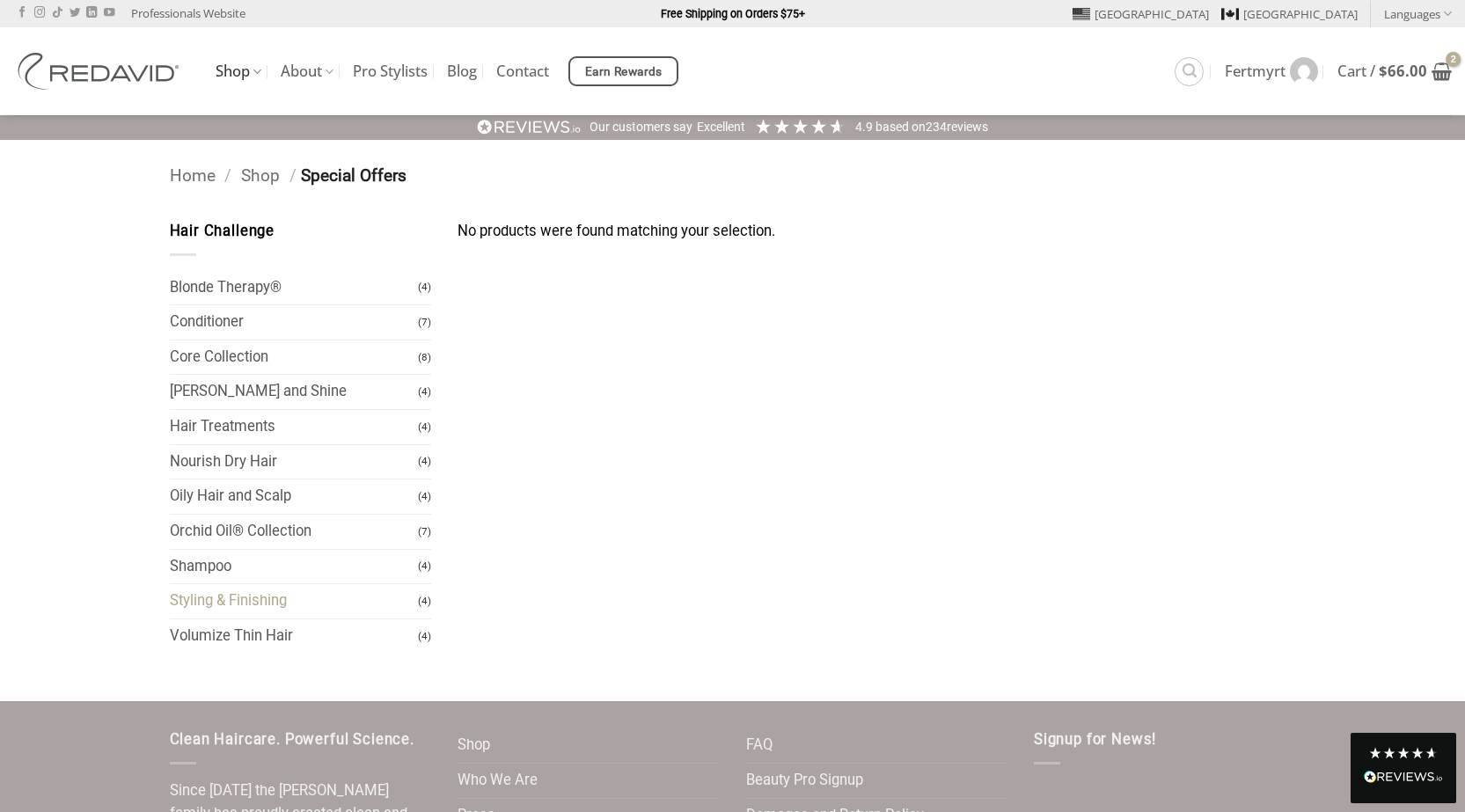
click at [268, 606] on link "Styling & Finishing" at bounding box center [294, 601] width 249 height 34
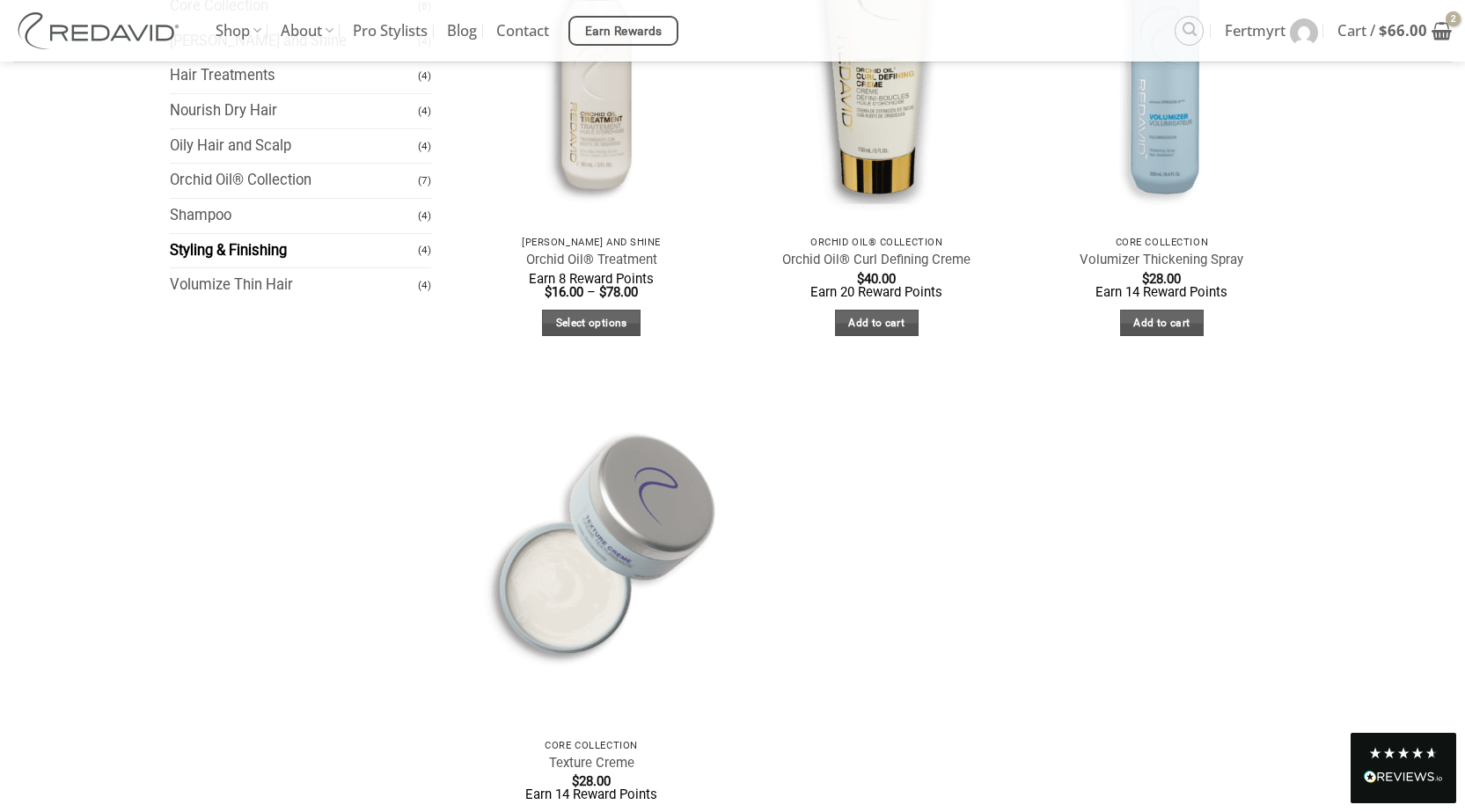
scroll to position [88, 0]
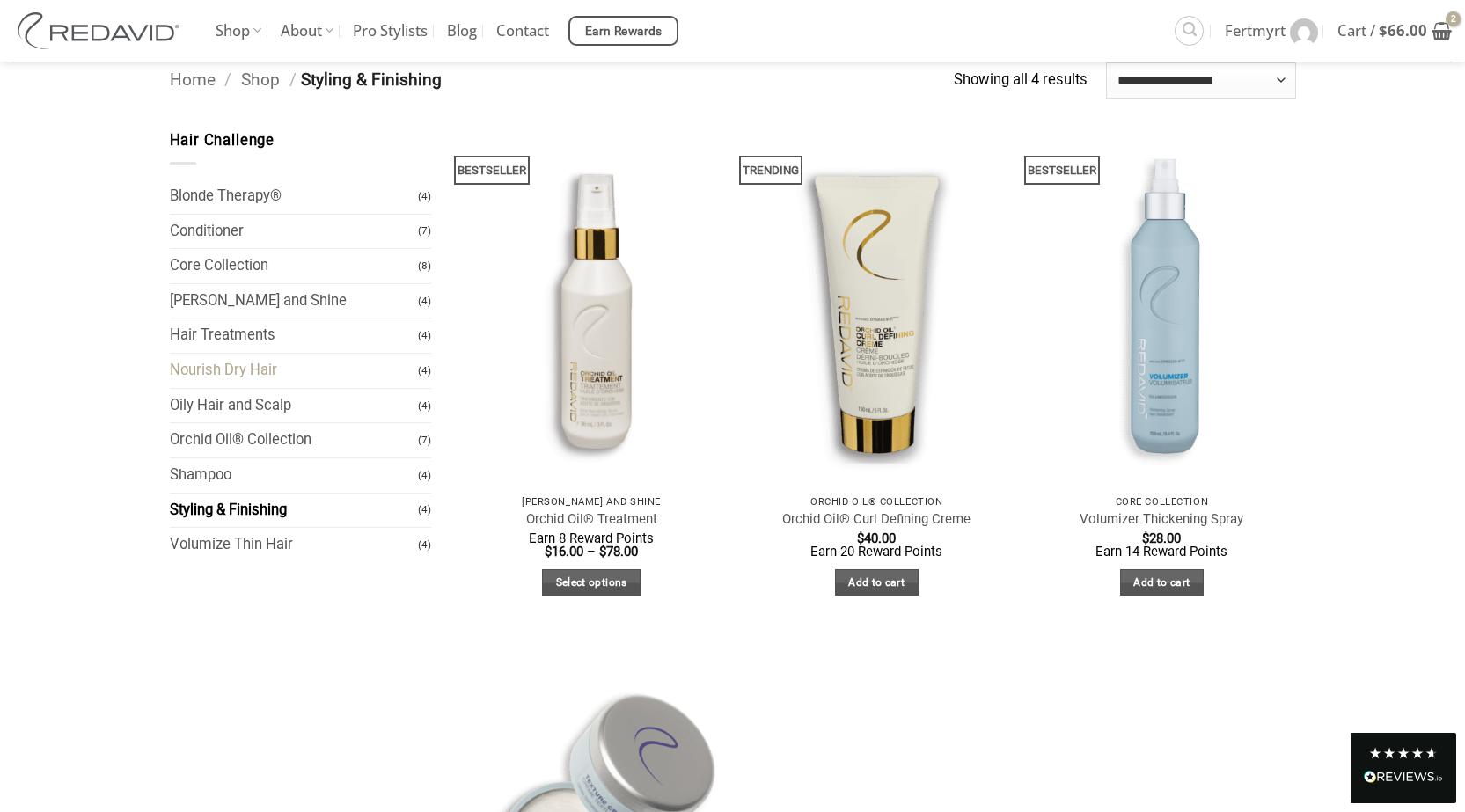
click at [243, 371] on link "Nourish Dry Hair" at bounding box center [294, 370] width 249 height 34
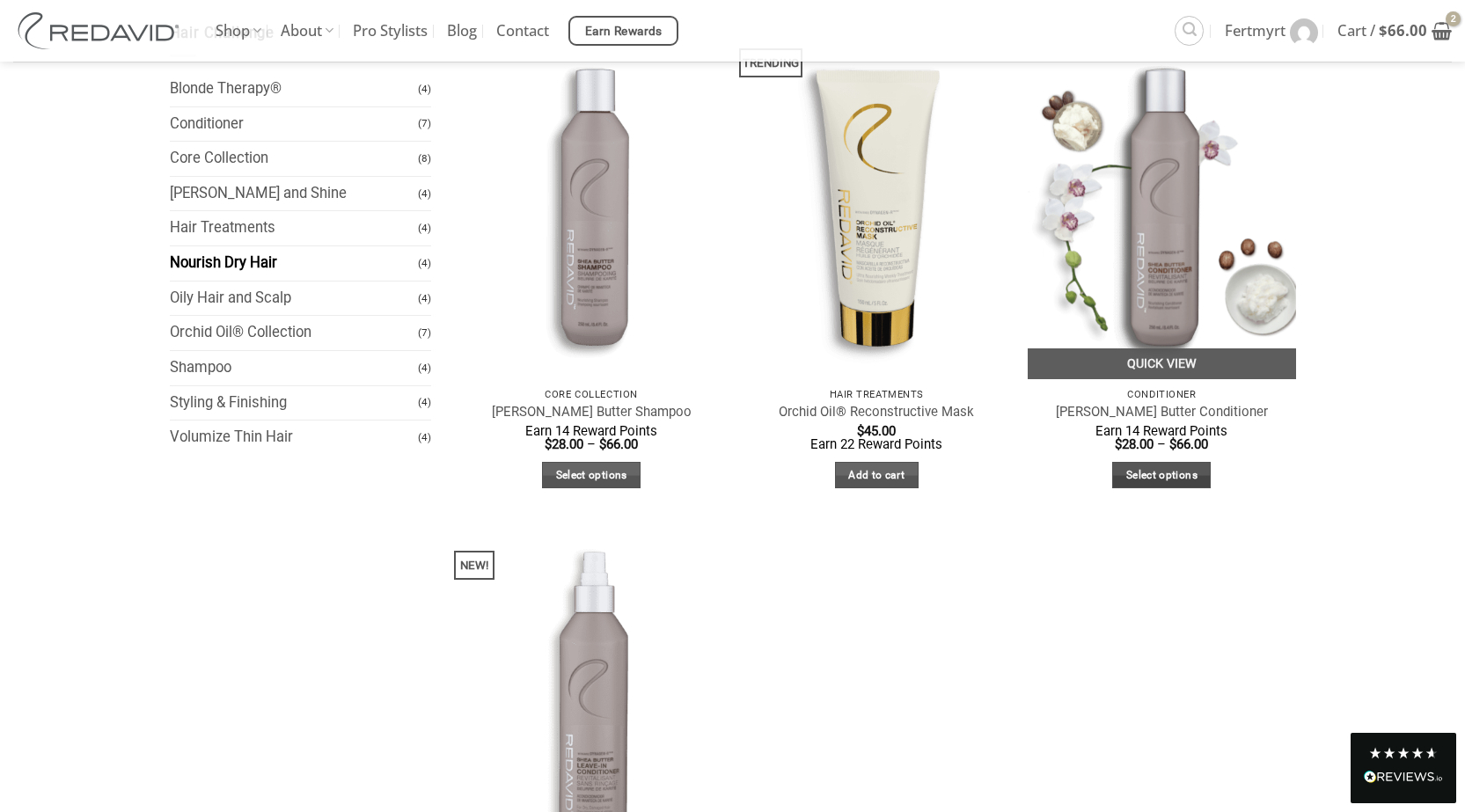
scroll to position [176, 0]
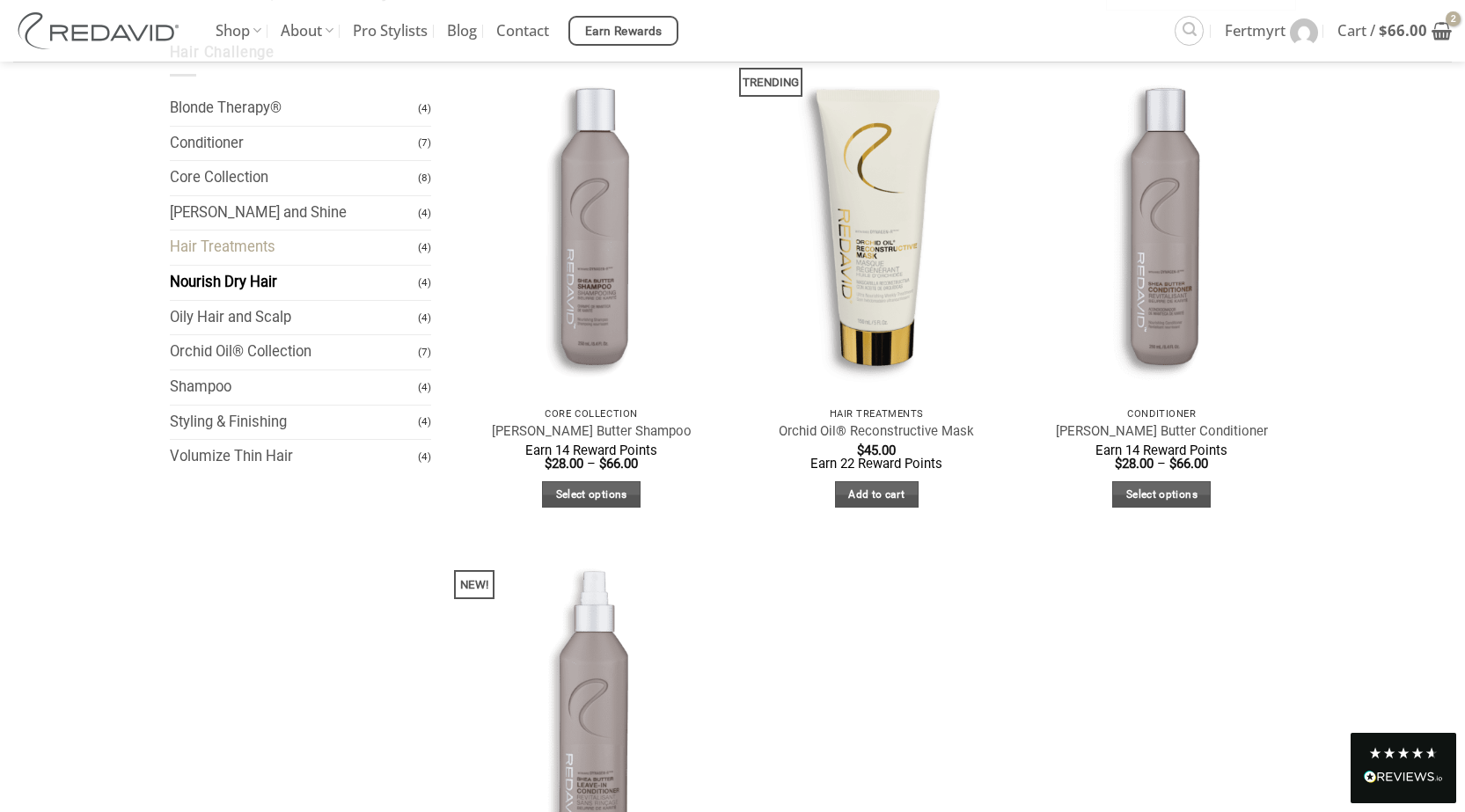
click at [197, 244] on link "Hair Treatments" at bounding box center [294, 247] width 249 height 34
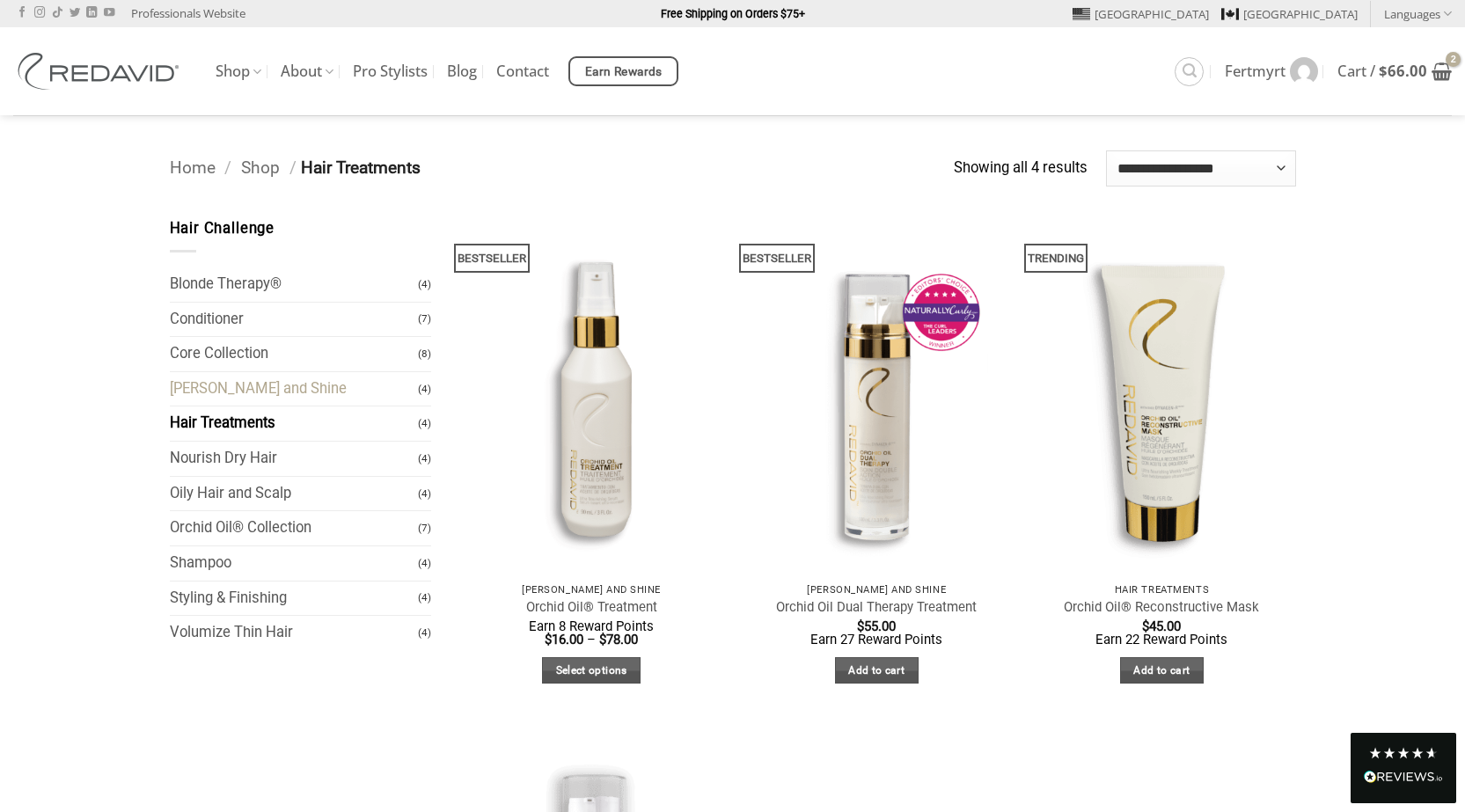
click at [224, 389] on link "[PERSON_NAME] and Shine" at bounding box center [294, 389] width 249 height 34
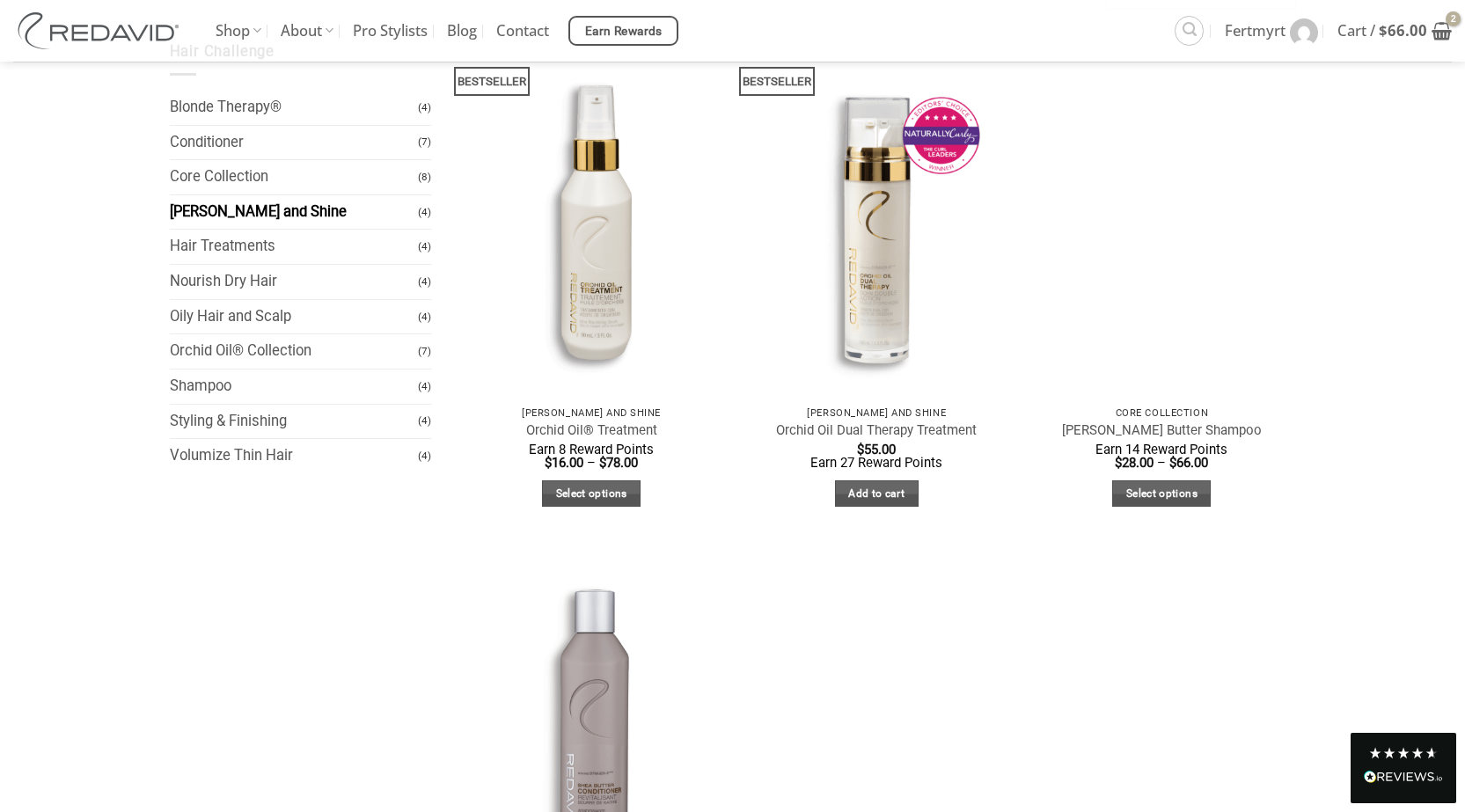
scroll to position [176, 0]
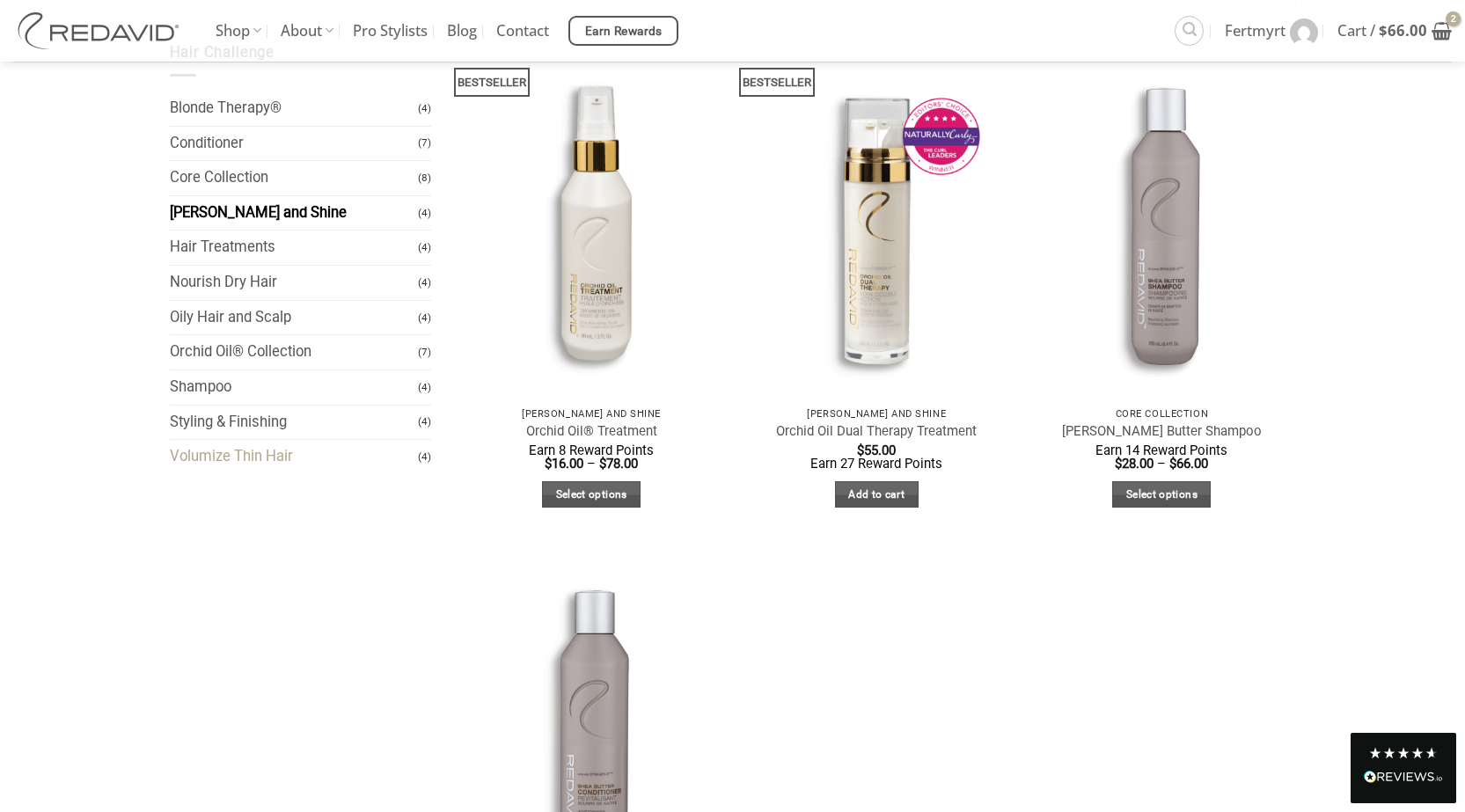
click at [233, 457] on link "Volumize Thin Hair" at bounding box center [294, 457] width 249 height 34
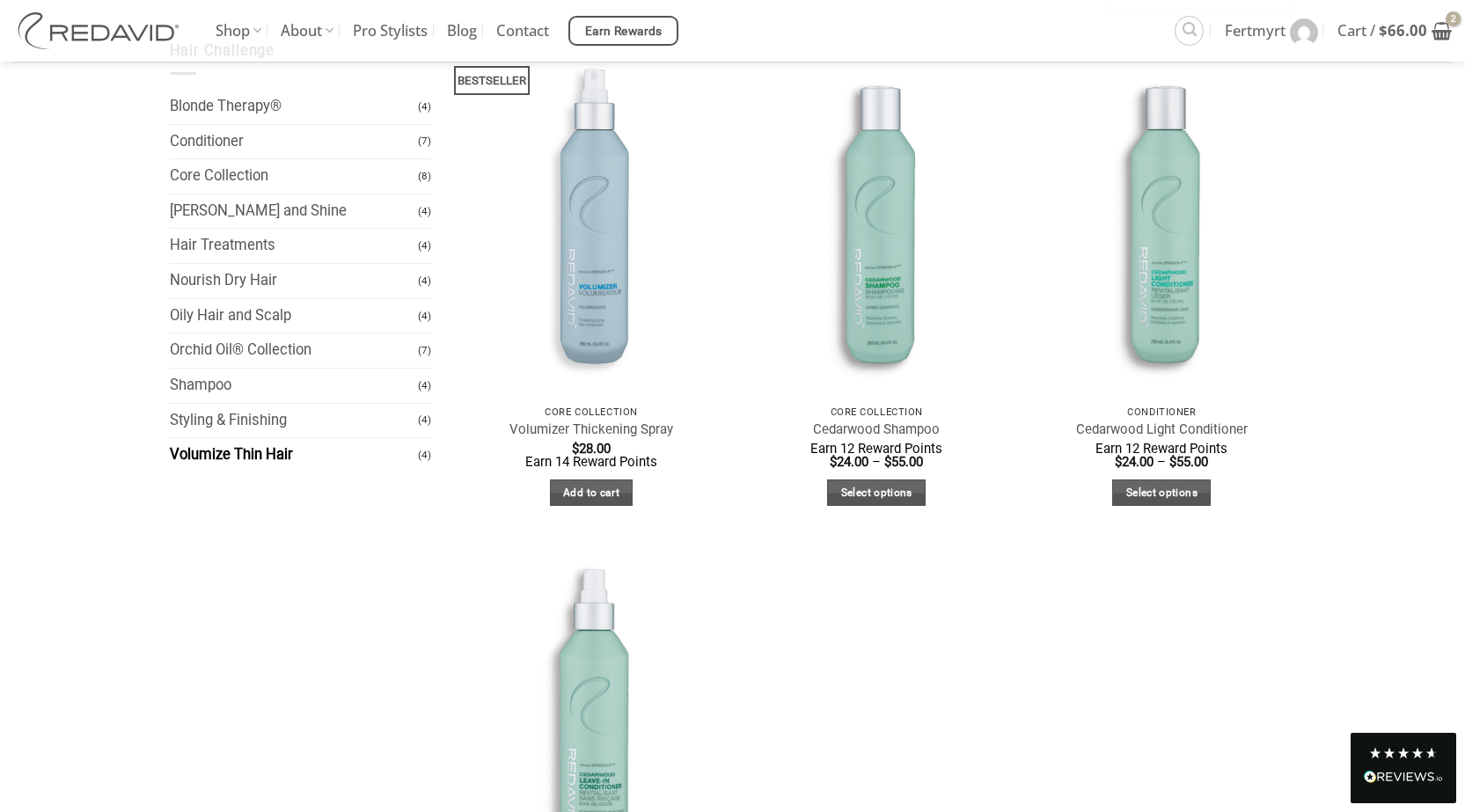
scroll to position [176, 0]
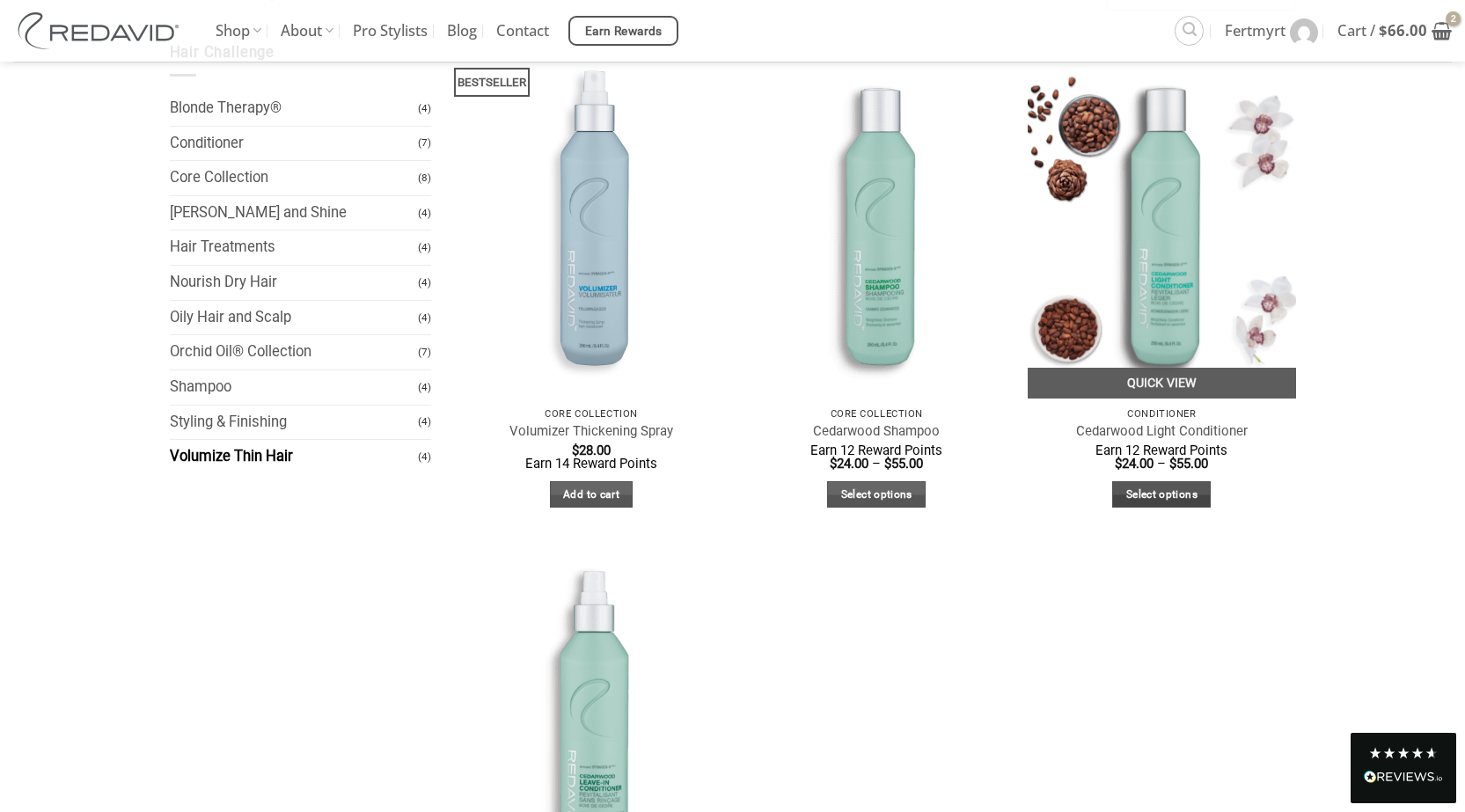
click at [1167, 493] on link "Select options" at bounding box center [1161, 494] width 99 height 27
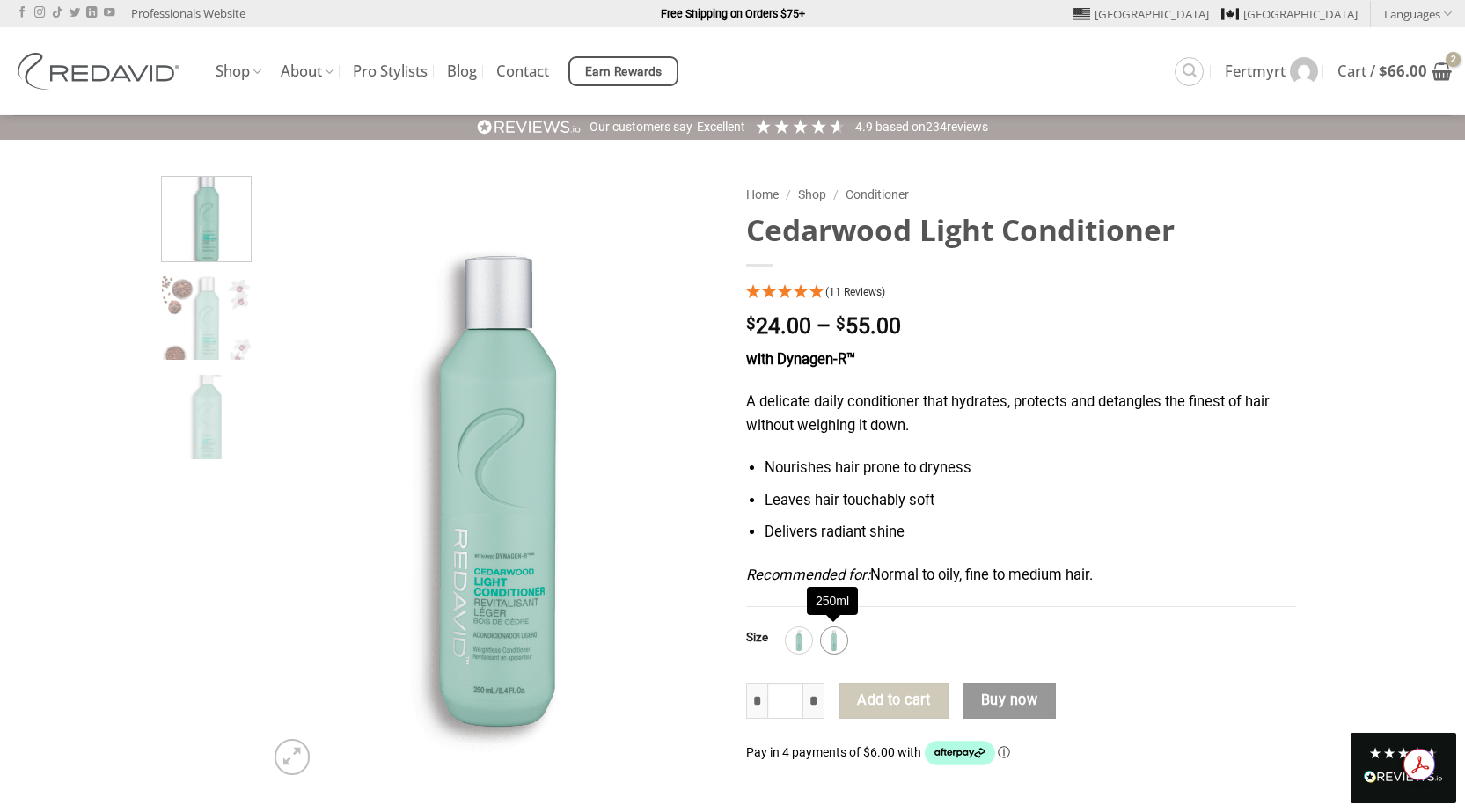
click at [833, 638] on img at bounding box center [833, 639] width 23 height 23
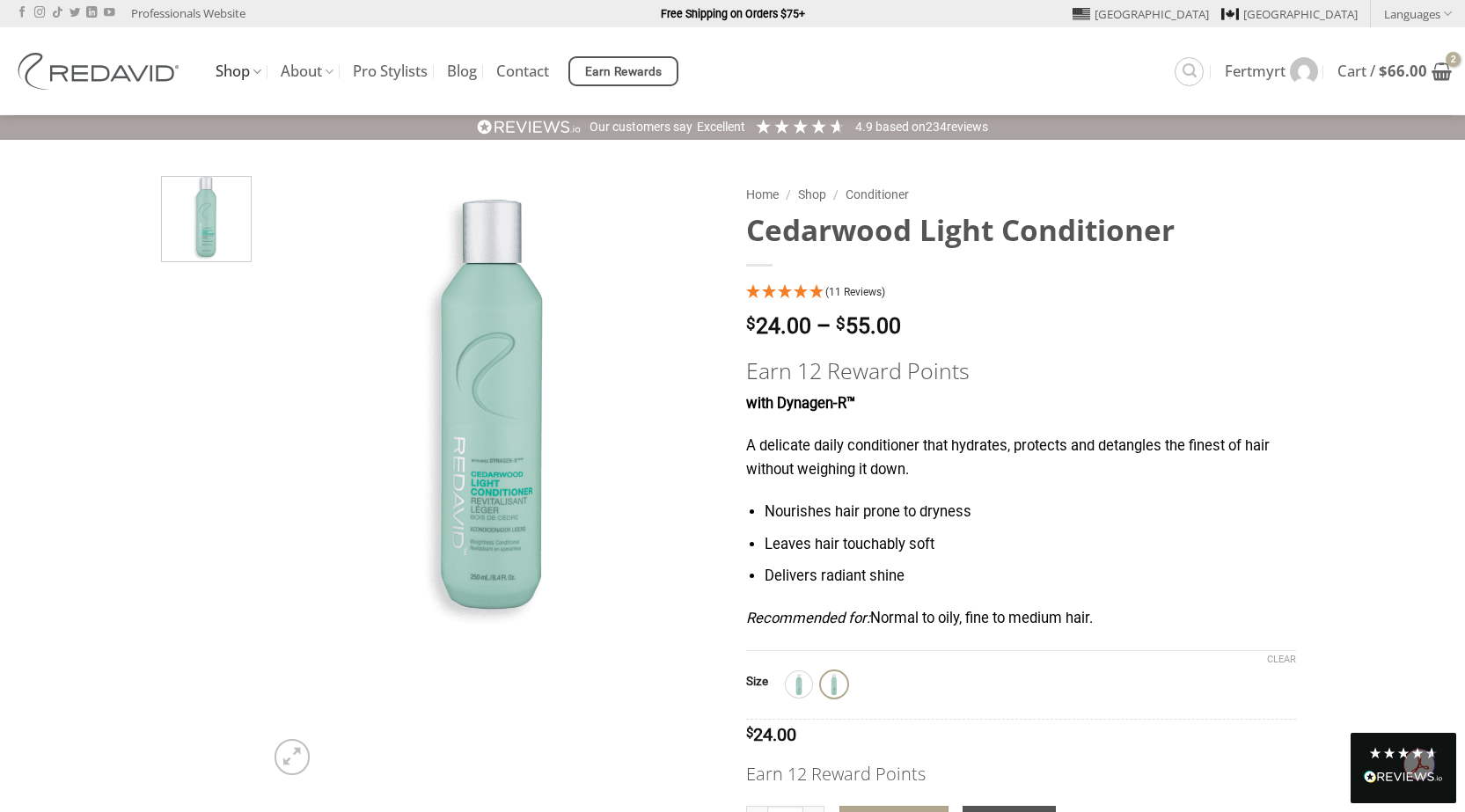
click at [255, 73] on icon at bounding box center [256, 71] width 9 height 17
click at [234, 75] on link "Shop" at bounding box center [239, 72] width 46 height 34
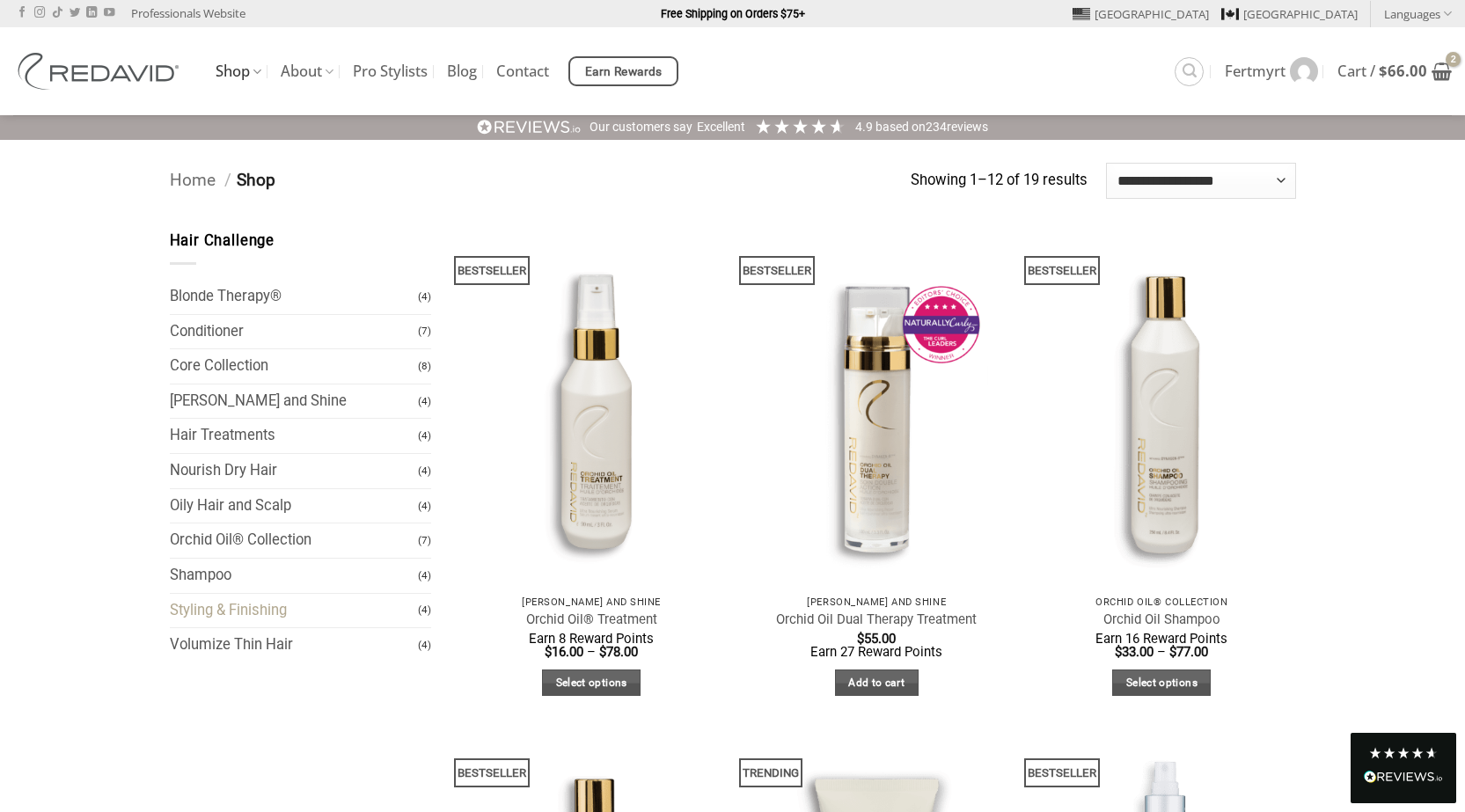
click at [250, 615] on link "Styling & Finishing" at bounding box center [294, 610] width 249 height 34
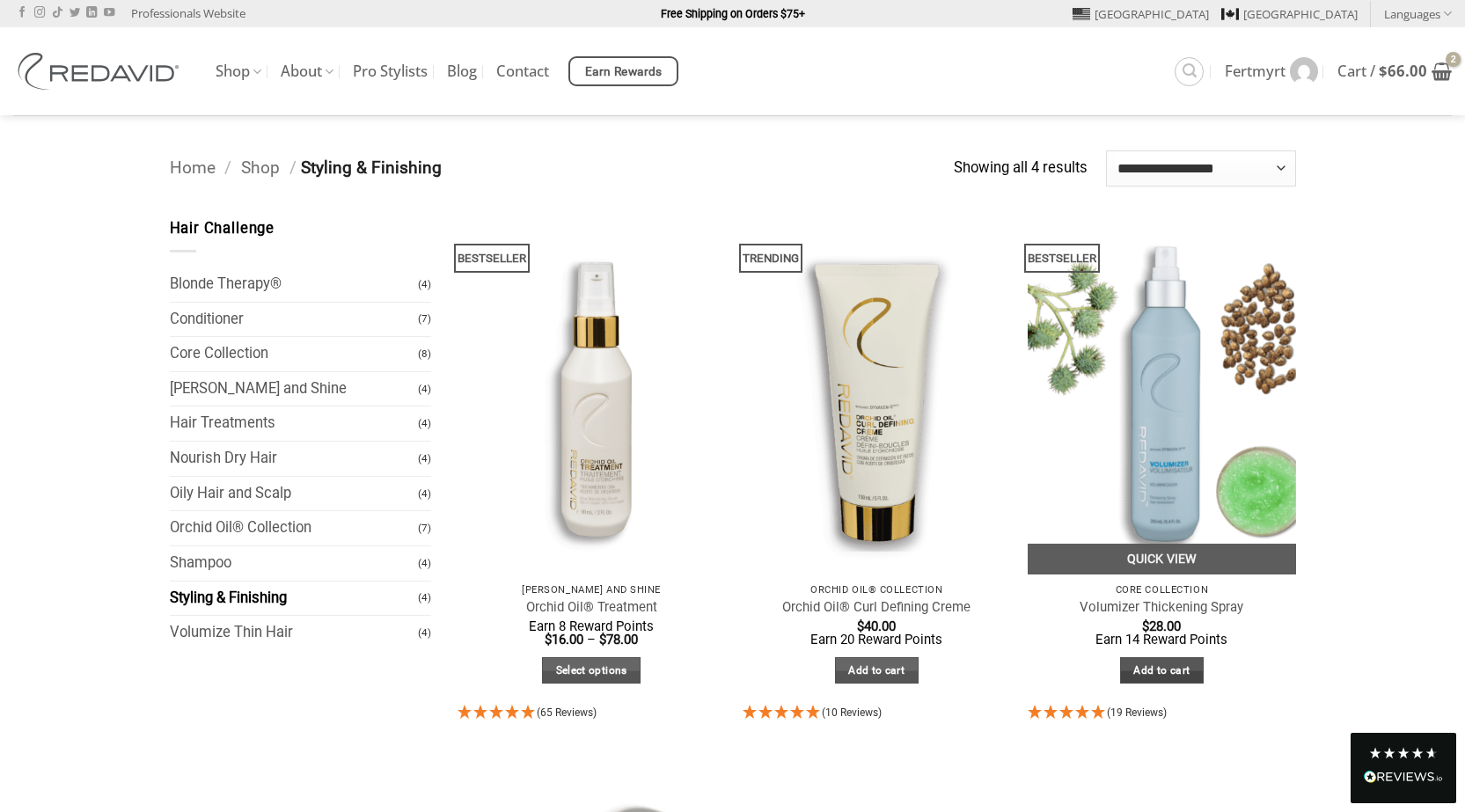
click at [1159, 671] on link "Add to cart" at bounding box center [1162, 670] width 84 height 27
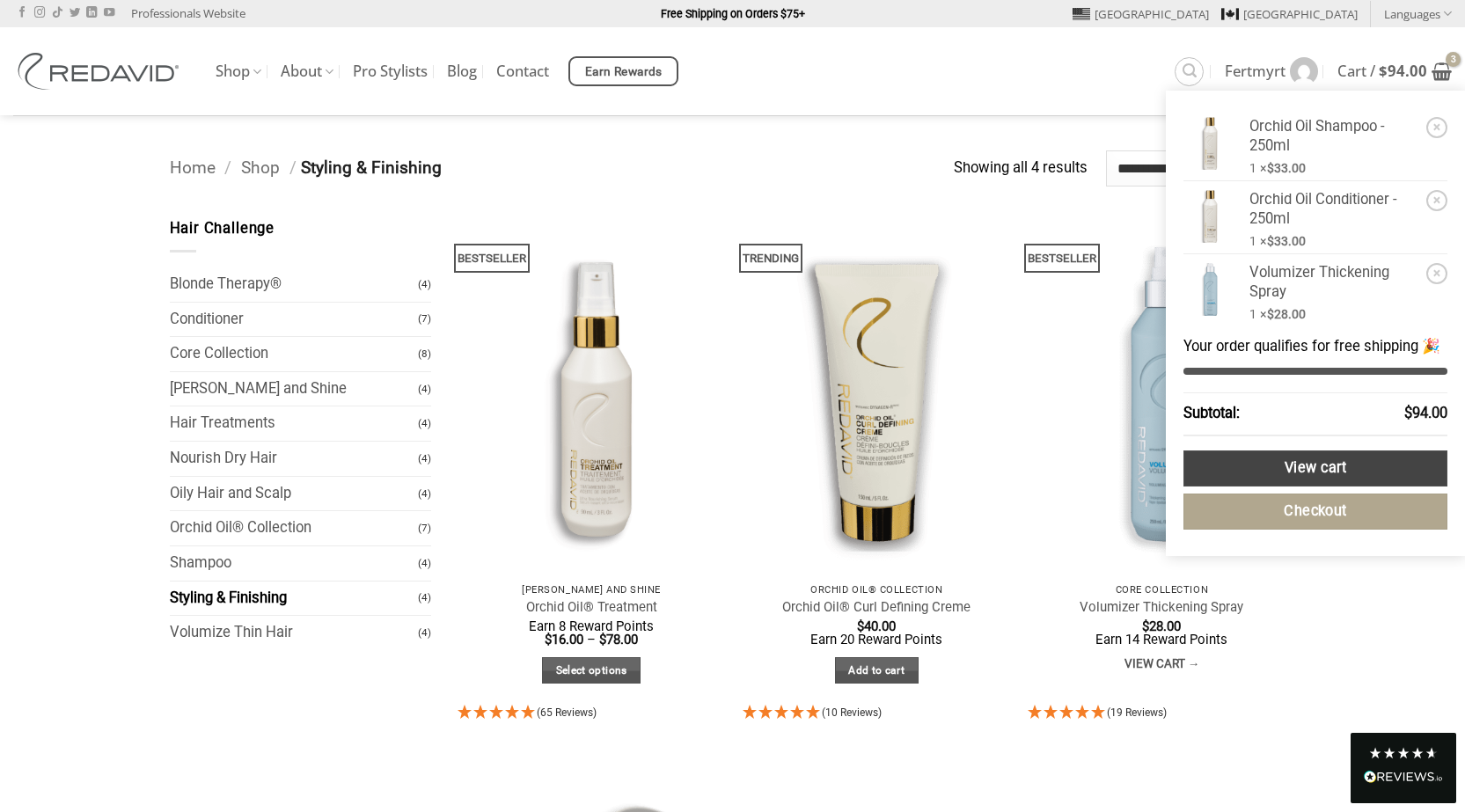
click at [1317, 468] on link "View cart" at bounding box center [1315, 468] width 263 height 36
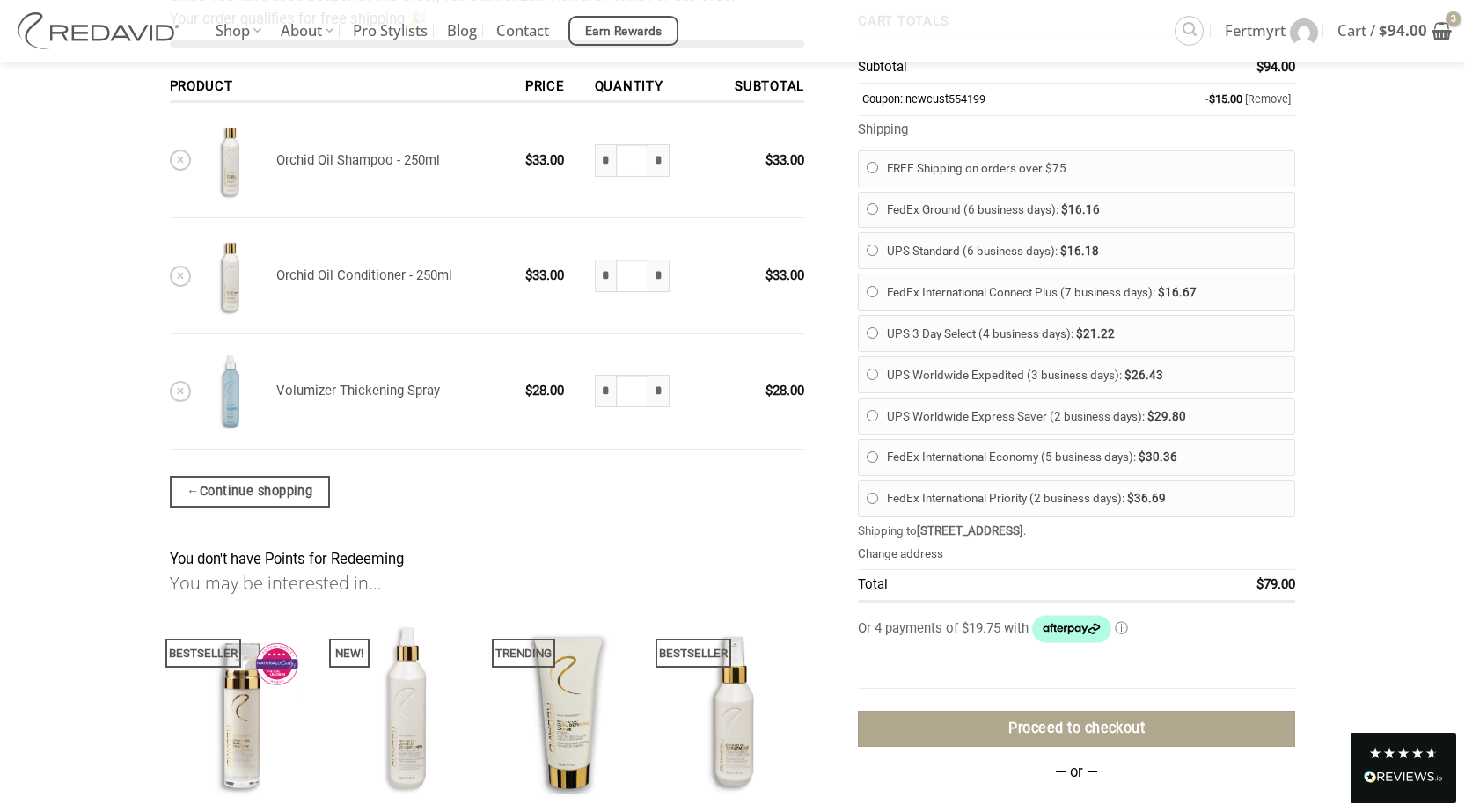
scroll to position [440, 0]
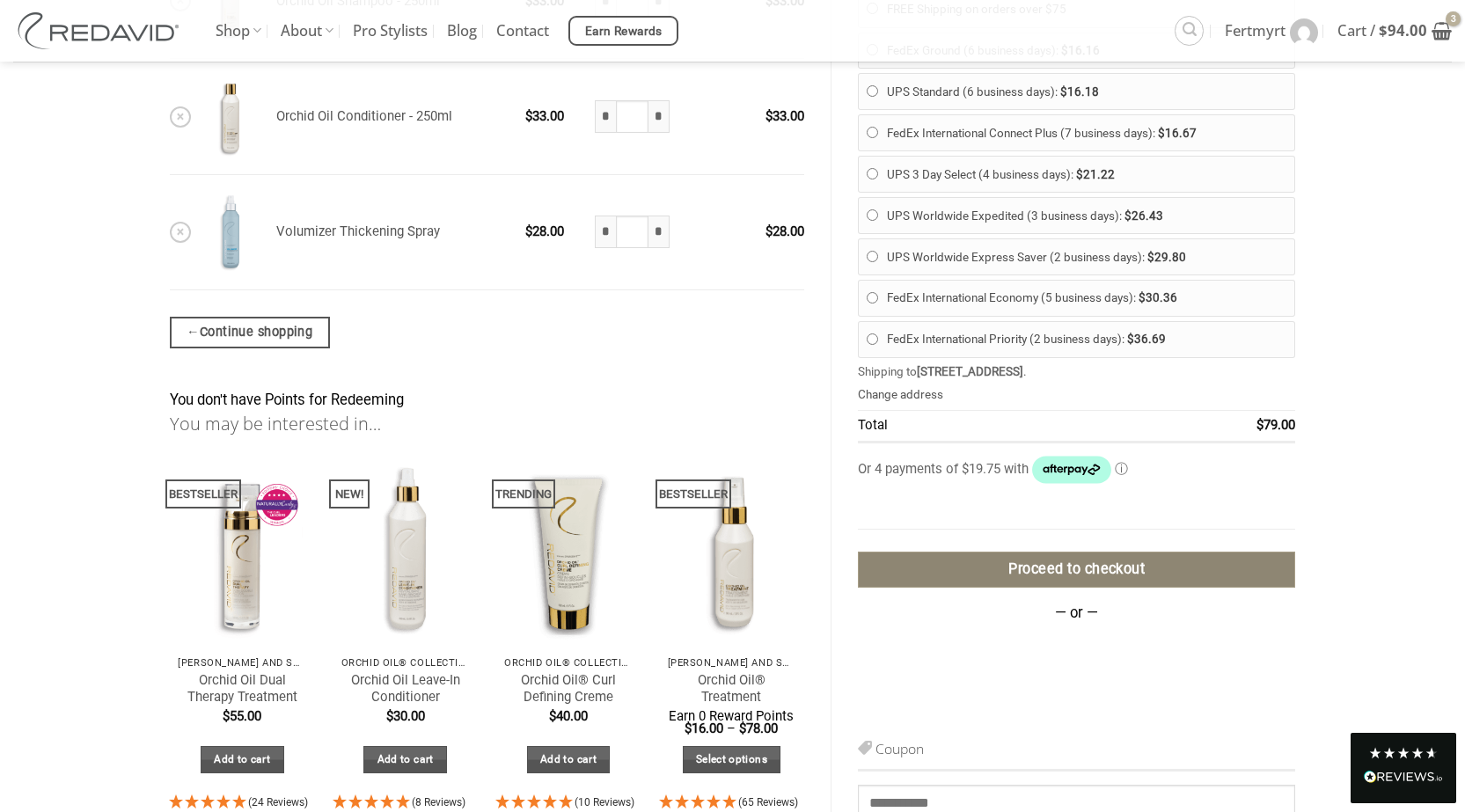
click at [1073, 569] on link "Proceed to checkout" at bounding box center [1077, 570] width 437 height 36
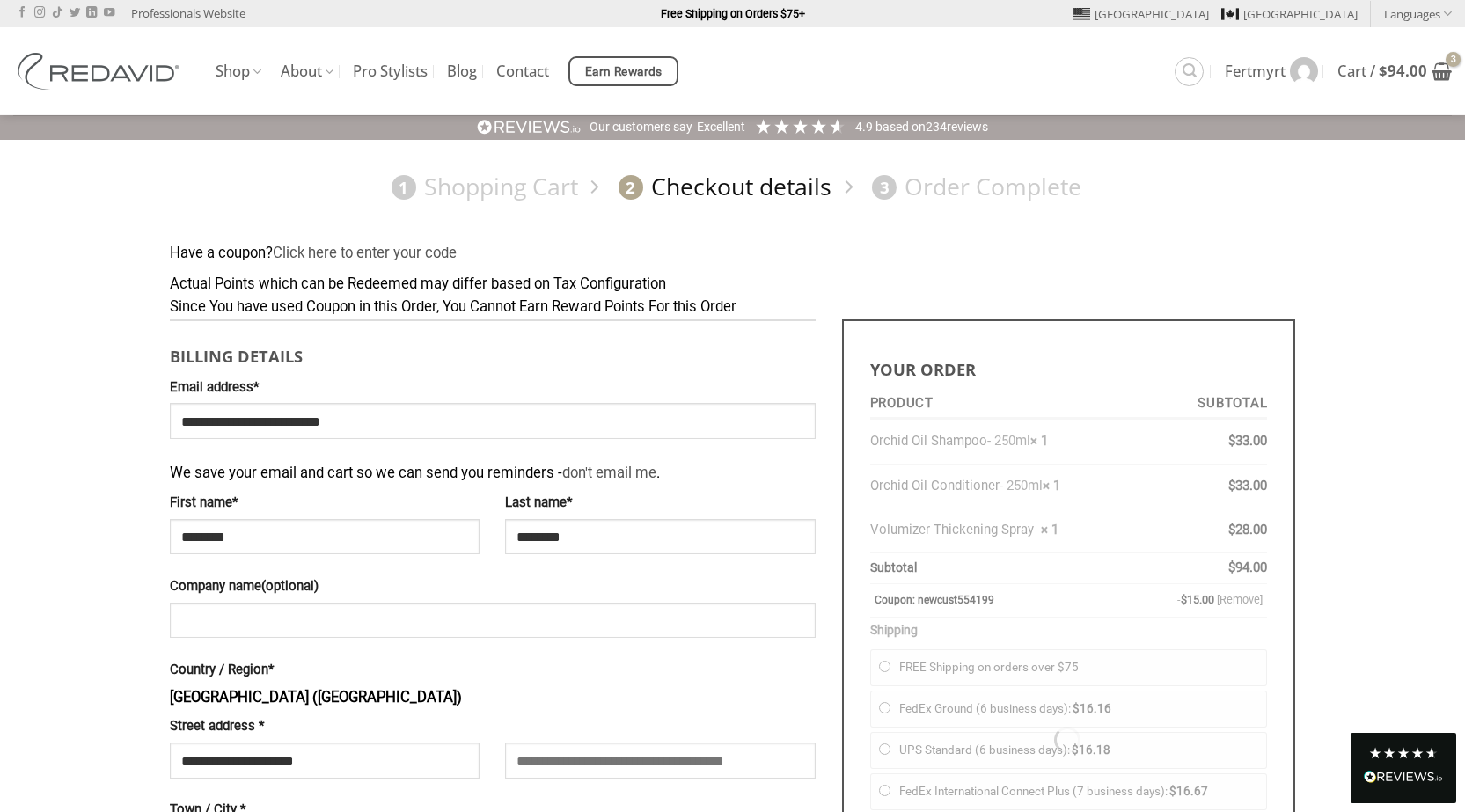
select select "**"
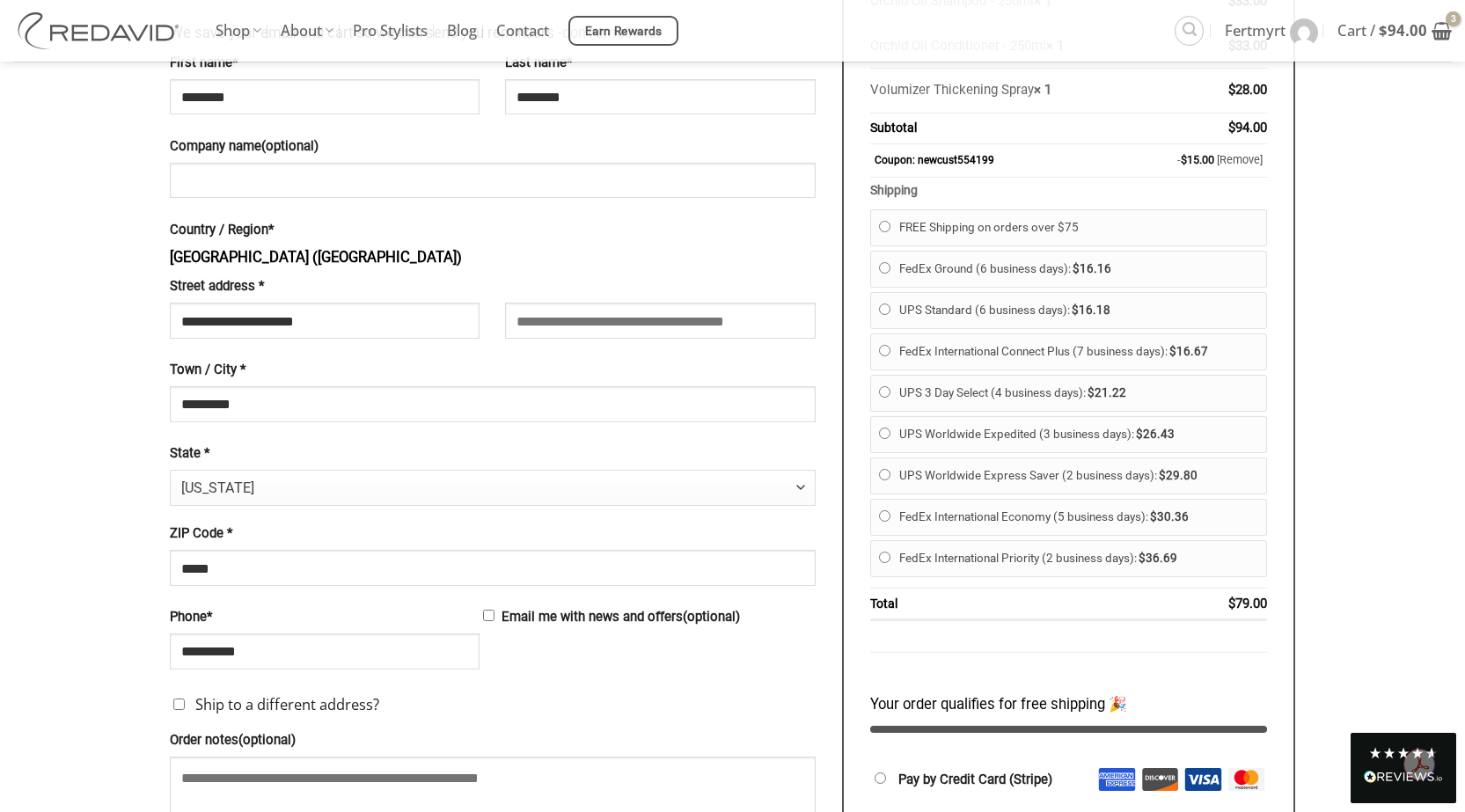
scroll to position [791, 0]
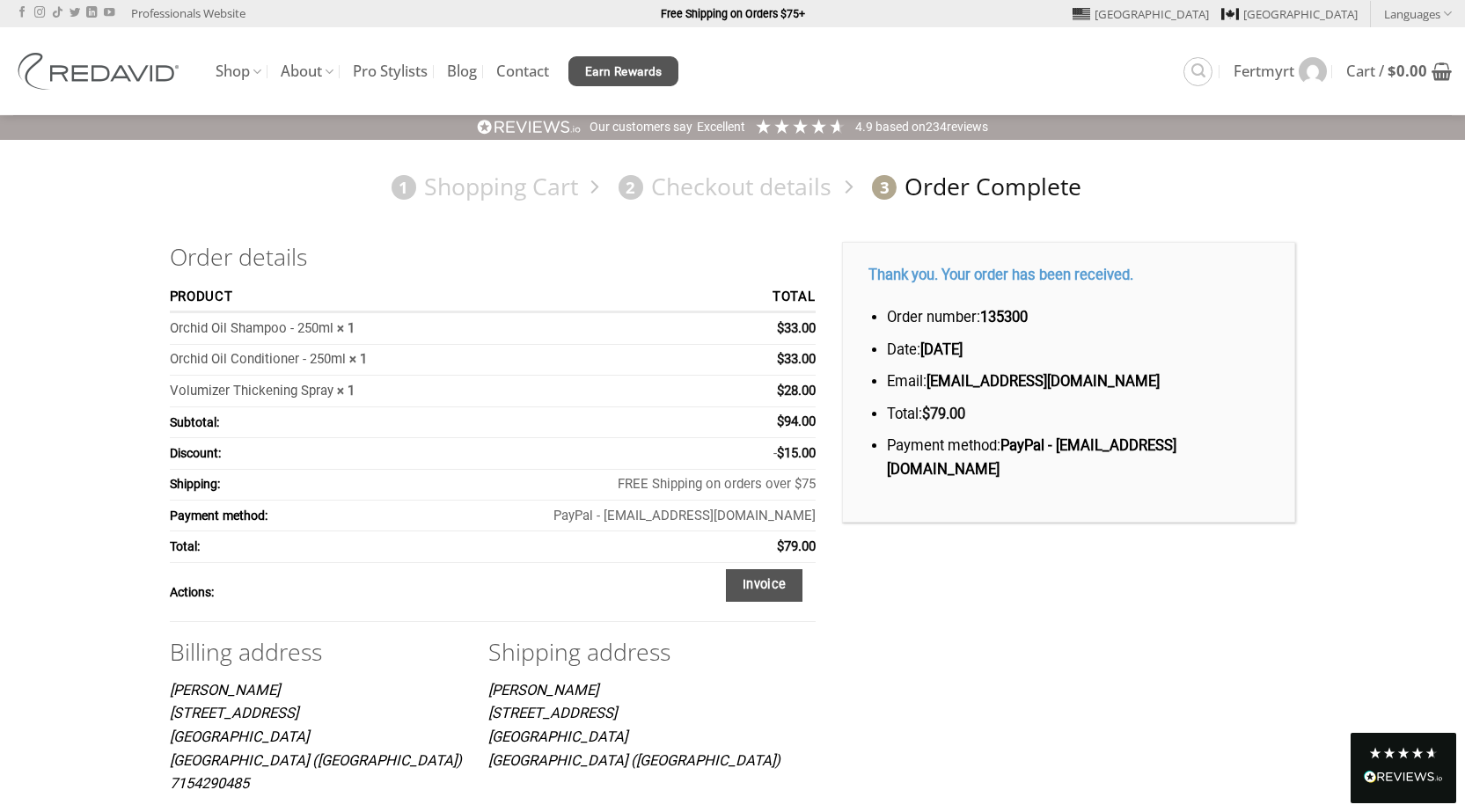
click at [634, 74] on span "Earn Rewards" at bounding box center [624, 72] width 78 height 19
click at [612, 69] on span "Earn Rewards" at bounding box center [624, 72] width 78 height 19
click at [631, 68] on span "Earn Rewards" at bounding box center [624, 72] width 78 height 19
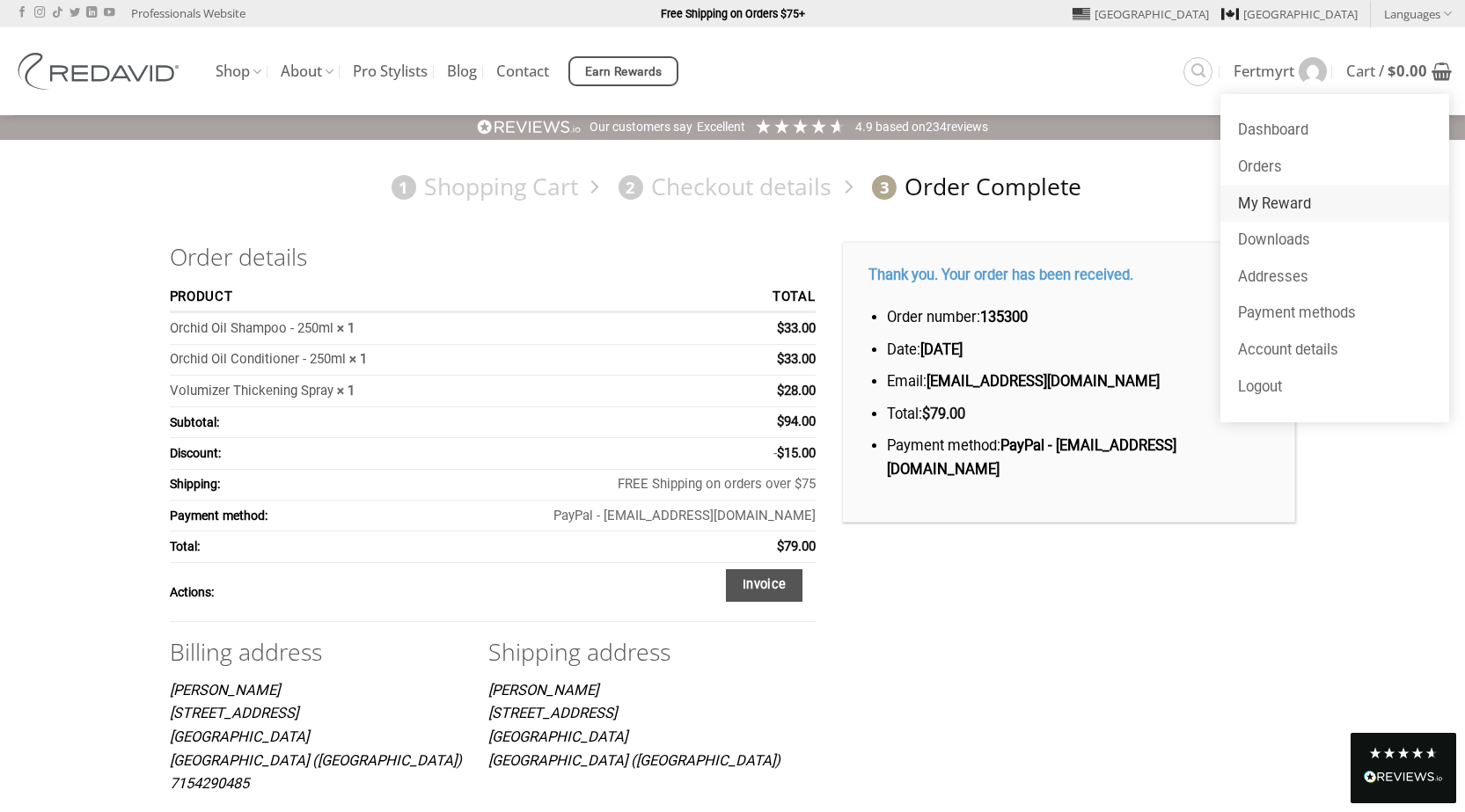
click at [1286, 205] on link "My Reward" at bounding box center [1334, 203] width 229 height 37
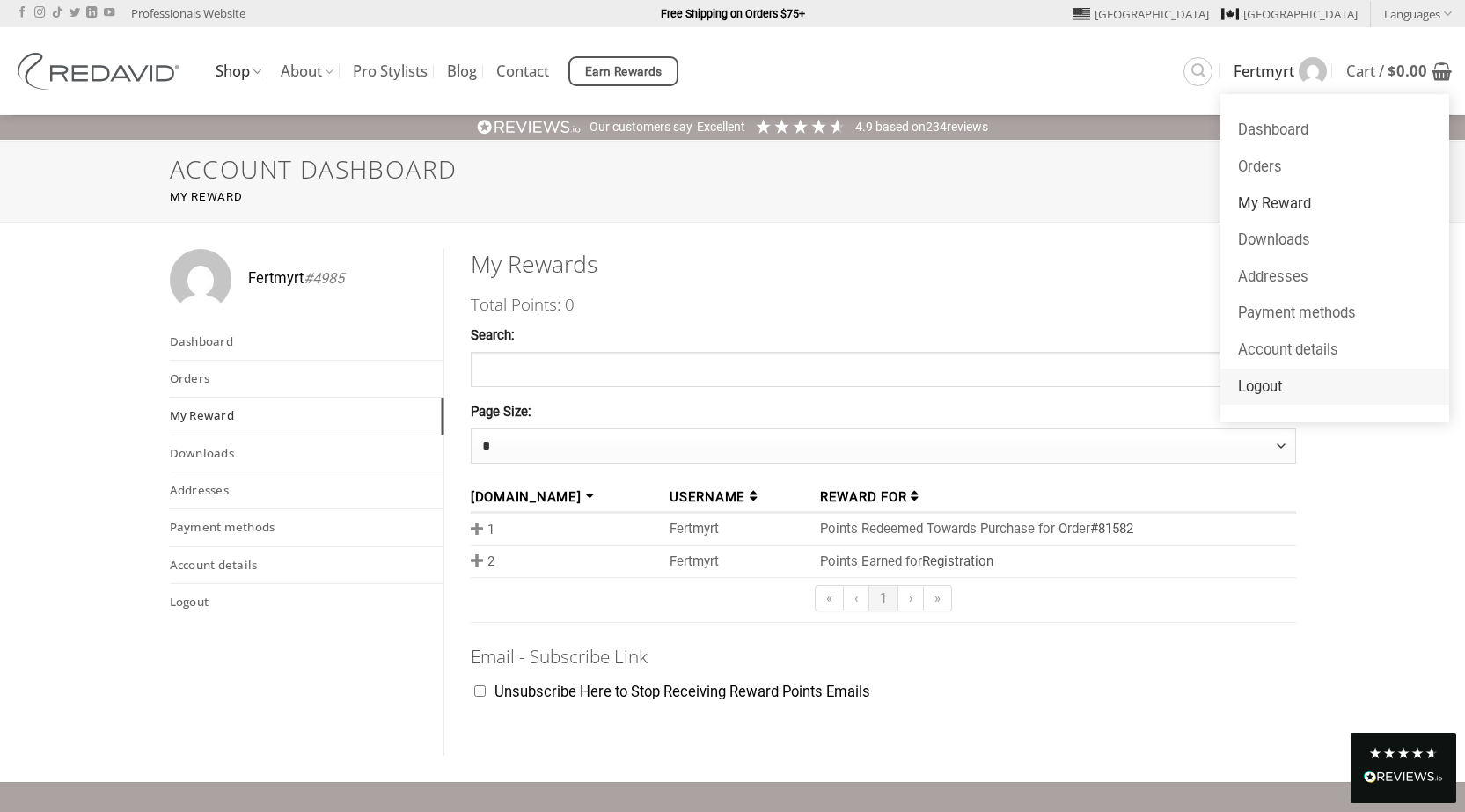
click at [1260, 390] on link "Logout" at bounding box center [1334, 386] width 229 height 37
